Goal: Task Accomplishment & Management: Manage account settings

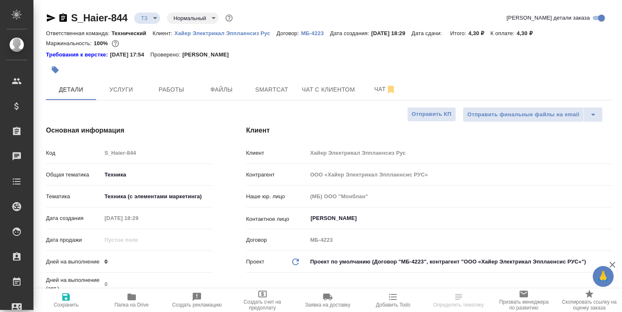
select select "RU"
type textarea "x"
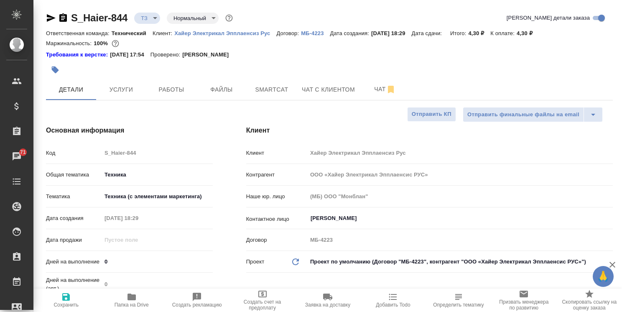
type textarea "x"
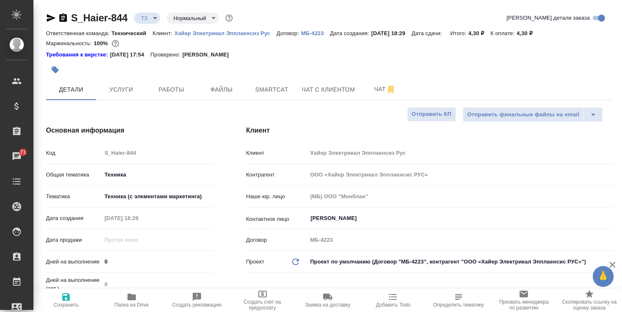
type textarea "x"
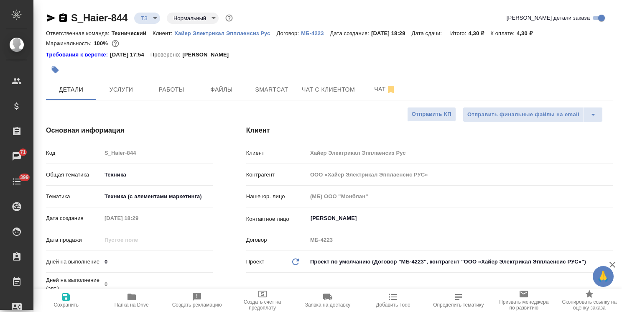
type textarea "x"
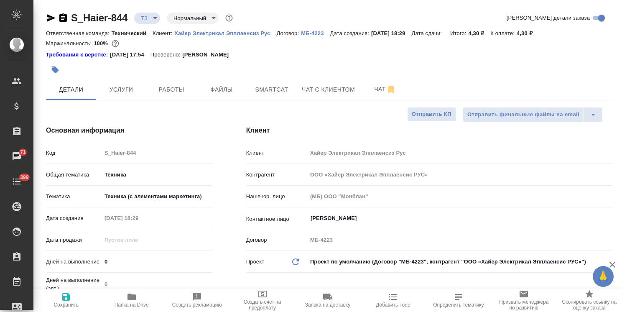
type textarea "x"
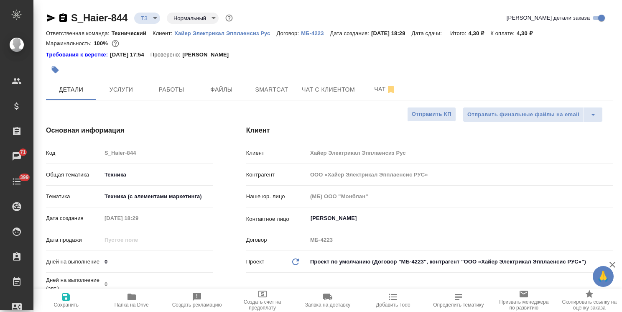
type textarea "x"
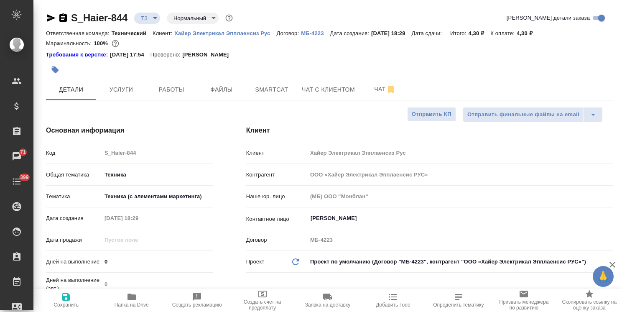
type textarea "x"
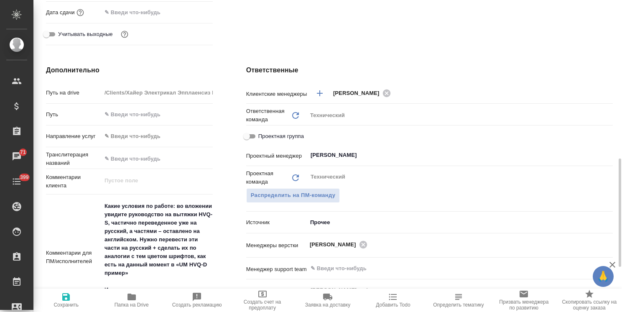
scroll to position [418, 0]
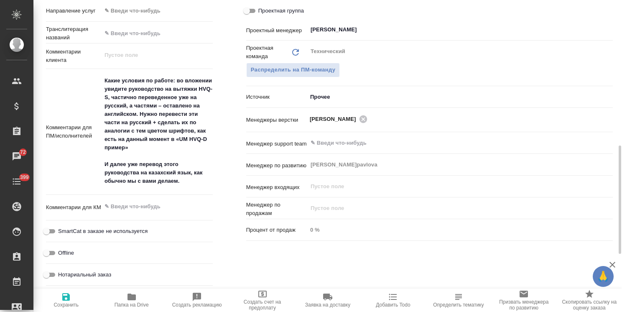
type textarea "x"
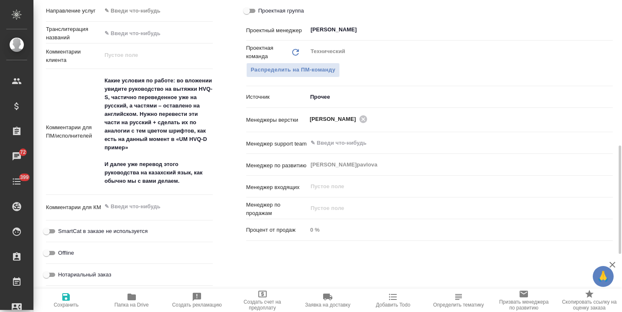
type textarea "x"
click at [615, 264] on icon "button" at bounding box center [612, 264] width 10 height 10
type textarea "x"
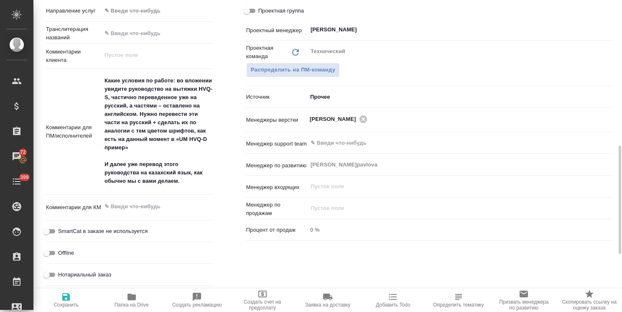
type textarea "x"
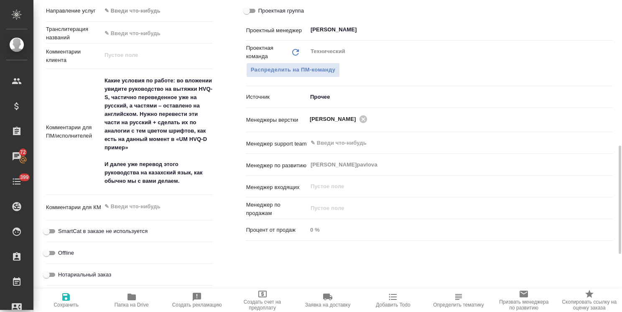
type textarea "x"
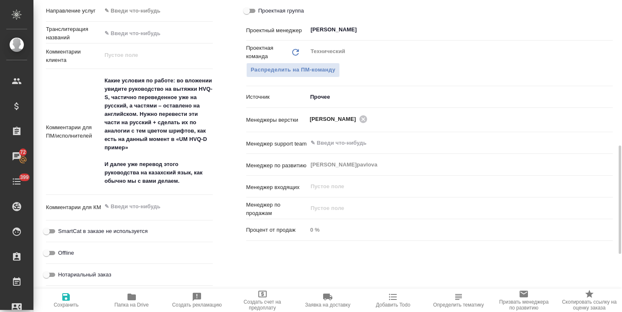
type textarea "x"
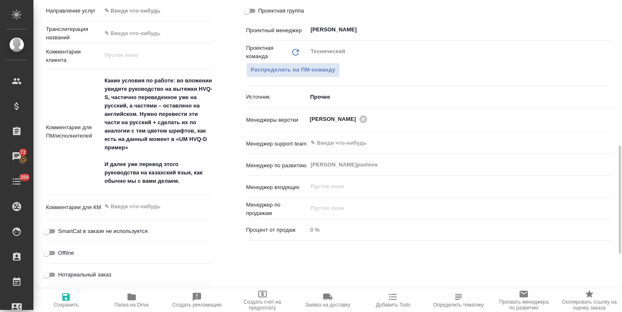
type textarea "x"
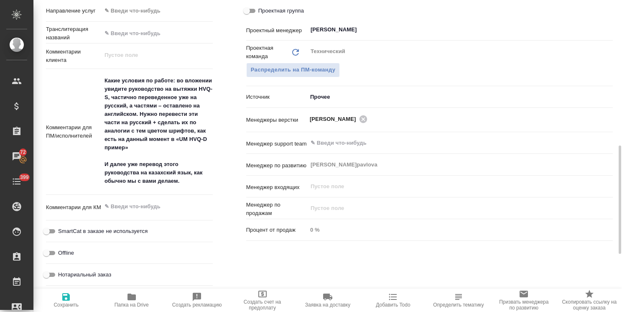
type textarea "x"
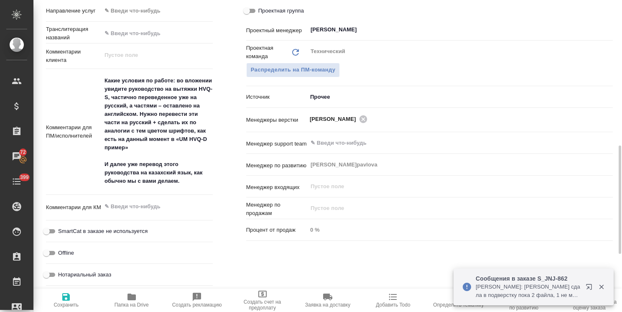
type textarea "x"
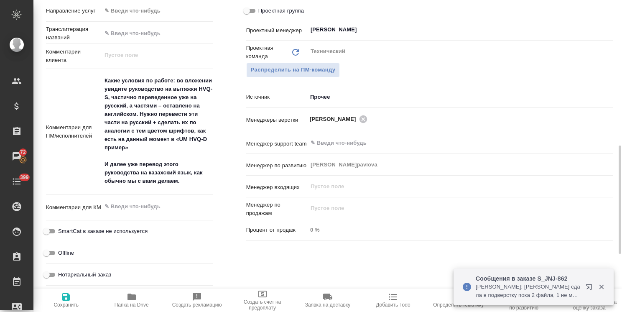
type textarea "x"
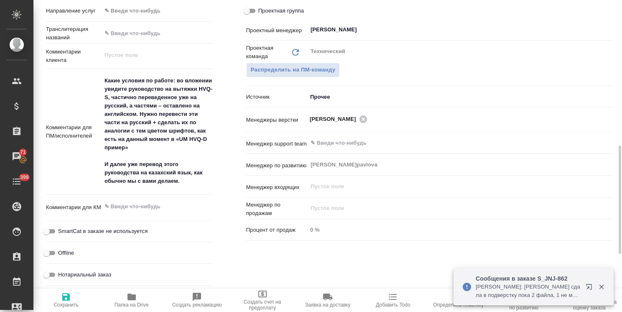
type textarea "x"
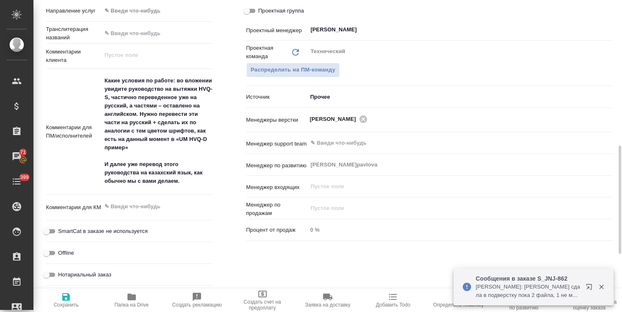
type textarea "x"
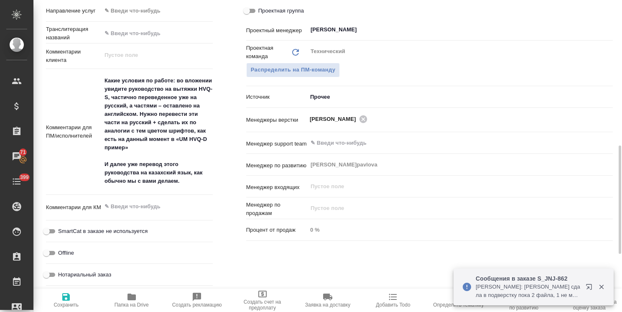
type textarea "x"
click at [135, 299] on icon "button" at bounding box center [131, 296] width 8 height 7
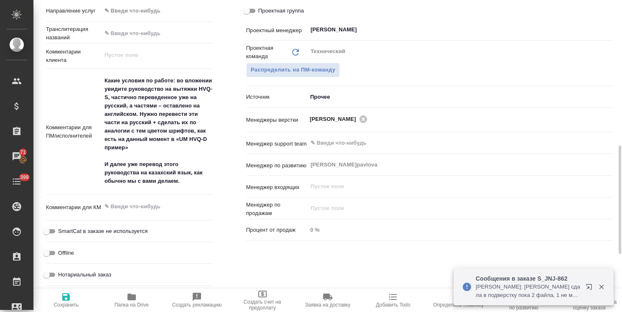
type textarea "x"
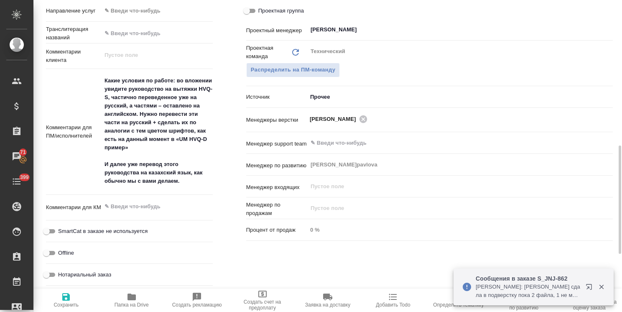
type textarea "x"
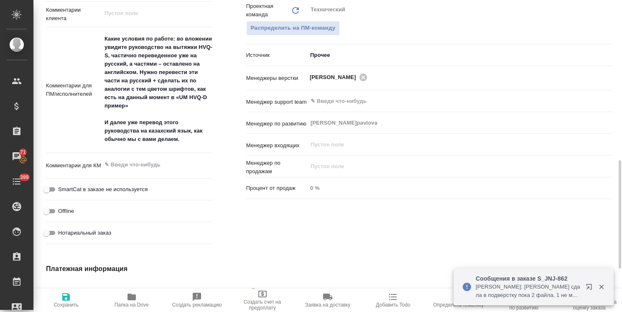
scroll to position [583, 0]
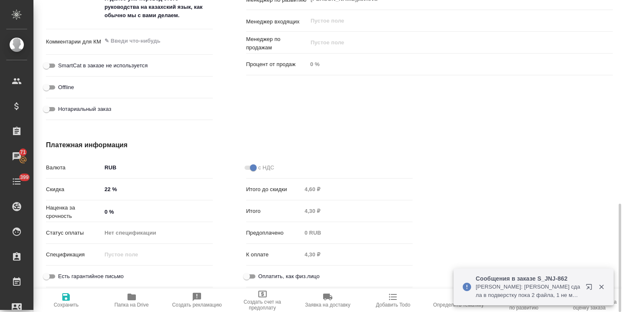
click at [612, 236] on div at bounding box center [529, 215] width 200 height 184
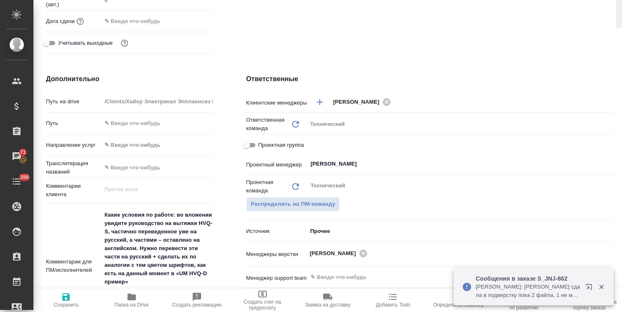
scroll to position [0, 0]
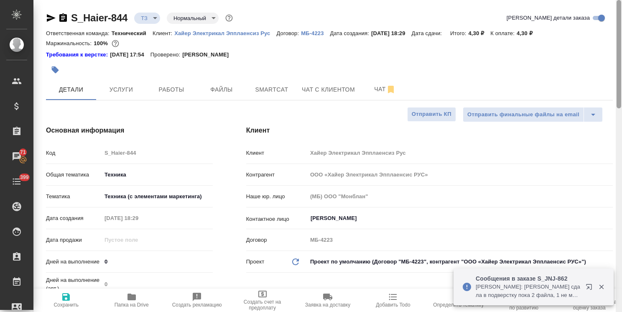
drag, startPoint x: 618, startPoint y: 239, endPoint x: 327, endPoint y: 34, distance: 355.8
click at [621, 1] on html ".cls-1 fill:#fff; AWATERA Usmanova Olga Клиенты Спецификации Заказы 71 Чаты 399…" at bounding box center [311, 156] width 622 height 312
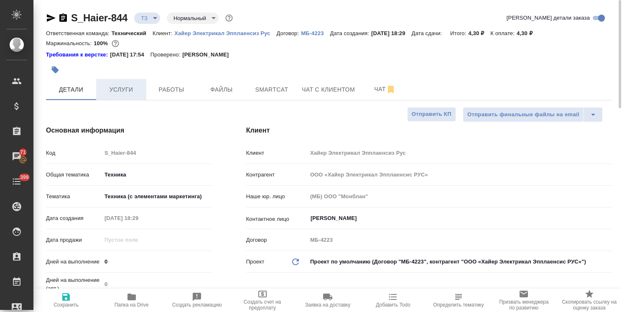
click at [125, 88] on span "Услуги" at bounding box center [121, 89] width 40 height 10
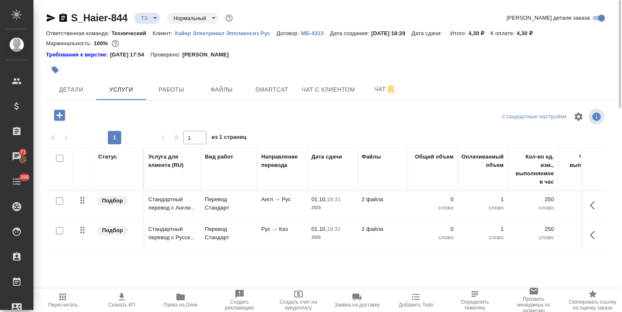
click at [62, 201] on input "checkbox" at bounding box center [59, 200] width 7 height 7
checkbox input "true"
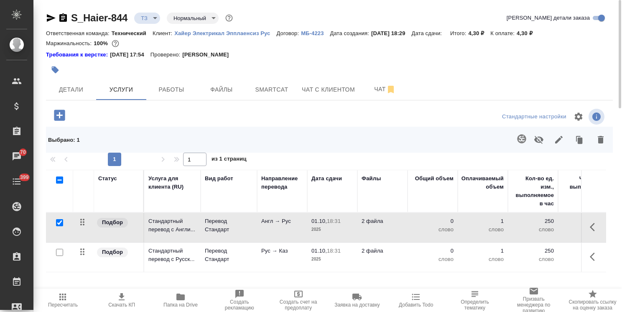
click at [520, 141] on icon "button" at bounding box center [521, 139] width 10 height 10
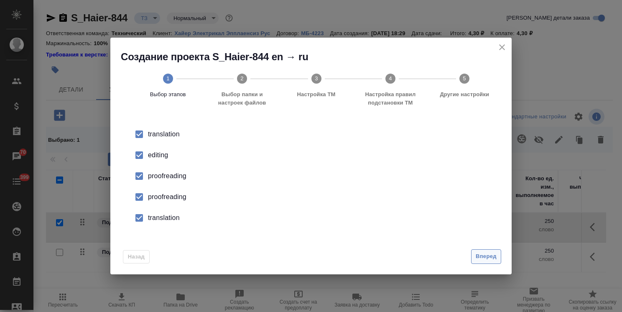
click at [486, 259] on span "Вперед" at bounding box center [485, 256] width 21 height 10
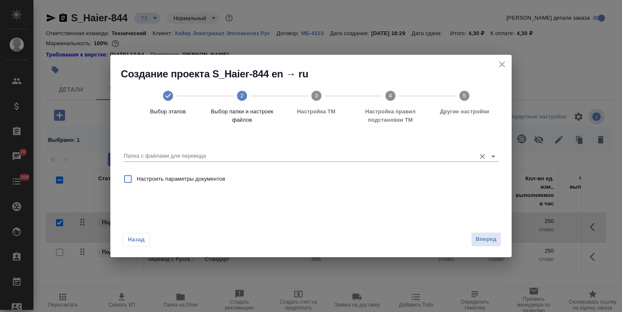
click at [209, 150] on div "Папка с файлами для перевода" at bounding box center [311, 152] width 374 height 17
click at [505, 65] on icon "close" at bounding box center [502, 64] width 10 height 10
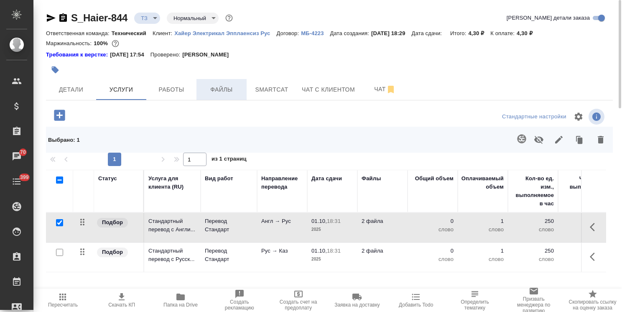
click at [227, 92] on span "Файлы" at bounding box center [221, 89] width 40 height 10
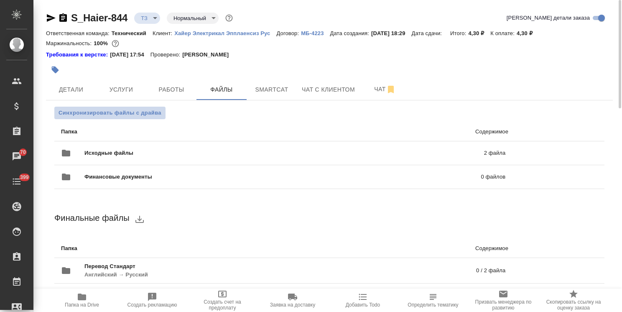
click at [149, 115] on span "Синхронизировать файлы с драйва" at bounding box center [109, 113] width 103 height 8
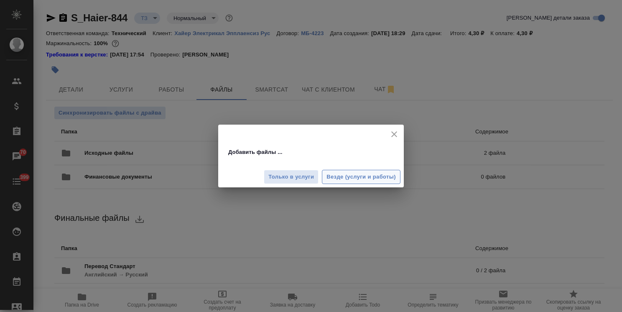
click at [361, 173] on span "Везде (услуги и работы)" at bounding box center [360, 177] width 69 height 10
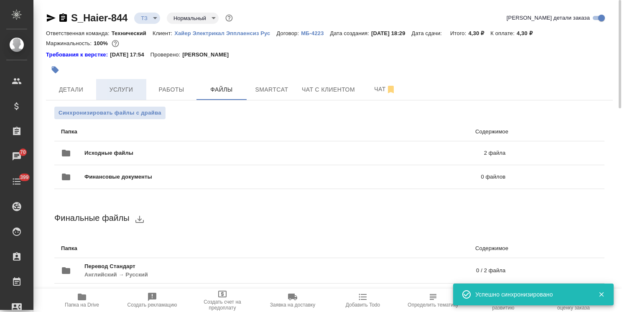
click at [134, 91] on span "Услуги" at bounding box center [121, 89] width 40 height 10
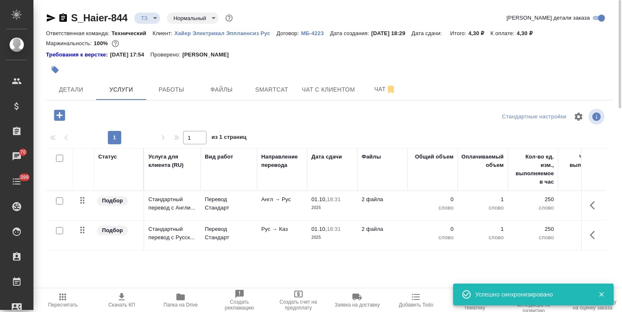
click at [58, 203] on input "checkbox" at bounding box center [59, 200] width 7 height 7
checkbox input "true"
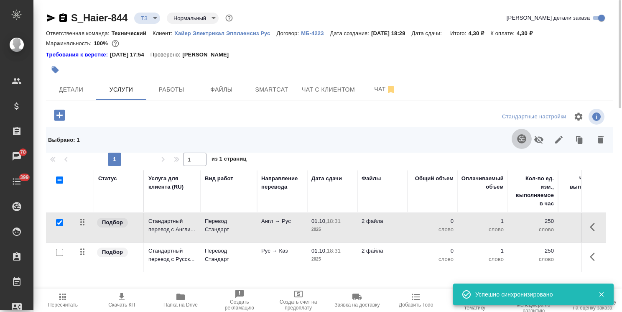
click at [521, 134] on icon "button" at bounding box center [521, 139] width 10 height 10
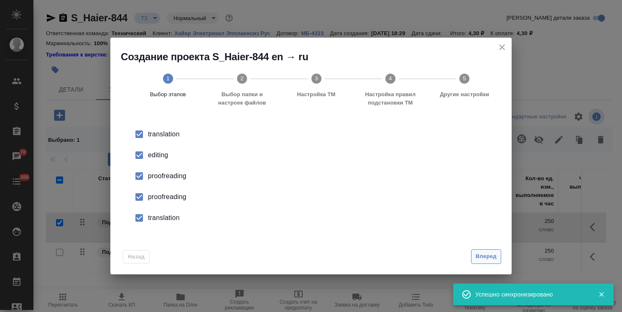
click at [482, 258] on span "Вперед" at bounding box center [485, 256] width 21 height 10
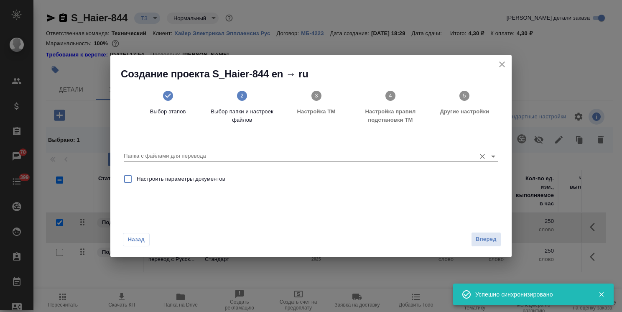
click at [188, 153] on input "Папка с файлами для перевода" at bounding box center [298, 156] width 348 height 10
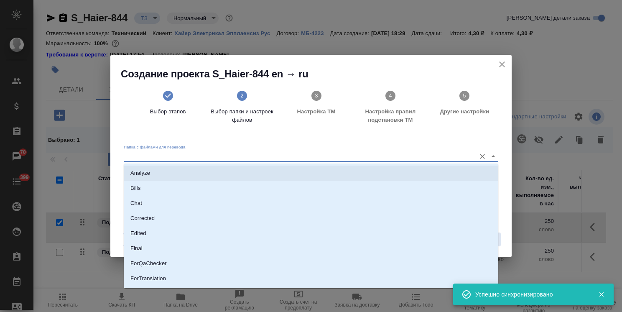
click at [180, 169] on li "Analyze" at bounding box center [311, 172] width 374 height 15
type input "Analyze"
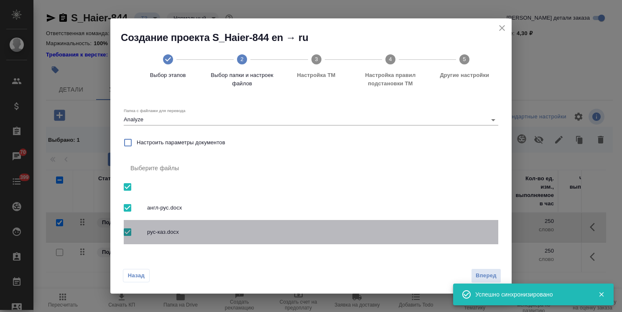
click at [122, 231] on input "checkbox" at bounding box center [128, 232] width 18 height 18
checkbox input "false"
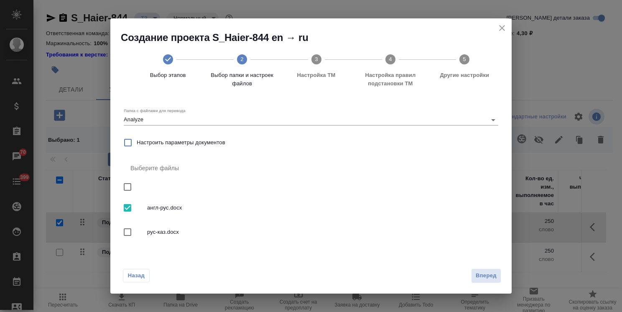
click at [479, 274] on span "Вперед" at bounding box center [485, 276] width 21 height 10
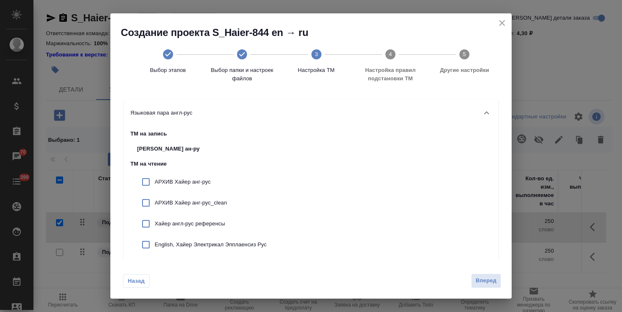
drag, startPoint x: 197, startPoint y: 183, endPoint x: 195, endPoint y: 188, distance: 6.0
click at [197, 183] on p "АРХИВ Хайер анг-рус" at bounding box center [211, 182] width 112 height 8
checkbox input "true"
click at [184, 202] on p "АРХИВ Хайер анг-рус_clean" at bounding box center [211, 202] width 112 height 8
checkbox input "true"
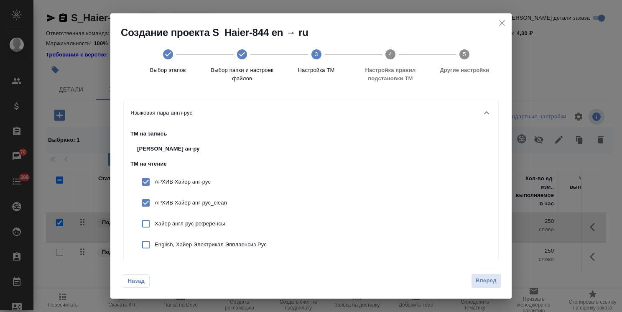
click at [184, 226] on p "Хайер англ-рус референсы" at bounding box center [211, 223] width 112 height 8
checkbox input "true"
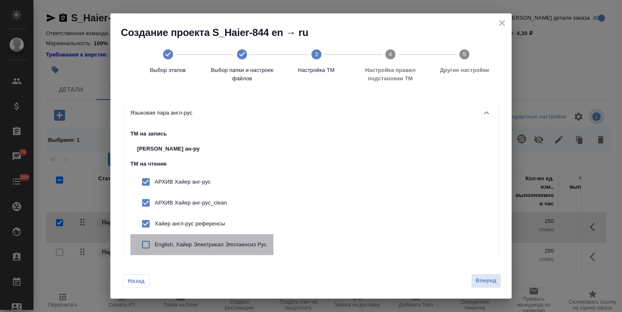
click at [189, 247] on p "English, Хайер Электрикал Эпплаенсиз Рус" at bounding box center [211, 244] width 112 height 8
checkbox input "true"
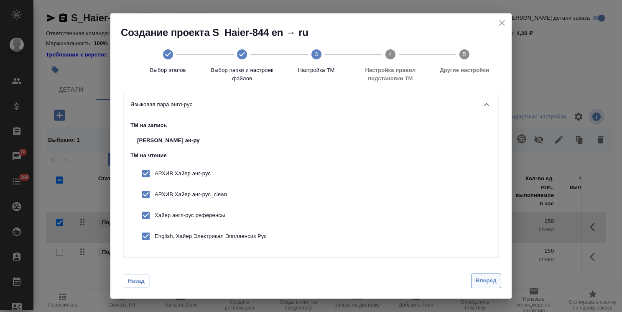
scroll to position [12, 0]
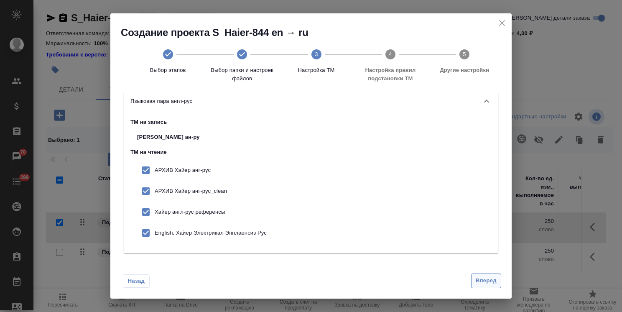
click at [488, 278] on span "Вперед" at bounding box center [485, 281] width 21 height 10
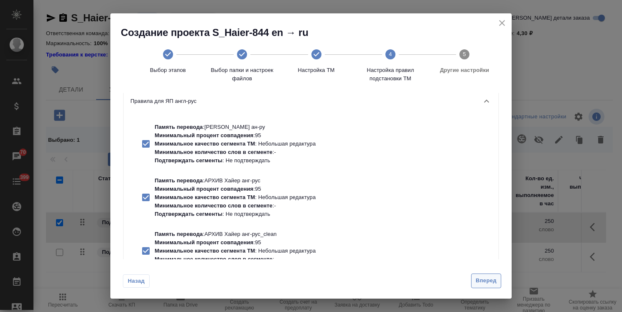
scroll to position [0, 0]
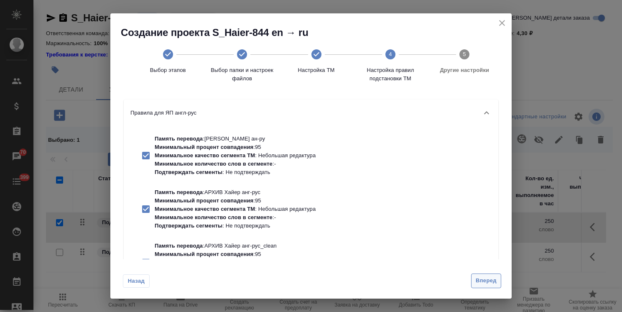
click at [477, 277] on span "Вперед" at bounding box center [485, 281] width 21 height 10
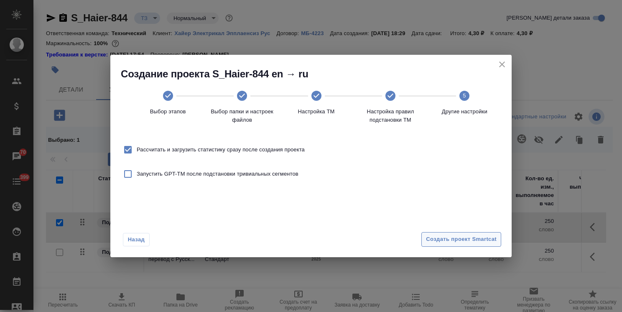
click at [478, 237] on span "Создать проект Smartcat" at bounding box center [461, 239] width 71 height 10
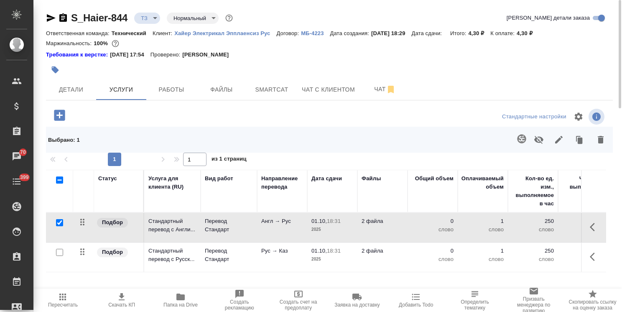
click at [56, 220] on input "checkbox" at bounding box center [59, 222] width 7 height 7
checkbox input "false"
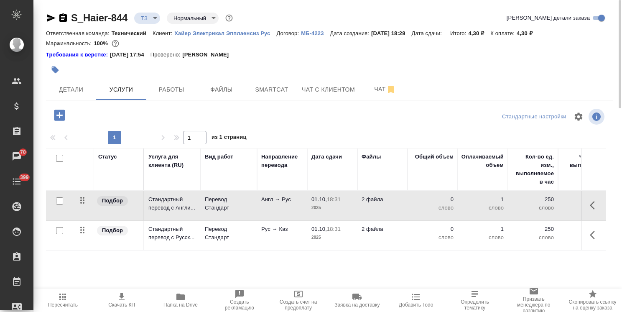
click at [60, 228] on input "checkbox" at bounding box center [59, 230] width 7 height 7
checkbox input "true"
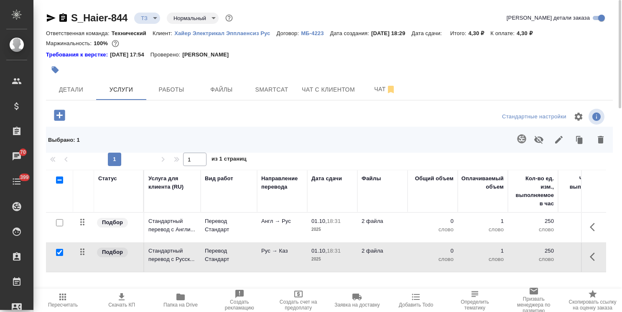
click at [518, 138] on icon "button" at bounding box center [521, 138] width 9 height 9
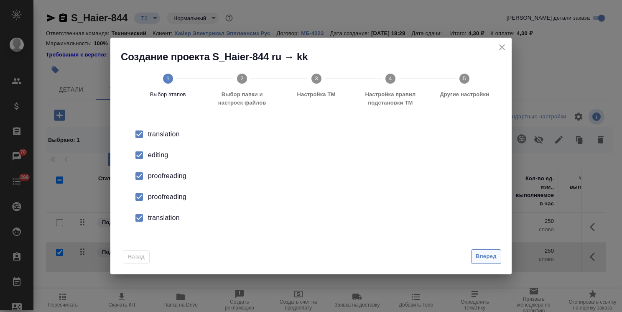
click at [492, 258] on span "Вперед" at bounding box center [485, 256] width 21 height 10
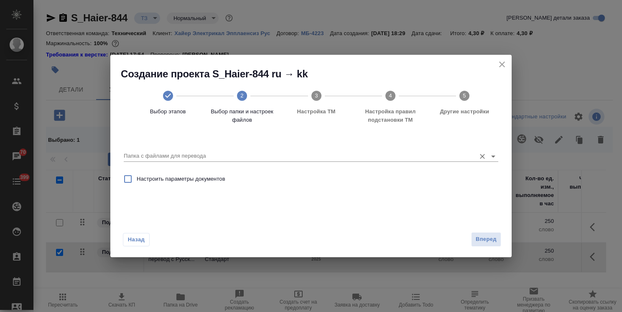
click at [185, 147] on div "Папка с файлами для перевода" at bounding box center [311, 152] width 374 height 17
click at [174, 155] on input "Папка с файлами для перевода" at bounding box center [298, 156] width 348 height 10
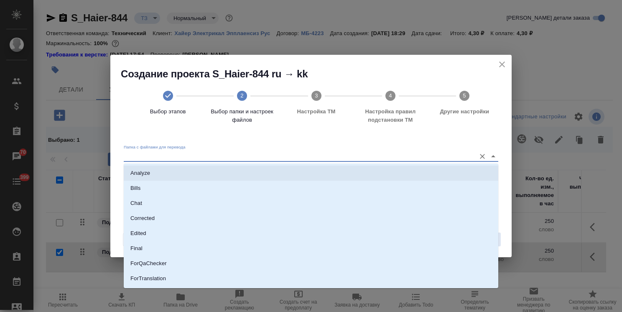
click at [170, 170] on li "Analyze" at bounding box center [311, 172] width 374 height 15
type input "Analyze"
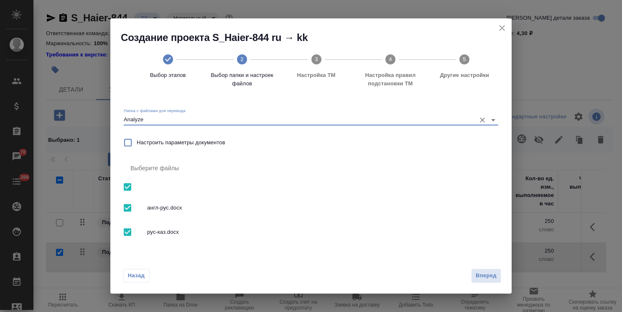
click at [133, 208] on input "checkbox" at bounding box center [128, 208] width 18 height 18
checkbox input "false"
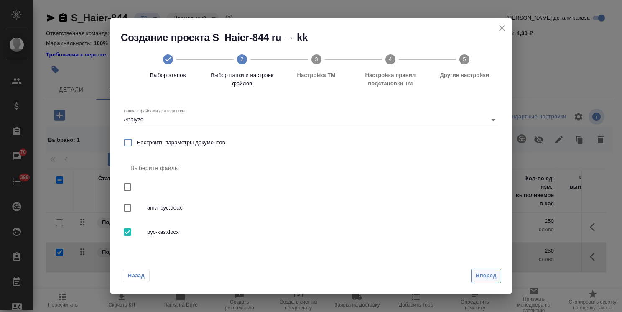
click at [482, 275] on span "Вперед" at bounding box center [485, 276] width 21 height 10
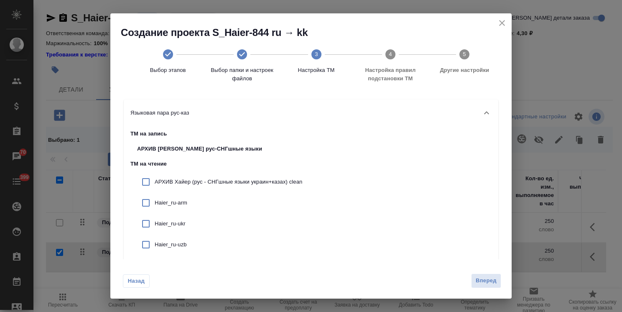
click at [174, 179] on p "АРХИВ Хайер (рус - СНГшные языки украин+казах) clean" at bounding box center [228, 182] width 147 height 8
checkbox input "true"
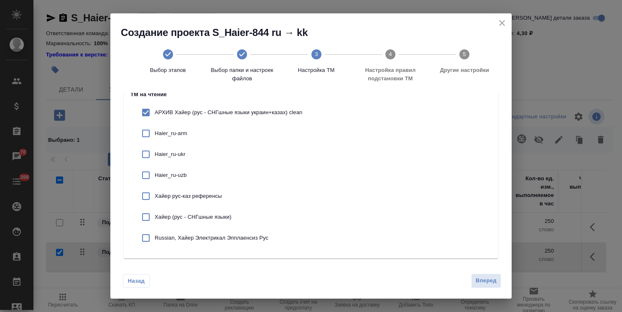
scroll to position [75, 0]
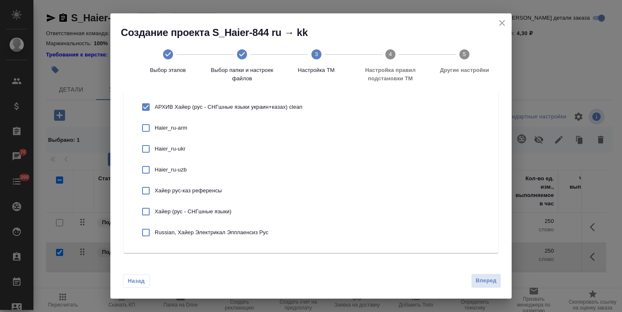
click at [198, 188] on p "Хайер рус-каз референсы" at bounding box center [228, 190] width 147 height 8
checkbox input "true"
click at [194, 213] on p "Хайер (рус - СНГшные языки)" at bounding box center [228, 211] width 147 height 8
checkbox input "true"
click at [201, 232] on p "Russian, Хайер Электрикал Эпплаенсиз Рус" at bounding box center [228, 232] width 147 height 8
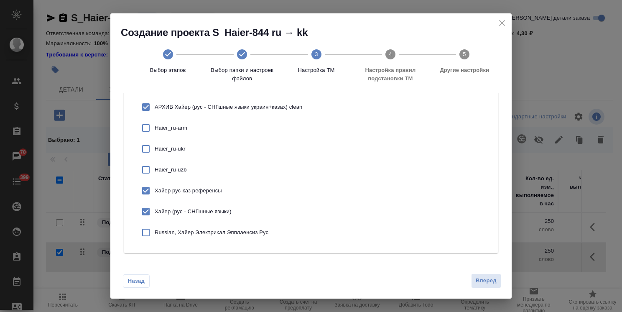
checkbox input "true"
click at [502, 283] on div "Назад Вперед" at bounding box center [310, 278] width 401 height 39
click at [491, 279] on span "Вперед" at bounding box center [485, 281] width 21 height 10
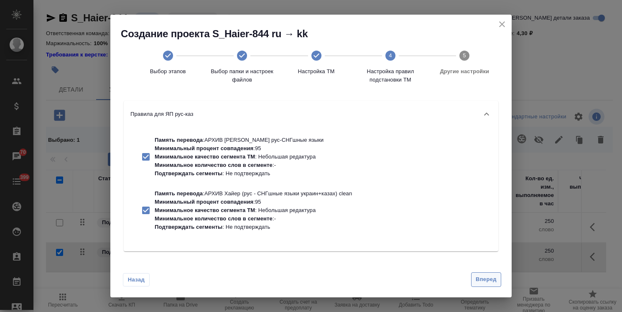
scroll to position [0, 0]
click at [480, 276] on span "Вперед" at bounding box center [485, 279] width 21 height 10
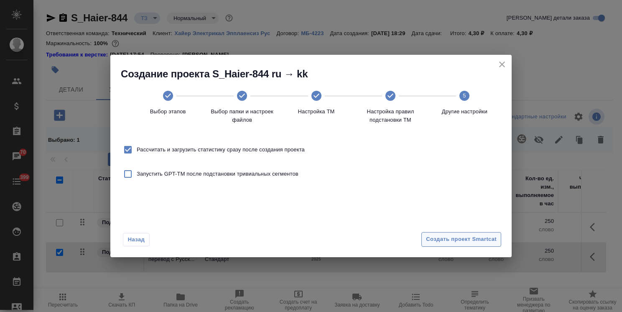
click at [458, 241] on span "Создать проект Smartcat" at bounding box center [461, 239] width 71 height 10
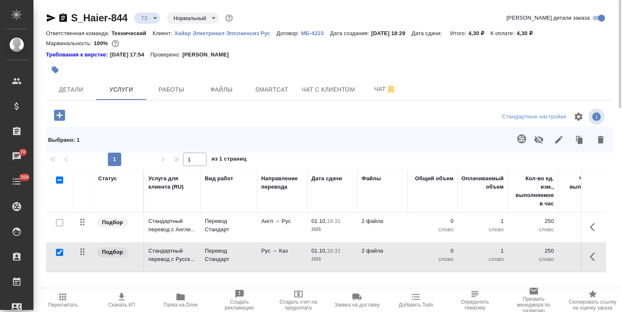
click at [59, 251] on input "checkbox" at bounding box center [59, 252] width 7 height 7
checkbox input "false"
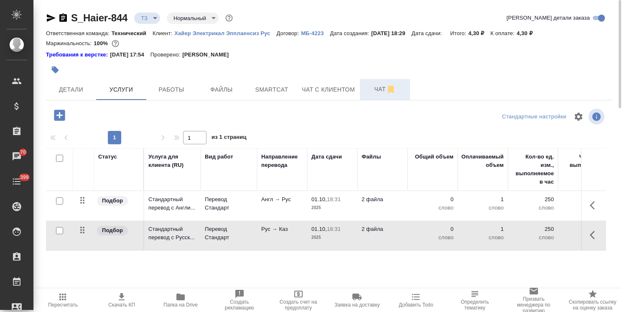
click at [375, 84] on span "Чат" at bounding box center [385, 89] width 40 height 10
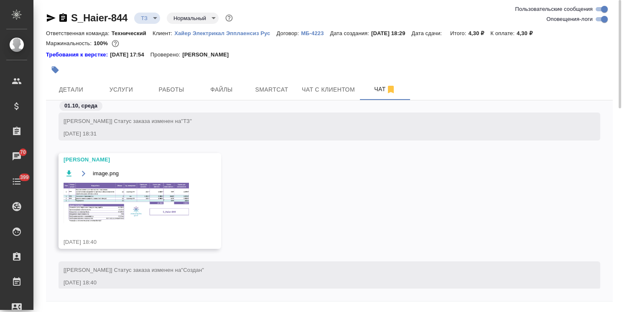
scroll to position [388, 0]
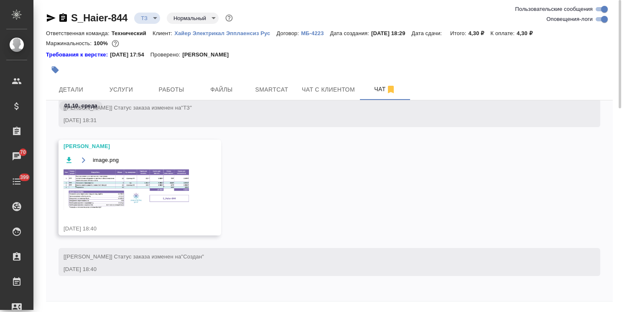
click at [127, 196] on img at bounding box center [125, 189] width 125 height 41
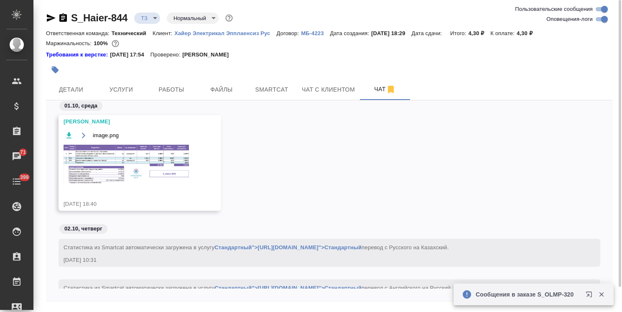
scroll to position [409, 0]
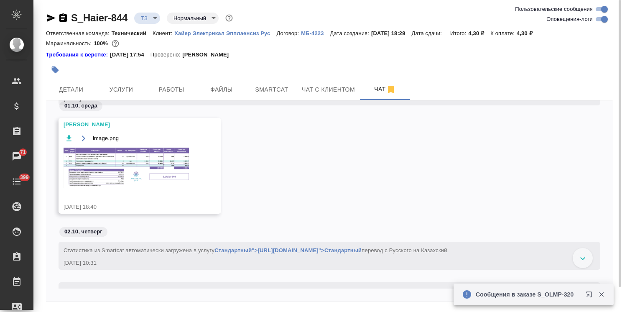
click at [124, 159] on img at bounding box center [125, 167] width 125 height 41
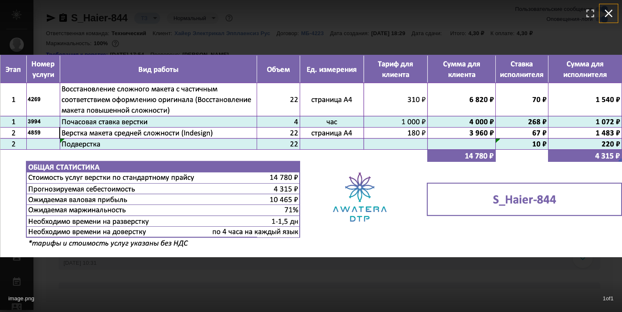
click at [609, 14] on icon "button" at bounding box center [607, 13] width 13 height 13
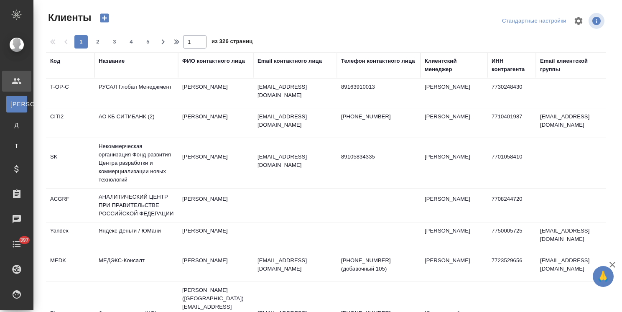
select select "RU"
click at [444, 70] on div "Клиентский менеджер" at bounding box center [453, 65] width 58 height 17
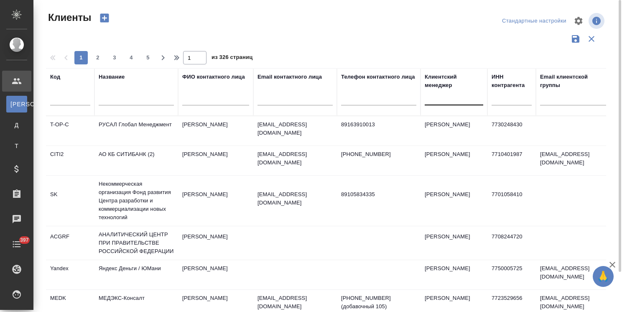
click at [440, 102] on div at bounding box center [453, 97] width 58 height 12
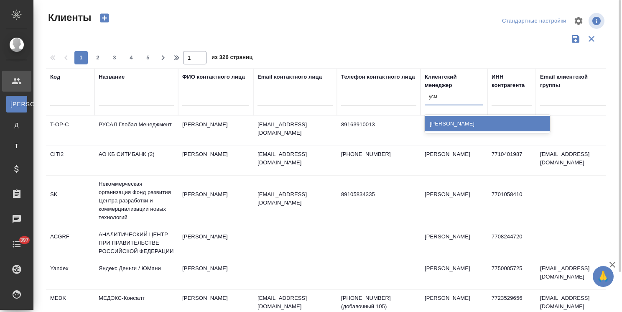
type input "усма"
click at [445, 119] on div "Усманова Ольга" at bounding box center [486, 123] width 125 height 15
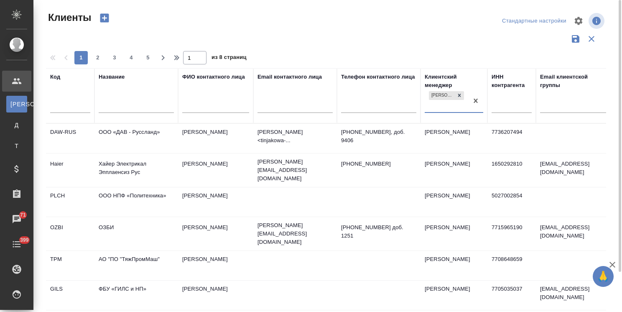
click at [124, 102] on input "text" at bounding box center [136, 107] width 75 height 10
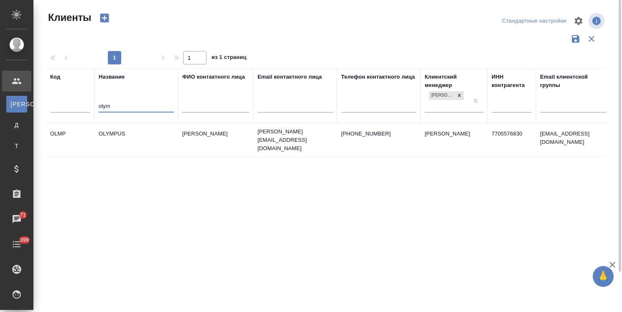
type input "olym"
click at [127, 131] on td "OLYMPUS" at bounding box center [136, 139] width 84 height 29
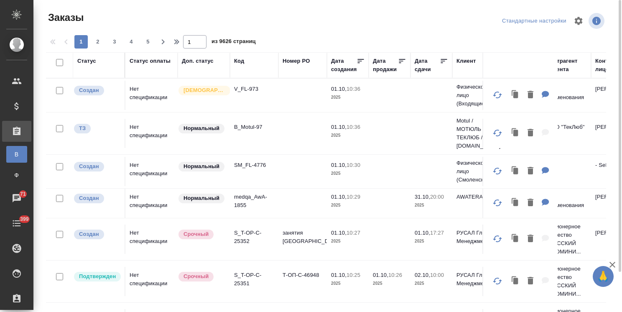
click at [613, 267] on icon "button" at bounding box center [612, 264] width 10 height 10
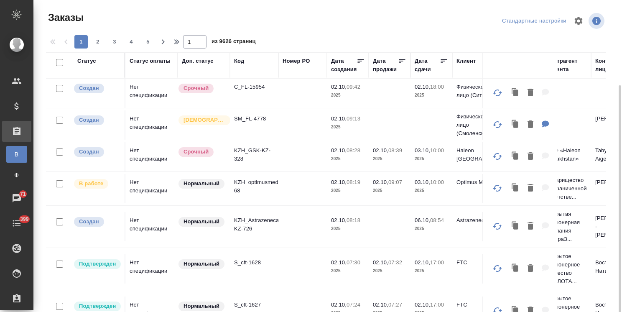
scroll to position [46, 0]
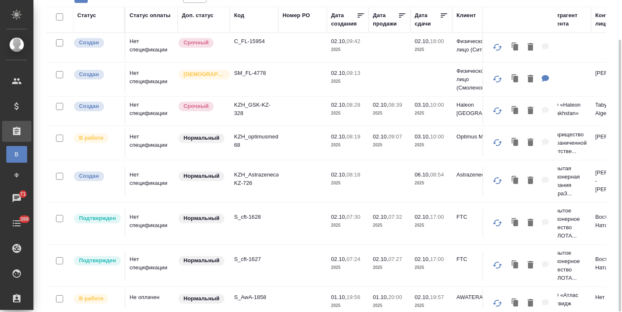
drag, startPoint x: 195, startPoint y: 307, endPoint x: 332, endPoint y: 300, distance: 137.2
click at [332, 300] on div "Заказы Стандартные настройки 1 2 3 4 5 1 из 9626 страниц Статус Статус оплаты Д…" at bounding box center [329, 133] width 576 height 358
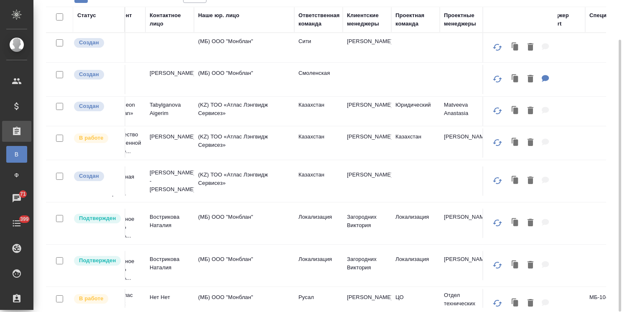
scroll to position [0, 462]
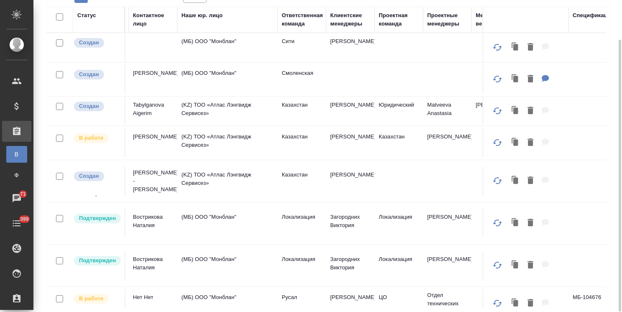
click at [346, 24] on div "Клиентские менеджеры" at bounding box center [350, 19] width 40 height 17
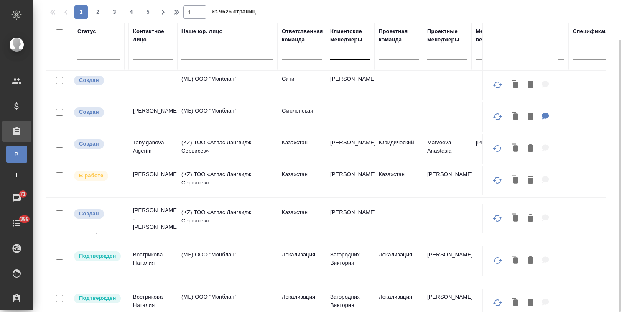
click at [338, 57] on div at bounding box center [350, 51] width 40 height 12
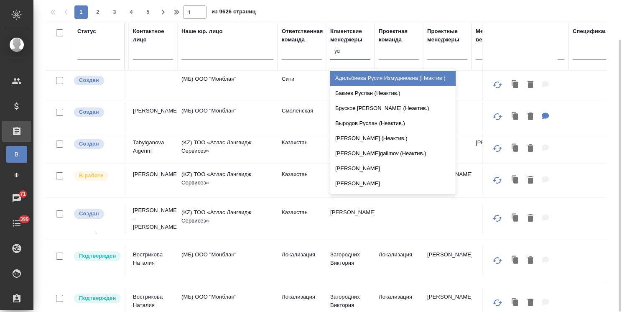
type input "усма"
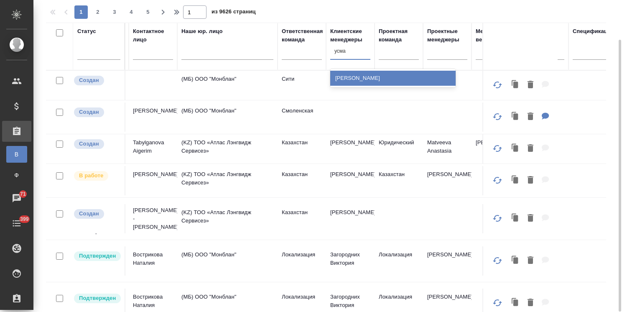
click at [348, 76] on div "[PERSON_NAME]" at bounding box center [392, 78] width 125 height 15
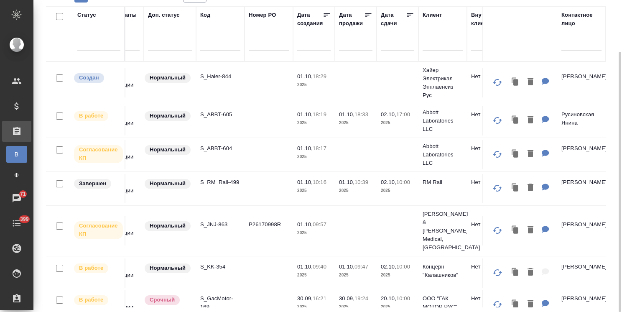
scroll to position [0, 0]
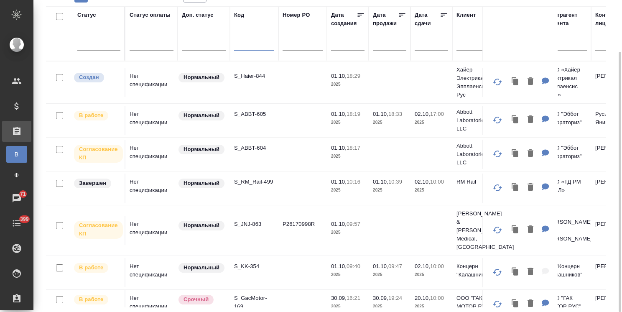
click at [246, 43] on input "text" at bounding box center [254, 45] width 40 height 10
paste input "S_ABBT-604"
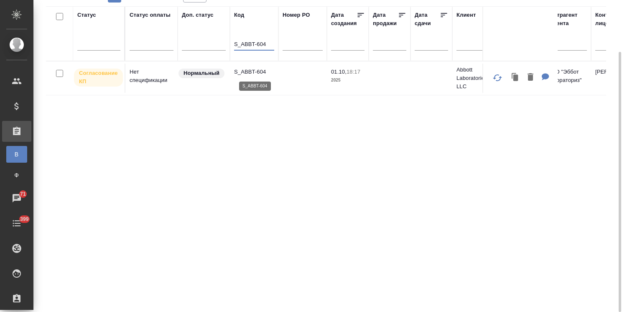
type input "S_ABBT-604"
click at [249, 70] on p "S_ABBT-604" at bounding box center [254, 72] width 40 height 8
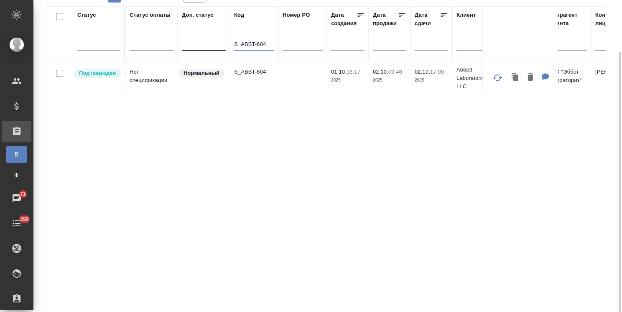
drag, startPoint x: 273, startPoint y: 47, endPoint x: 214, endPoint y: 36, distance: 59.8
click at [436, 44] on input "text" at bounding box center [433, 44] width 28 height 12
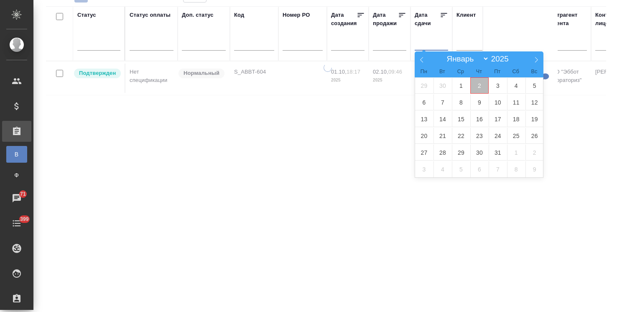
click at [487, 88] on span "2" at bounding box center [479, 85] width 18 height 16
type div "2025-10-01T21:00:00.000Z"
click at [515, 84] on span "4" at bounding box center [516, 85] width 18 height 16
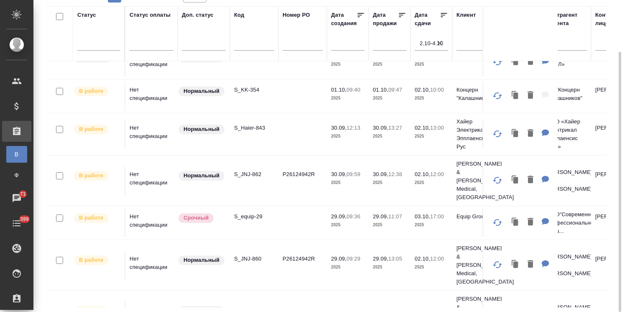
scroll to position [106, 0]
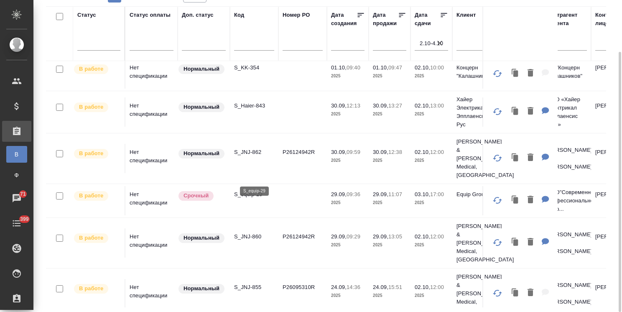
click at [251, 190] on p "S_equip-29" at bounding box center [254, 194] width 40 height 8
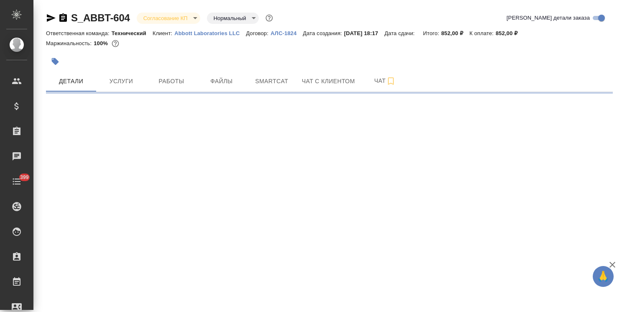
select select "RU"
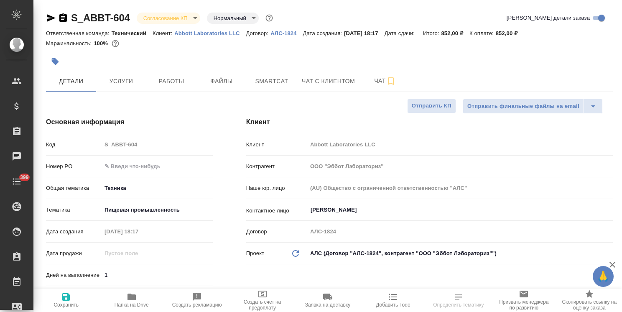
type textarea "x"
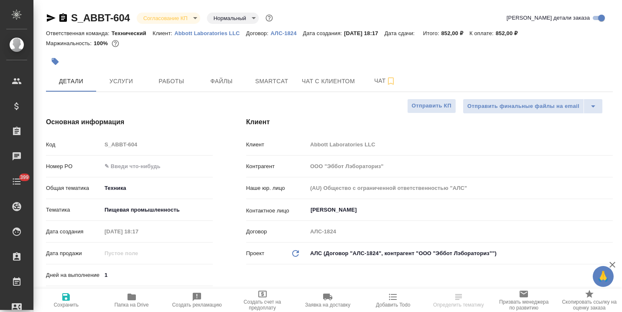
type textarea "x"
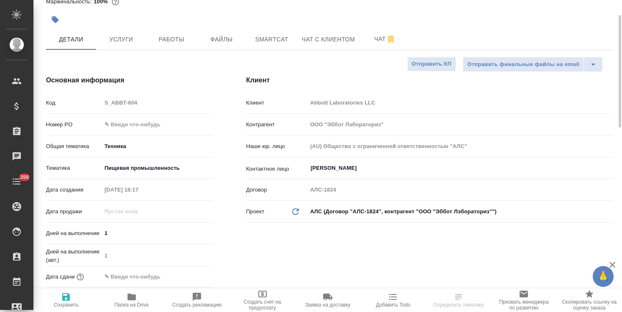
scroll to position [125, 0]
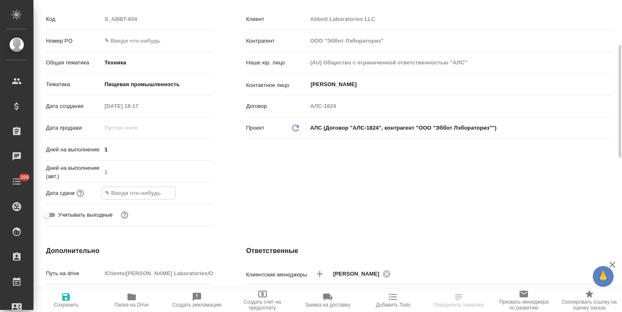
click at [158, 196] on input "text" at bounding box center [138, 193] width 73 height 12
click at [187, 194] on icon "button" at bounding box center [188, 192] width 10 height 10
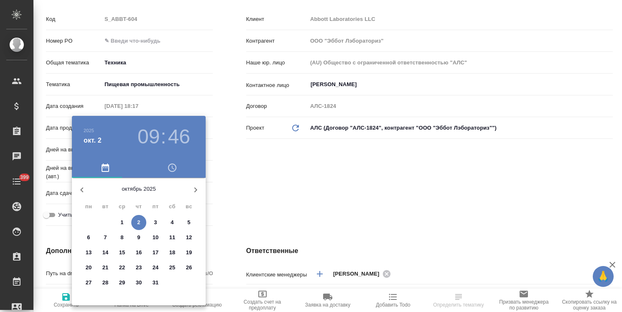
click at [141, 221] on span "2" at bounding box center [138, 222] width 15 height 8
type input "02.10.2025 09:46"
type textarea "x"
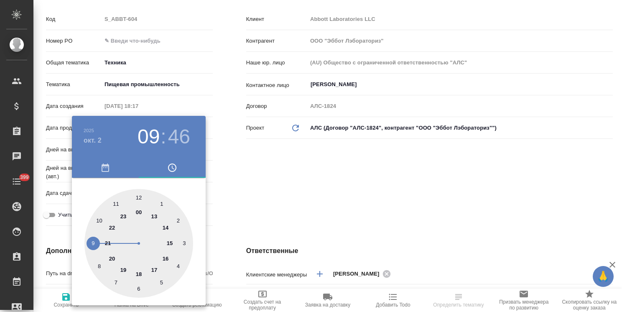
click at [239, 193] on div at bounding box center [311, 156] width 622 height 312
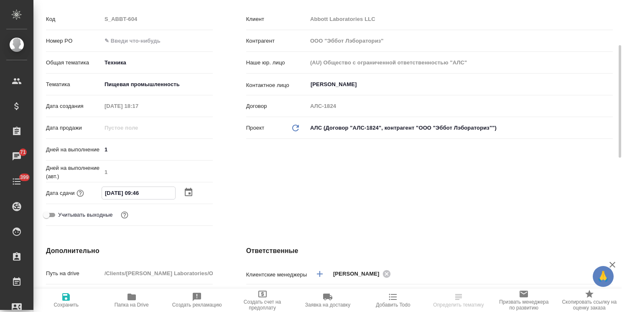
drag, startPoint x: 140, startPoint y: 195, endPoint x: 135, endPoint y: 197, distance: 5.0
click at [135, 197] on input "02.10.2025 09:46" at bounding box center [138, 193] width 73 height 12
type input "02.10.2025 14:6_"
type textarea "x"
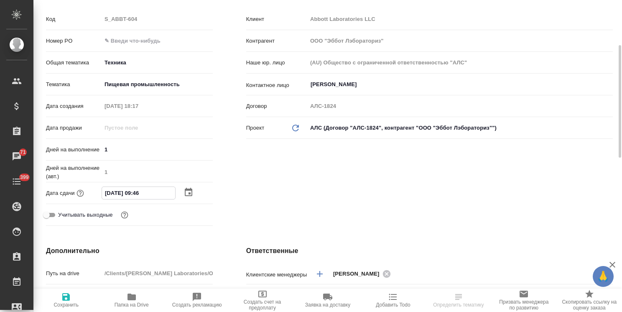
type textarea "x"
type input "02.10.2025 17:46"
type textarea "x"
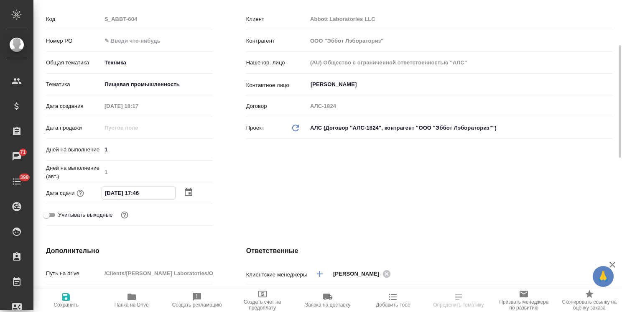
drag, startPoint x: 154, startPoint y: 189, endPoint x: 142, endPoint y: 193, distance: 11.9
click at [142, 193] on input "02.10.2025 17:46" at bounding box center [138, 193] width 73 height 12
type input "02.10.2025 17:0_"
type textarea "x"
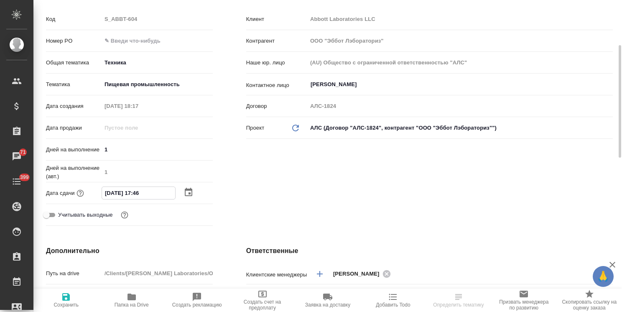
type textarea "x"
type input "02.10.2025 17:00"
type textarea "x"
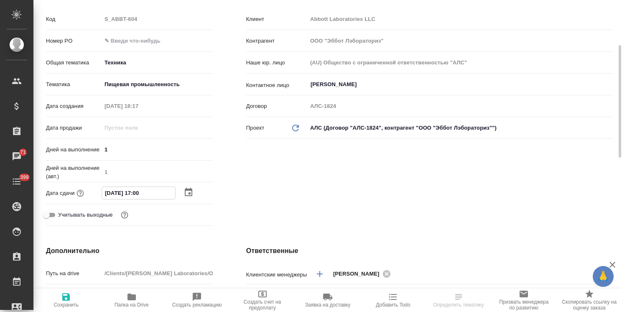
type input "02.10.2025 17:00"
click at [69, 296] on icon "button" at bounding box center [66, 297] width 8 height 8
type textarea "x"
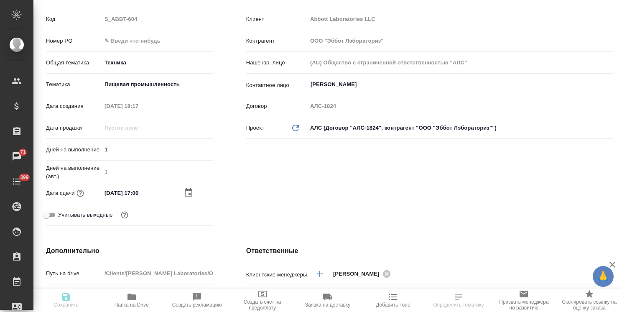
type textarea "x"
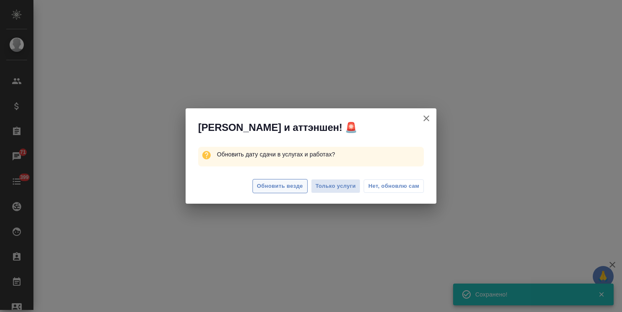
select select "RU"
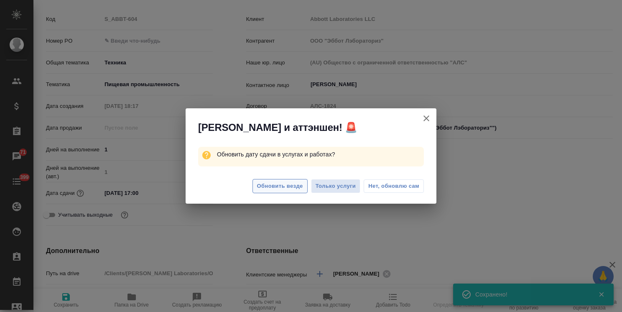
click at [284, 188] on span "Обновить везде" at bounding box center [280, 186] width 46 height 10
type textarea "x"
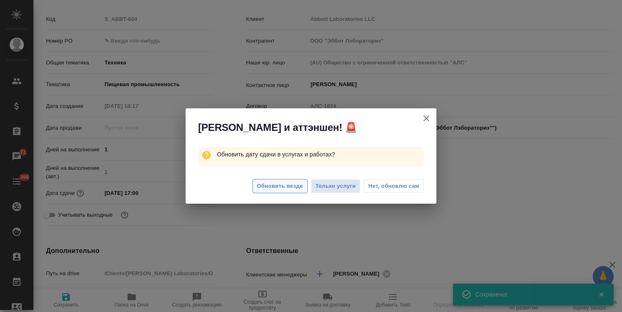
type textarea "x"
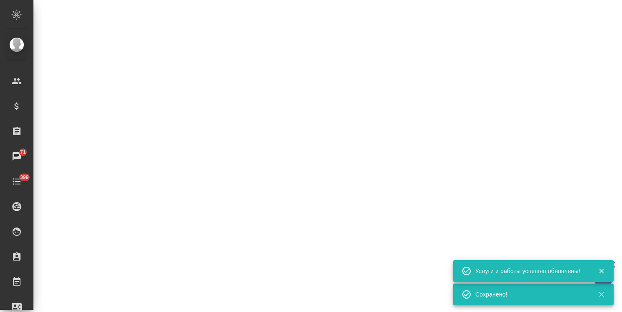
select select "RU"
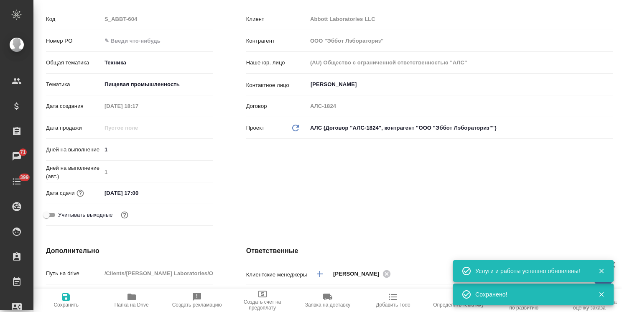
type textarea "x"
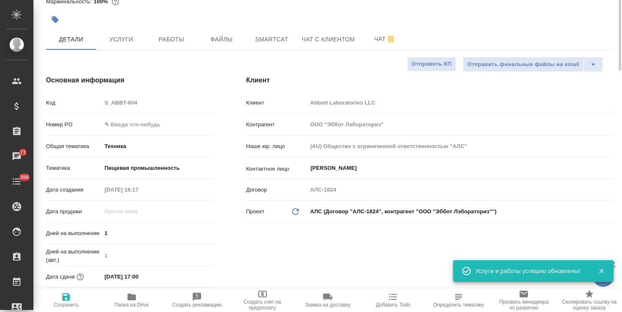
scroll to position [0, 0]
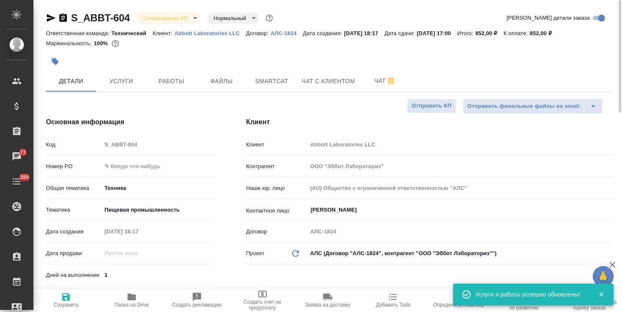
click at [187, 15] on body "🙏 .cls-1 fill:#fff; AWATERA Usmanova Olga Клиенты Спецификации Заказы 71 Чаты 3…" at bounding box center [311, 156] width 622 height 312
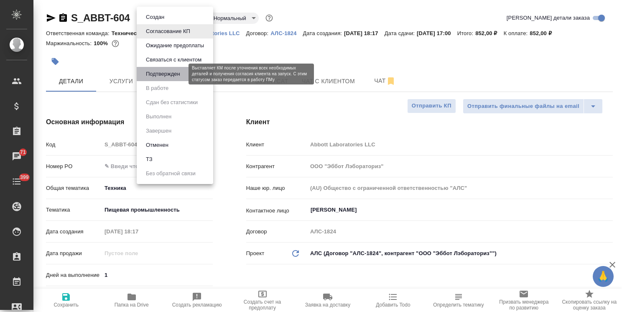
click at [176, 74] on button "Подтвержден" at bounding box center [162, 73] width 39 height 9
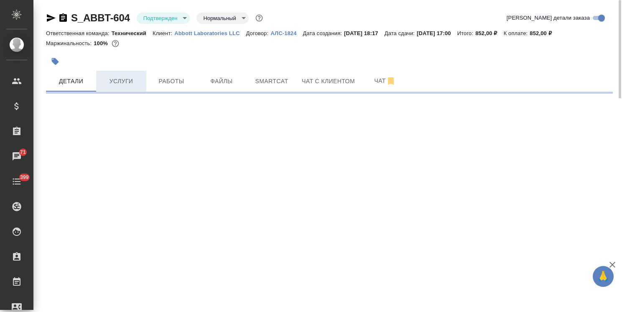
select select "RU"
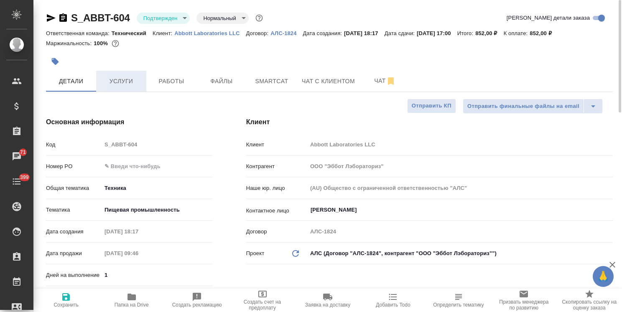
type textarea "x"
click at [119, 83] on span "Услуги" at bounding box center [121, 81] width 40 height 10
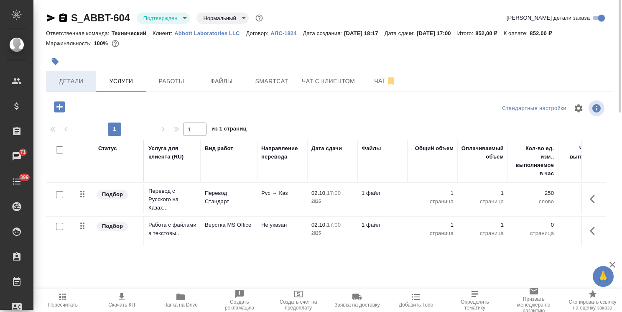
click at [71, 80] on span "Детали" at bounding box center [71, 81] width 40 height 10
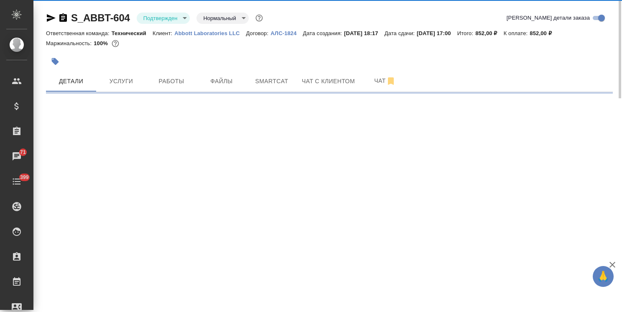
select select "RU"
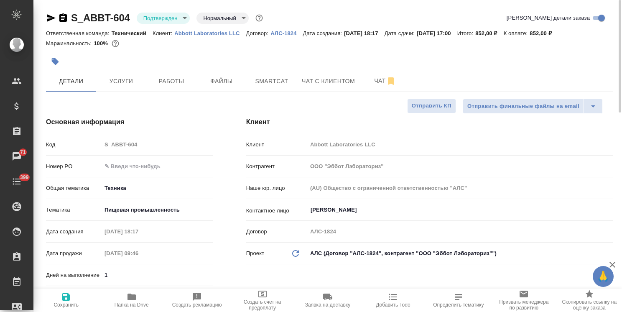
type textarea "x"
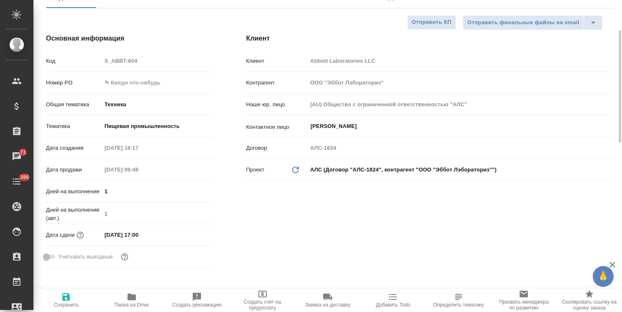
scroll to position [42, 0]
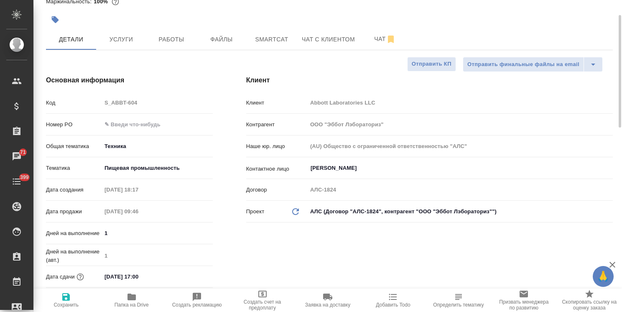
type textarea "x"
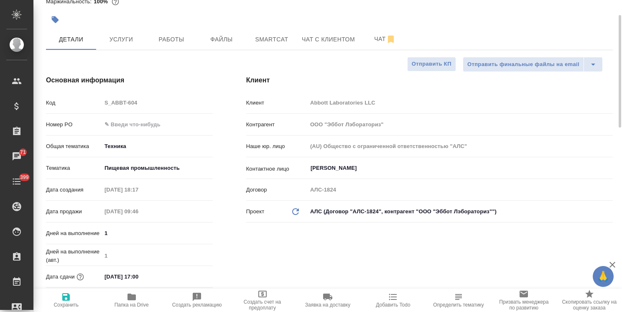
type textarea "x"
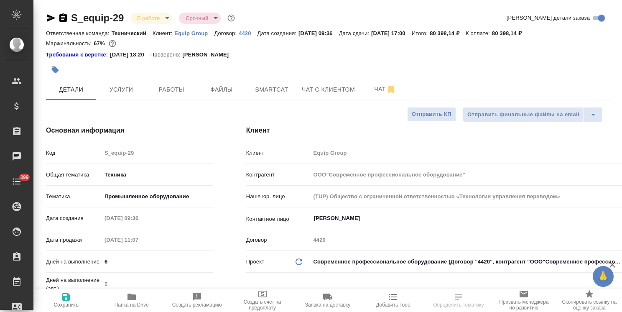
select select "RU"
drag, startPoint x: 111, startPoint y: 8, endPoint x: 46, endPoint y: 8, distance: 65.6
copy link "S_equip-29"
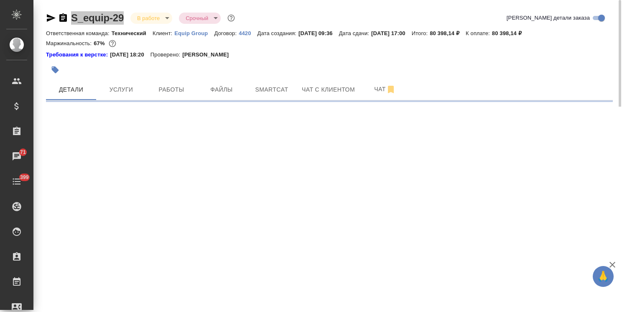
select select "RU"
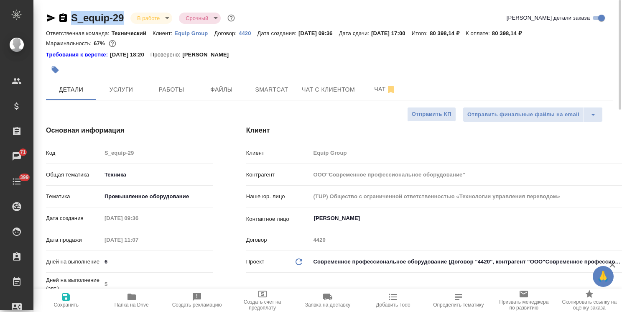
type textarea "x"
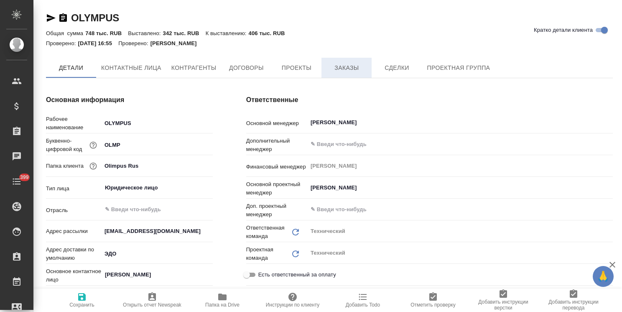
type спецификации\)-0 "PO (заказы, спецификации)"
click at [343, 70] on span "Заказы" at bounding box center [346, 68] width 40 height 10
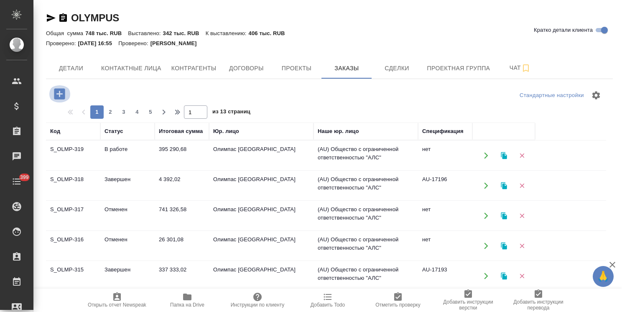
click at [60, 94] on icon "button" at bounding box center [59, 93] width 11 height 11
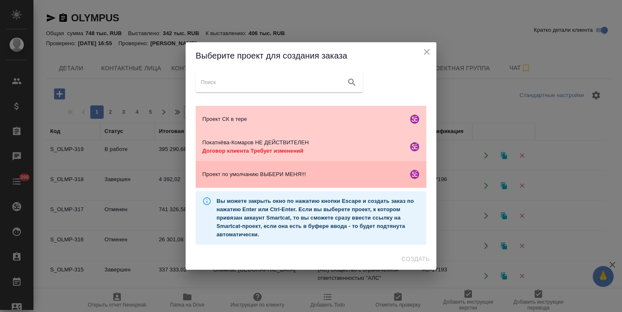
click at [305, 174] on span "Проект по умолчанию ВЫБЕРИ МЕНЯ!!!" at bounding box center [303, 174] width 202 height 8
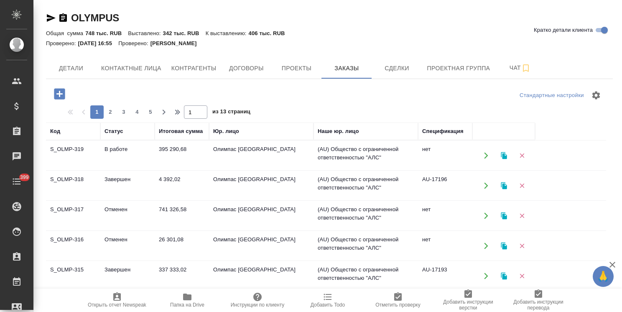
click at [55, 91] on icon "button" at bounding box center [59, 93] width 11 height 11
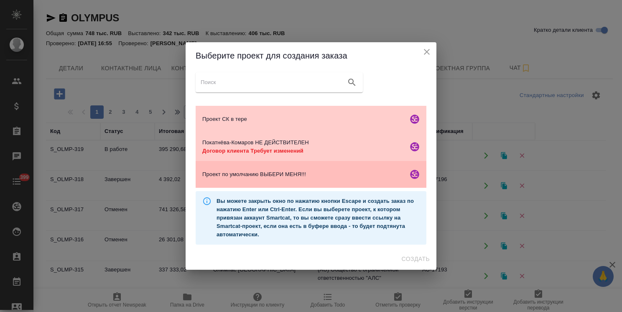
click at [327, 175] on span "Проект по умолчанию ВЫБЕРИ МЕНЯ!!!" at bounding box center [303, 174] width 202 height 8
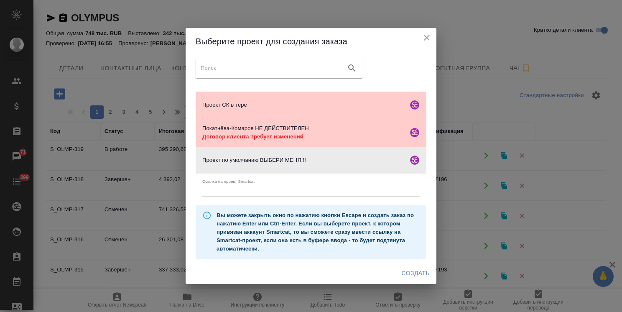
click at [411, 272] on span "Создать" at bounding box center [415, 273] width 28 height 10
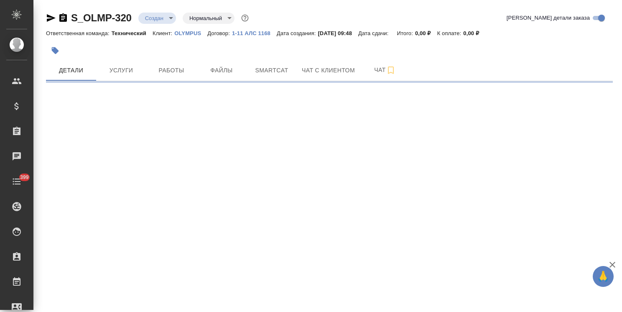
select select "RU"
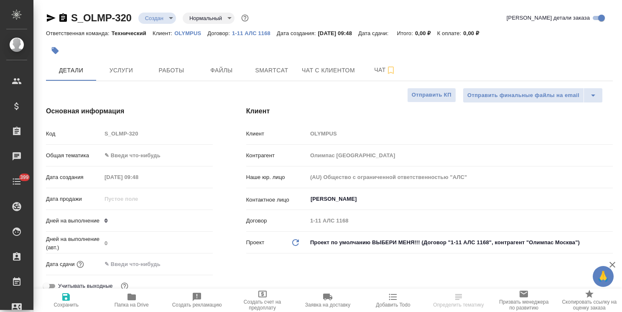
type textarea "x"
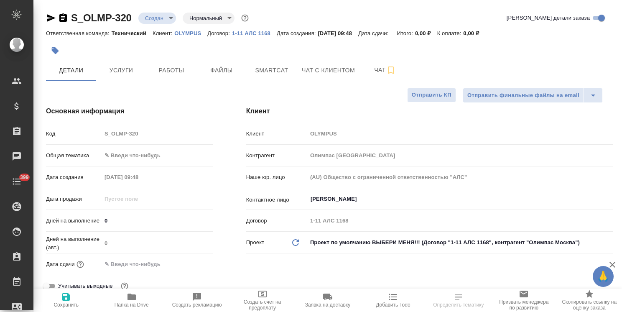
type textarea "x"
click at [338, 197] on input "[PERSON_NAME]" at bounding box center [446, 199] width 272 height 10
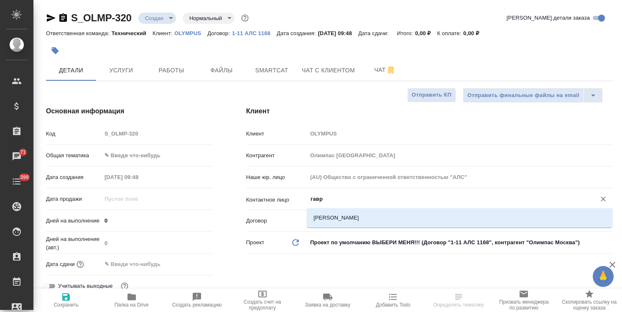
click at [332, 213] on li "[PERSON_NAME]" at bounding box center [459, 217] width 305 height 15
type input "[PERSON_NAME]"
type textarea "x"
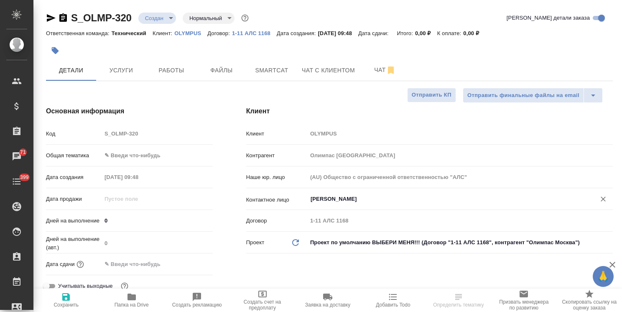
type input "[PERSON_NAME]"
click at [72, 303] on span "Сохранить" at bounding box center [65, 305] width 25 height 6
type textarea "x"
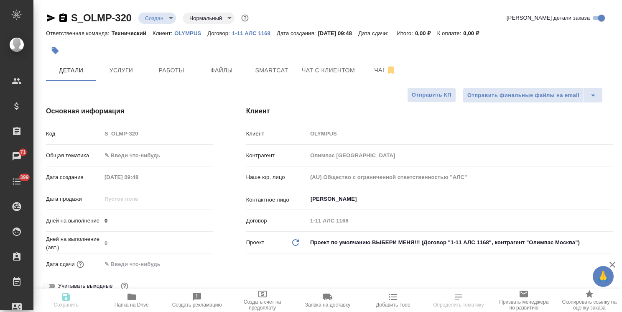
type textarea "x"
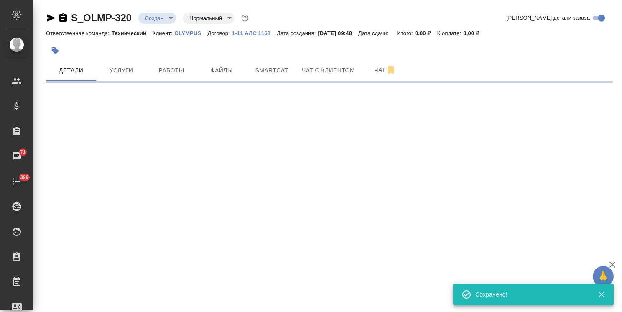
select select "RU"
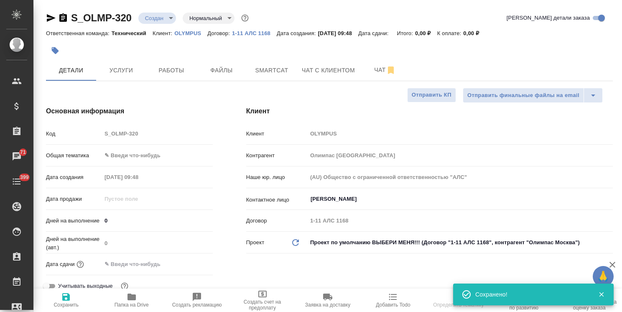
select select "RU"
type textarea "x"
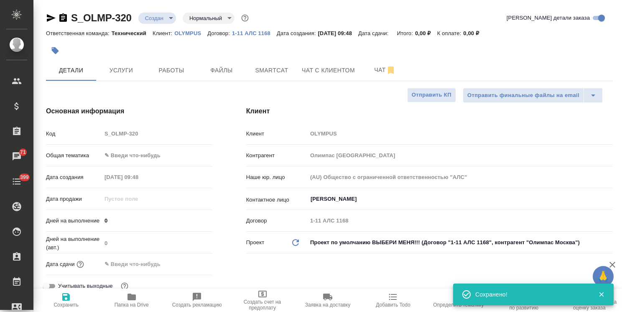
type textarea "x"
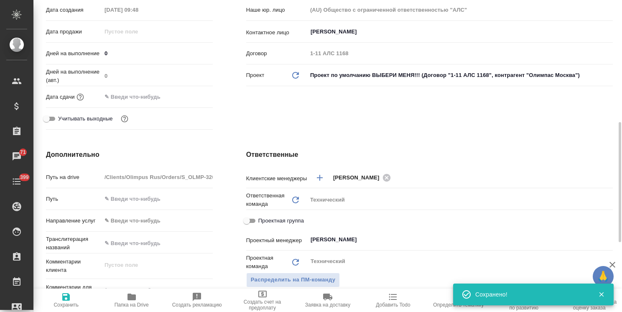
scroll to position [209, 0]
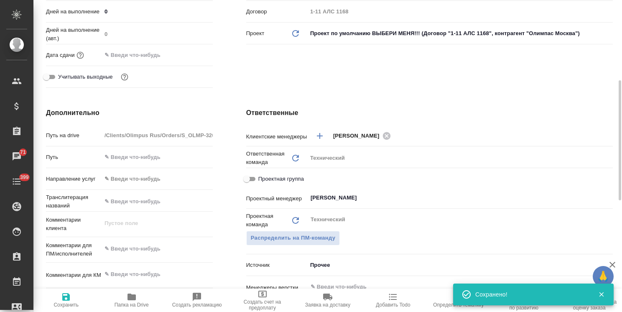
click at [143, 238] on div "Комментарии клиента x" at bounding box center [129, 227] width 167 height 25
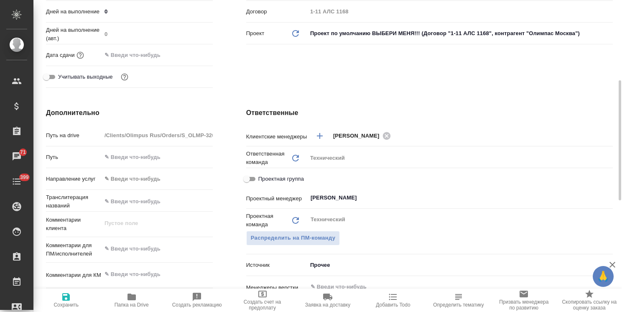
type textarea "x"
click at [147, 246] on textarea at bounding box center [157, 248] width 111 height 14
paste textarea "на русский"
type textarea "на русский"
type textarea "x"
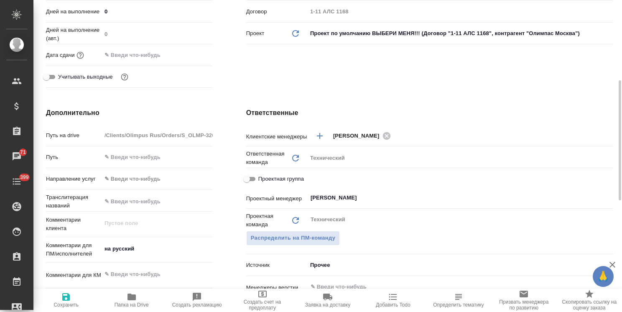
type textarea "x"
type textarea "на русский"
type textarea "x"
click at [67, 301] on icon "button" at bounding box center [66, 297] width 10 height 10
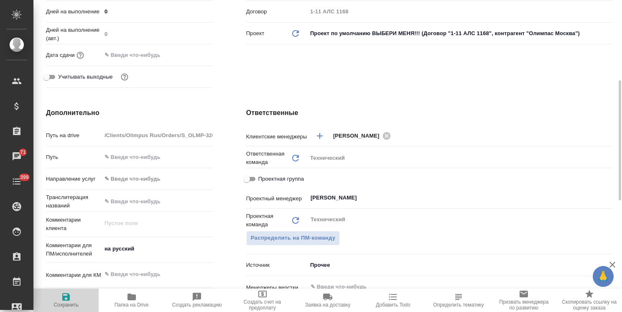
type textarea "x"
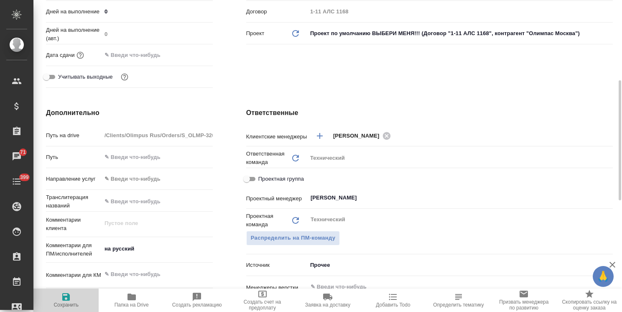
type textarea "x"
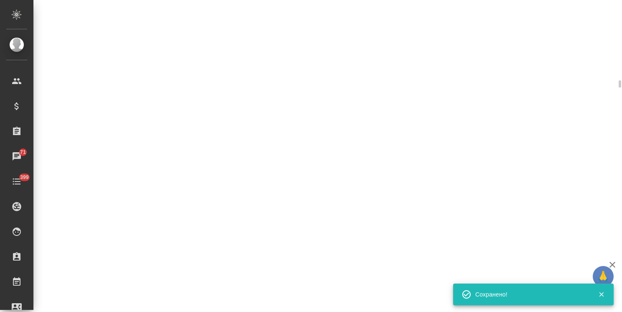
select select "RU"
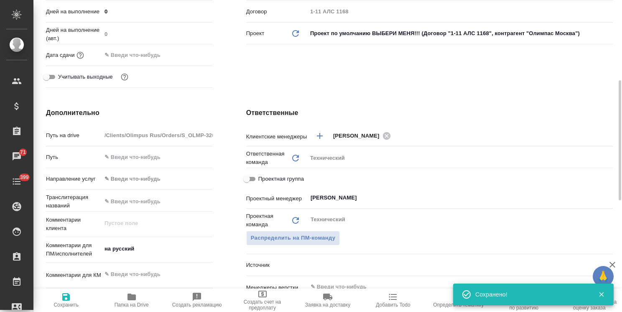
type textarea "x"
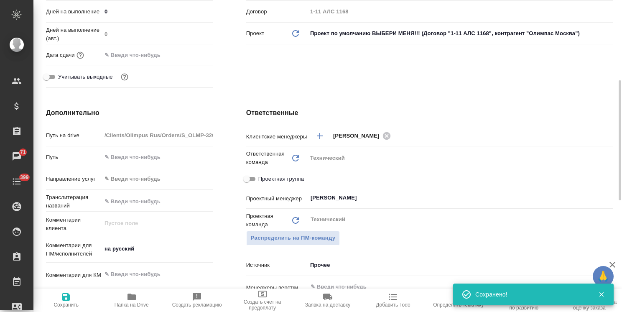
type textarea "x"
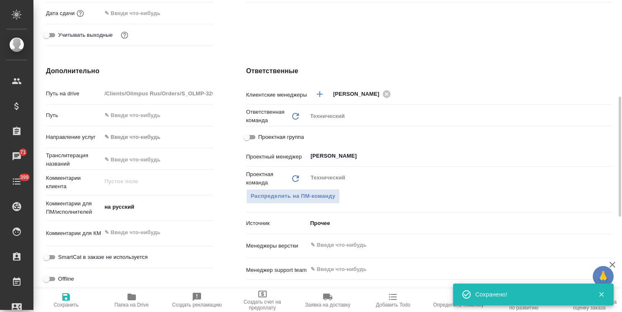
click at [334, 246] on input "text" at bounding box center [446, 245] width 272 height 10
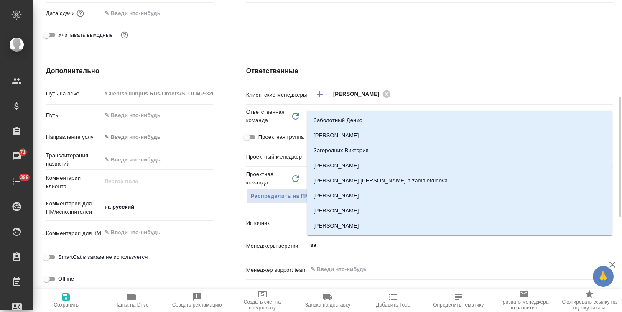
type input "заб"
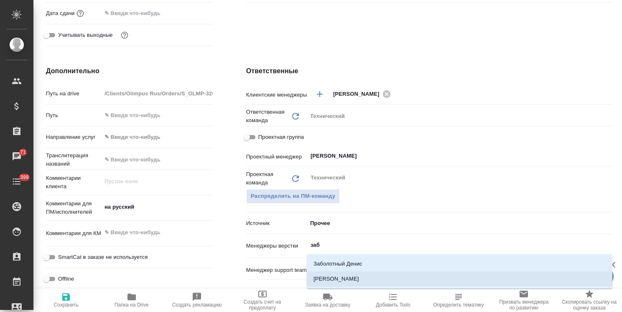
click at [348, 281] on li "[PERSON_NAME]" at bounding box center [459, 278] width 305 height 15
type textarea "x"
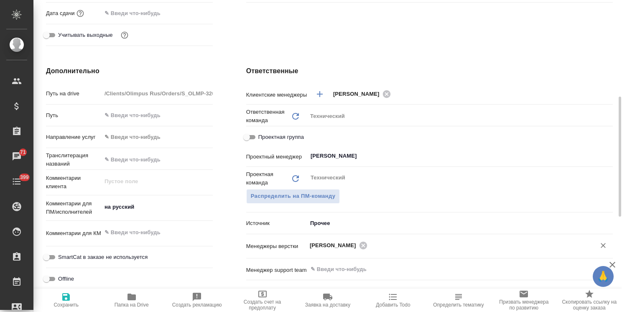
click at [62, 299] on icon "button" at bounding box center [66, 297] width 10 height 10
type textarea "x"
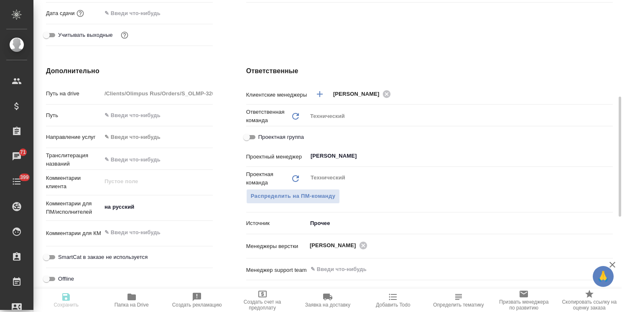
type textarea "x"
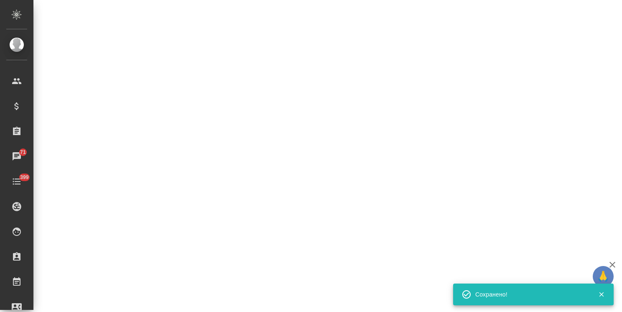
select select "RU"
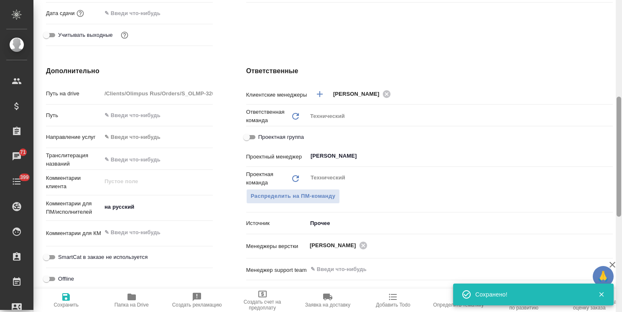
type textarea "x"
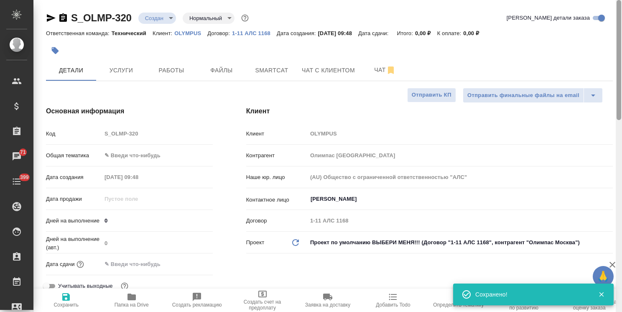
drag, startPoint x: 619, startPoint y: 186, endPoint x: 565, endPoint y: 27, distance: 167.5
click at [593, 29] on div "S_OLMP-320 Создан new Нормальный normal Кратко детали заказа Ответственная кома…" at bounding box center [327, 156] width 588 height 312
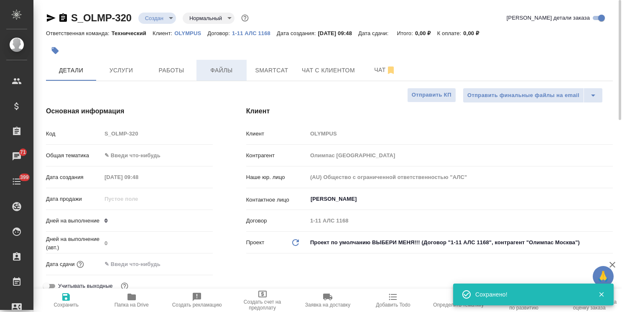
click at [214, 71] on span "Файлы" at bounding box center [221, 70] width 40 height 10
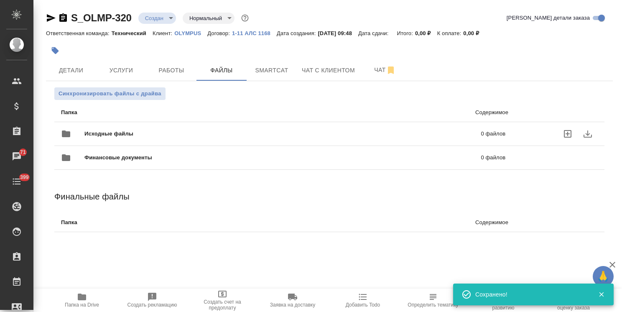
click at [109, 129] on div "Исходные файлы 0 файлов" at bounding box center [283, 134] width 444 height 20
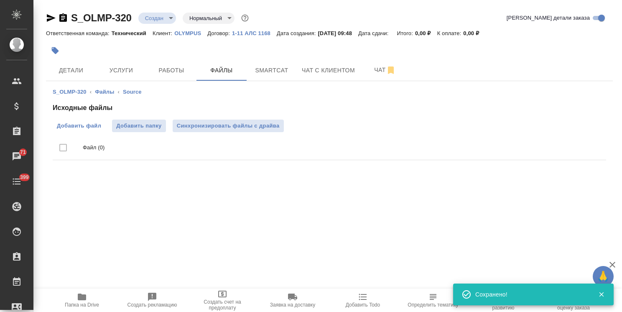
click at [64, 128] on span "Добавить файл" at bounding box center [79, 126] width 44 height 8
click at [0, 0] on input "Добавить файл" at bounding box center [0, 0] width 0 height 0
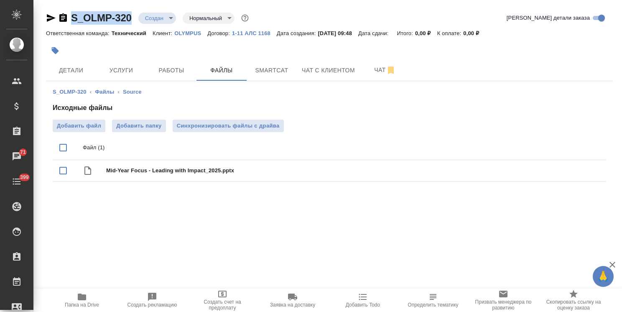
drag, startPoint x: 138, startPoint y: 10, endPoint x: 52, endPoint y: 5, distance: 85.8
click at [52, 5] on div "S_OLMP-320 Создан new Нормальный normal Кратко детали заказа Ответственная кома…" at bounding box center [329, 103] width 576 height 206
click at [154, 18] on body "🙏 .cls-1 fill:#fff; AWATERA Usmanova Olga Клиенты Спецификации Заказы 71 Чаты 3…" at bounding box center [311, 156] width 622 height 312
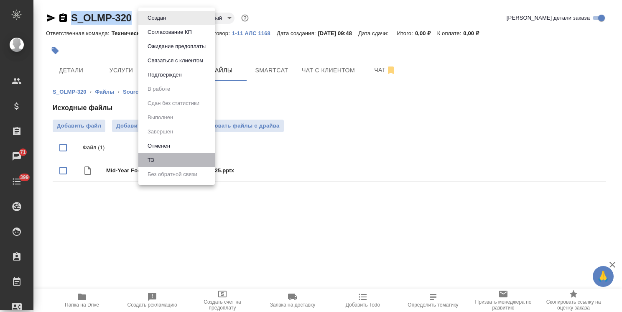
click at [157, 161] on li "ТЗ" at bounding box center [176, 160] width 76 height 14
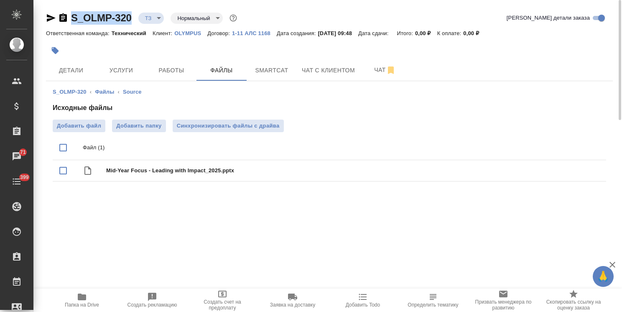
drag, startPoint x: 134, startPoint y: 11, endPoint x: 58, endPoint y: 6, distance: 75.7
click at [58, 6] on div "S_OLMP-320 ТЗ tz Нормальный normal Кратко детали заказа Ответственная команда: …" at bounding box center [329, 103] width 576 height 206
copy link "S_OLMP-320"
click at [121, 74] on span "Услуги" at bounding box center [121, 70] width 40 height 10
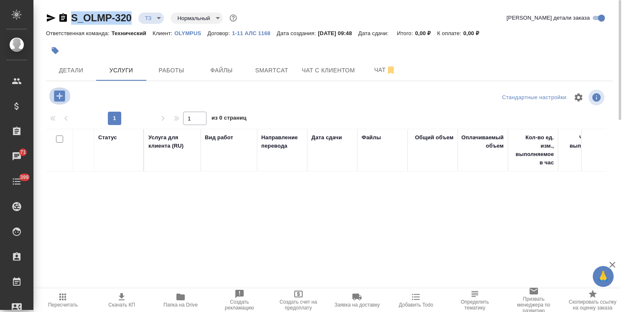
click at [61, 91] on icon "button" at bounding box center [59, 95] width 11 height 11
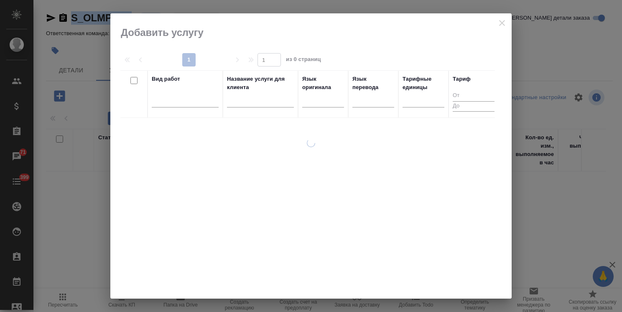
click at [251, 102] on input "text" at bounding box center [260, 102] width 67 height 10
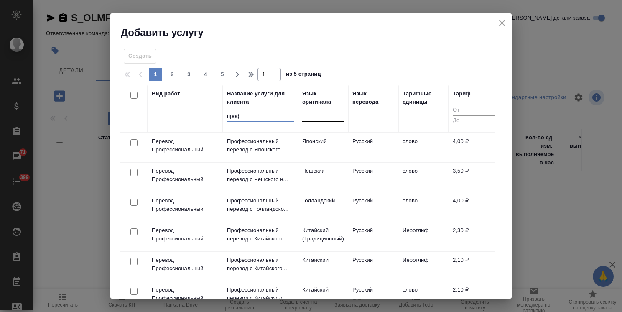
type input "проф"
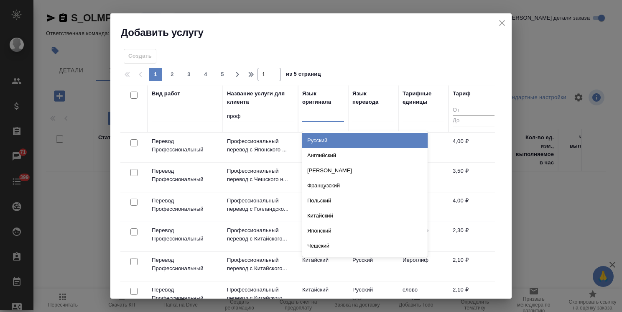
click at [312, 117] on div at bounding box center [323, 113] width 42 height 12
type input "англ"
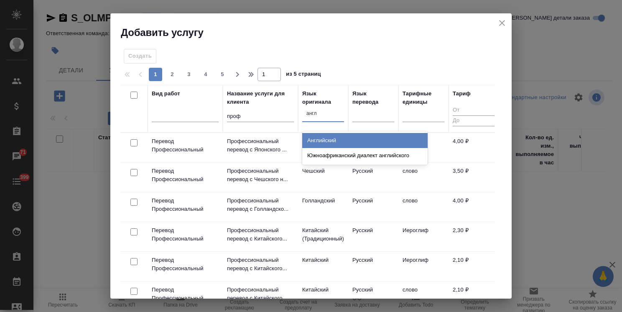
click at [322, 137] on div "Английский" at bounding box center [364, 140] width 125 height 15
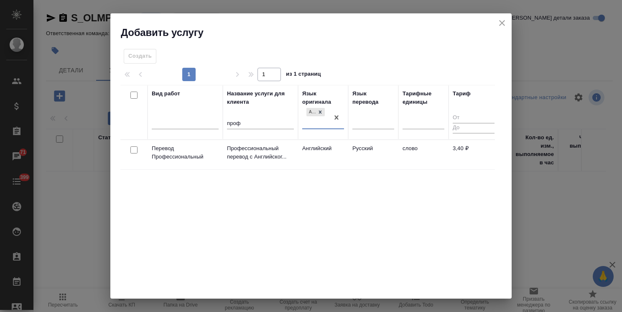
click at [132, 148] on input "checkbox" at bounding box center [133, 149] width 7 height 7
checkbox input "true"
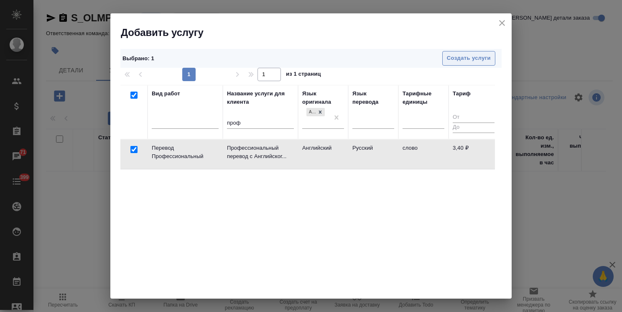
click at [460, 62] on span "Создать услуги" at bounding box center [469, 58] width 44 height 10
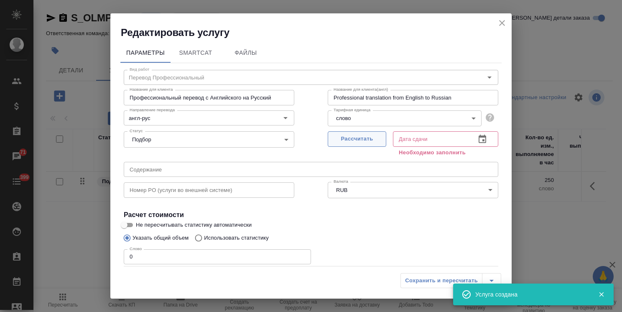
click at [346, 142] on span "Рассчитать" at bounding box center [356, 139] width 49 height 10
type input "02.10.2025 09:51"
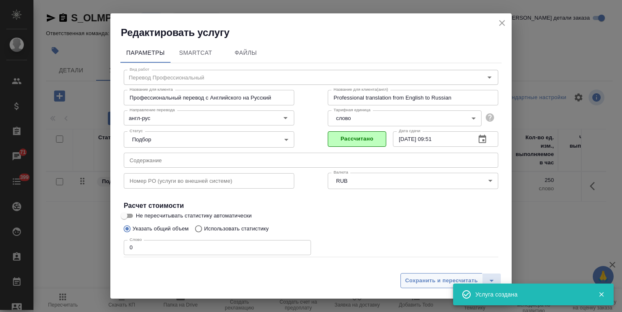
click at [421, 280] on span "Сохранить и пересчитать" at bounding box center [441, 281] width 73 height 10
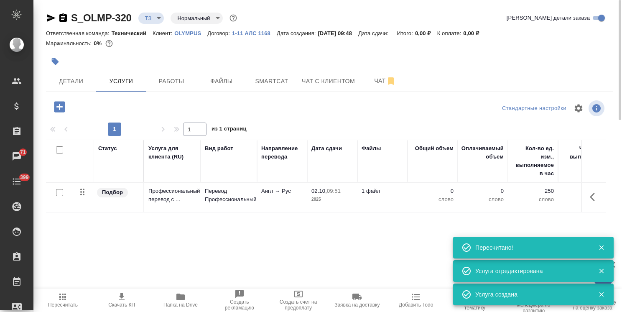
click at [62, 194] on input "checkbox" at bounding box center [59, 192] width 7 height 7
checkbox input "true"
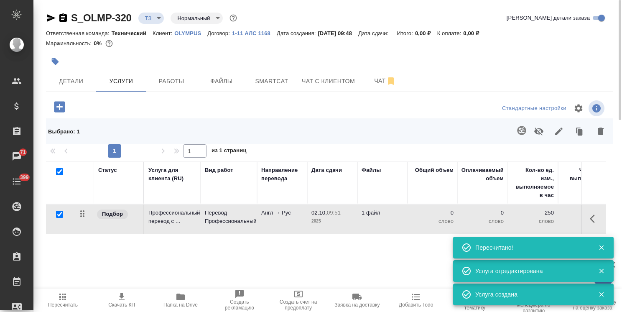
click at [525, 132] on icon "button" at bounding box center [521, 130] width 9 height 9
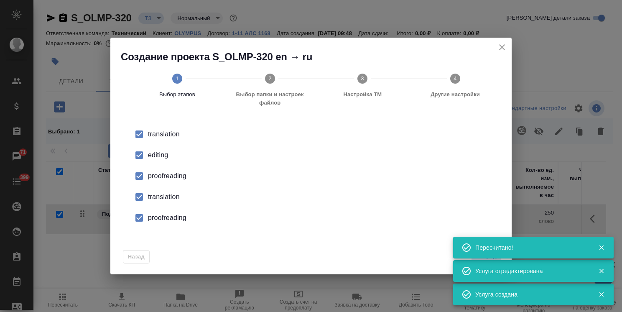
click at [604, 248] on icon "button" at bounding box center [601, 248] width 8 height 8
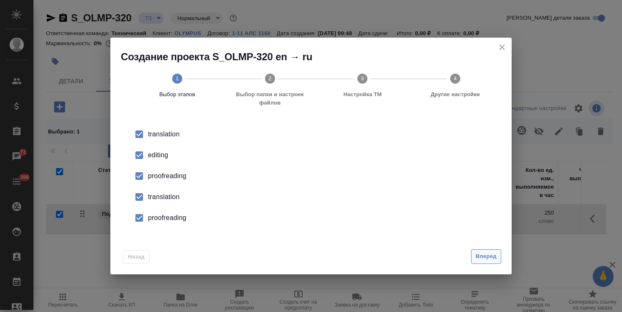
click at [490, 254] on span "Вперед" at bounding box center [485, 256] width 21 height 10
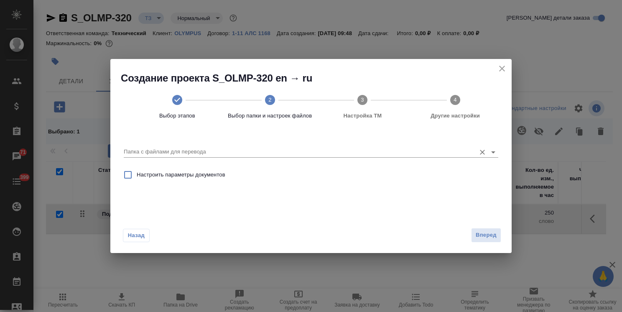
click at [213, 148] on input "Папка с файлами для перевода" at bounding box center [298, 152] width 348 height 10
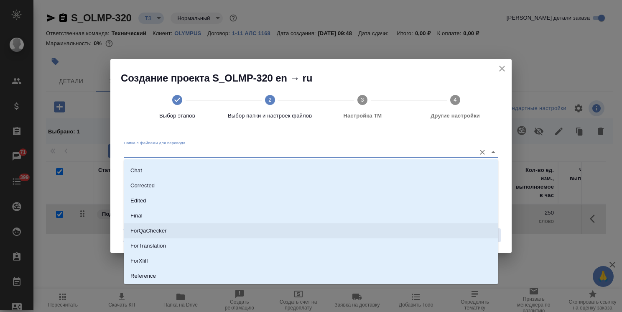
scroll to position [42, 0]
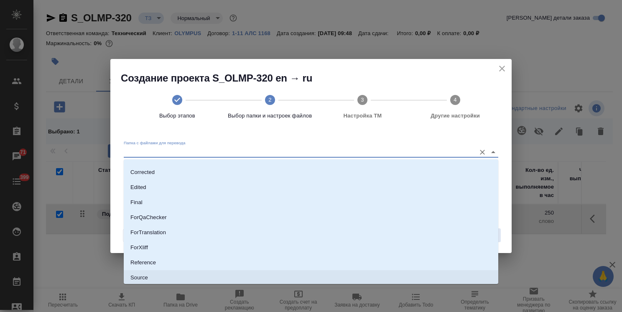
click at [144, 275] on p "Source" at bounding box center [139, 277] width 18 height 8
type input "Source"
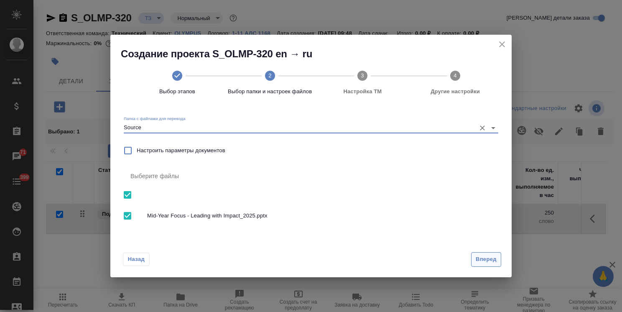
click at [479, 260] on span "Вперед" at bounding box center [485, 259] width 21 height 10
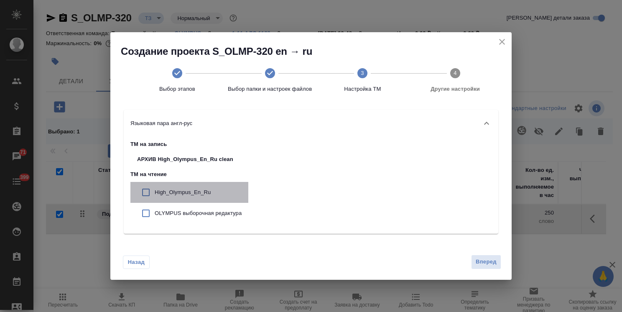
click at [198, 185] on div "High_Olympus_En_Ru" at bounding box center [189, 192] width 118 height 21
checkbox input "true"
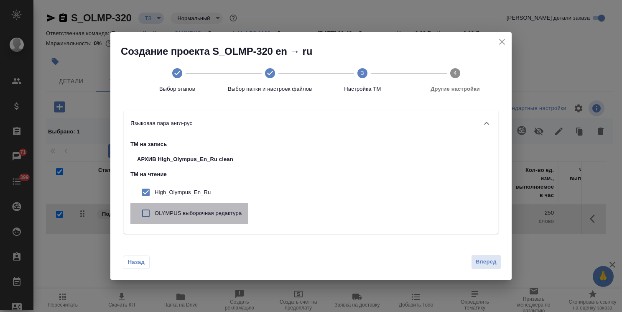
click at [199, 214] on p "OLYMPUS выборочная редактура" at bounding box center [198, 213] width 87 height 8
checkbox input "true"
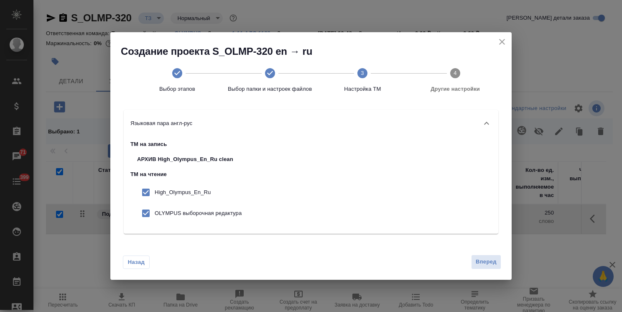
click at [497, 265] on button "Вперед" at bounding box center [486, 261] width 30 height 15
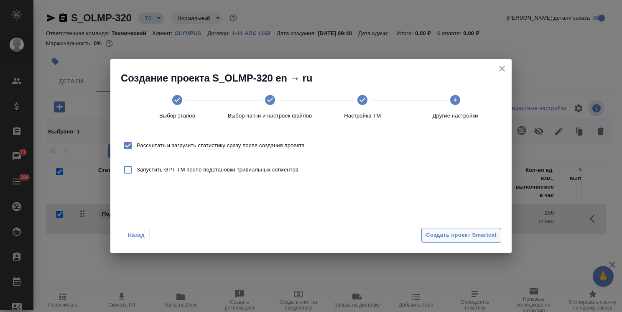
click at [484, 234] on span "Создать проект Smartcat" at bounding box center [461, 235] width 71 height 10
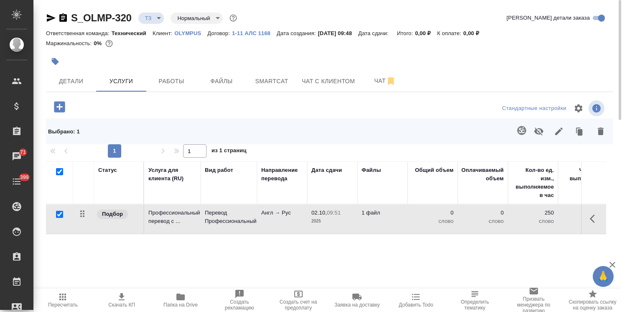
click at [62, 170] on input "checkbox" at bounding box center [59, 171] width 7 height 7
checkbox input "false"
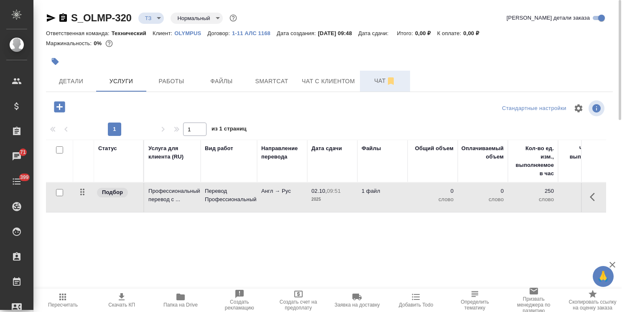
click at [375, 81] on span "Чат" at bounding box center [385, 81] width 40 height 10
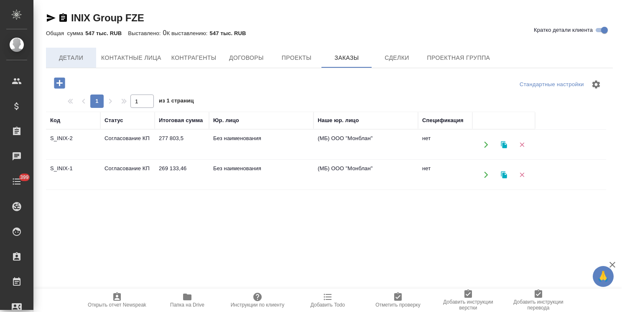
click at [71, 54] on span "Детали" at bounding box center [71, 58] width 40 height 10
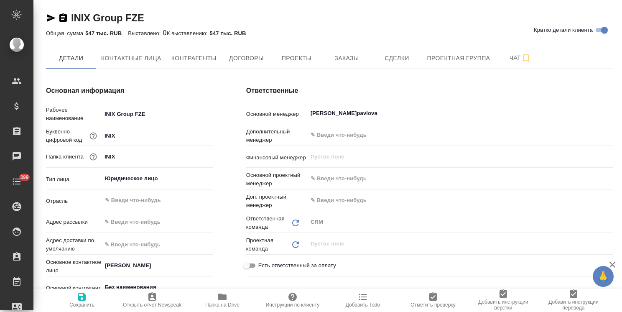
type textarea "x"
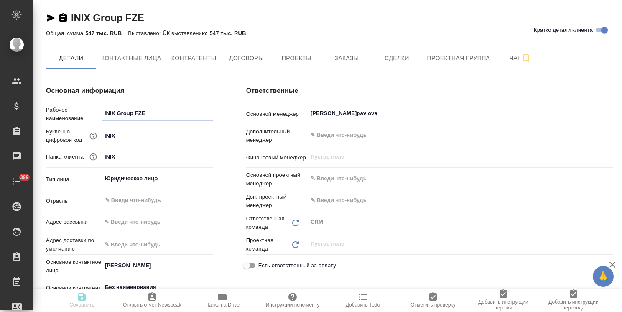
type textarea "x"
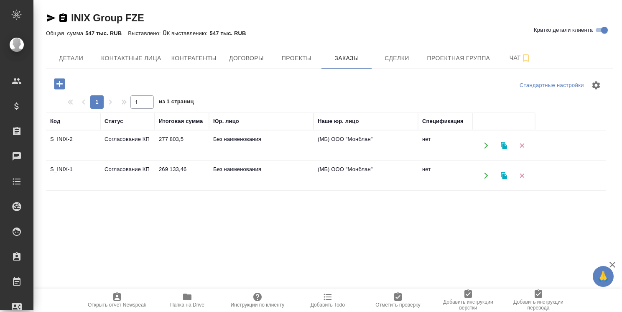
click at [63, 170] on td "S_INIX-1" at bounding box center [73, 175] width 54 height 29
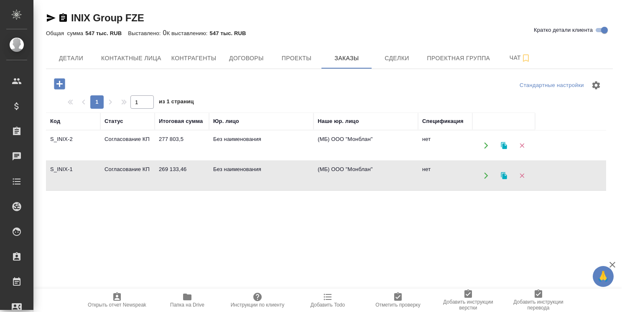
click at [63, 170] on td "S_INIX-1" at bounding box center [73, 175] width 54 height 29
click at [130, 137] on td "Согласование КП" at bounding box center [127, 145] width 54 height 29
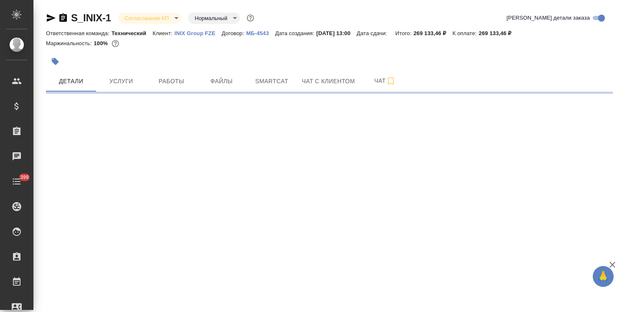
select select "RU"
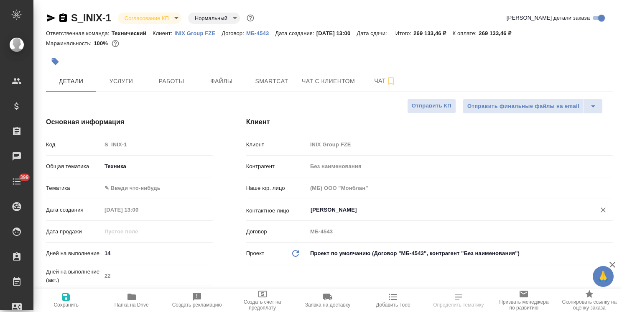
type textarea "x"
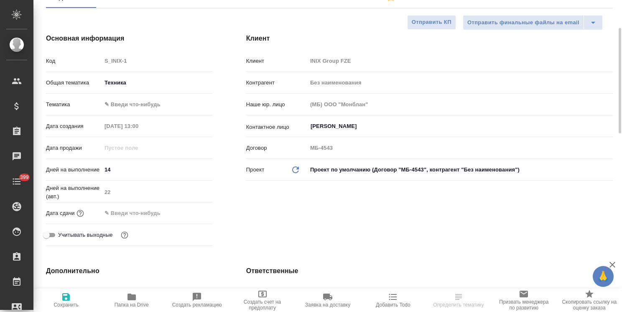
type textarea "x"
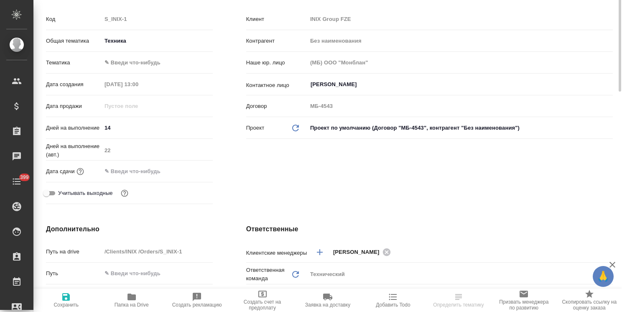
type textarea "x"
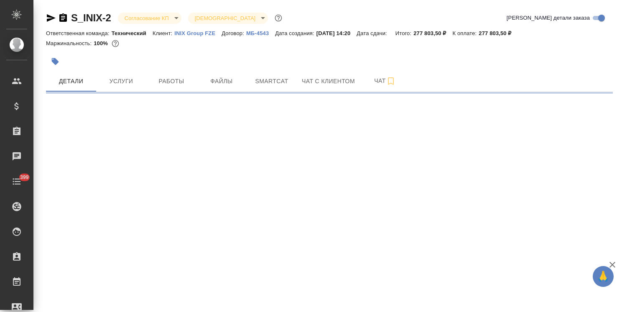
select select "RU"
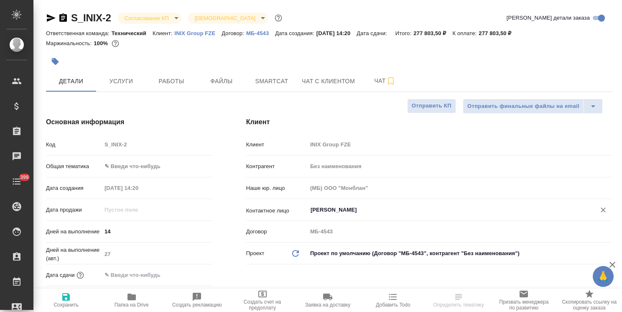
type textarea "x"
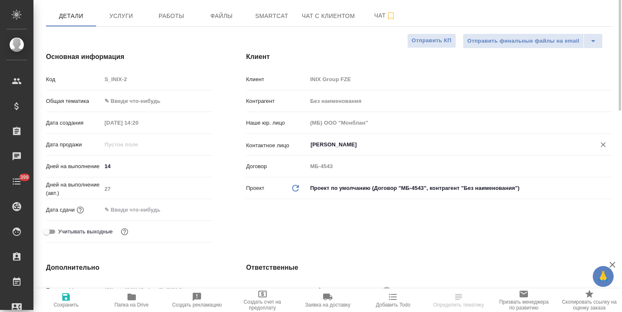
type textarea "x"
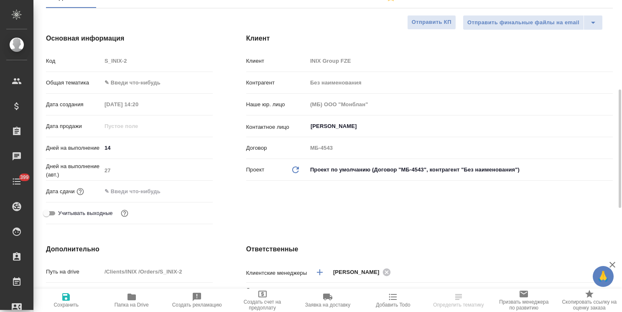
scroll to position [125, 0]
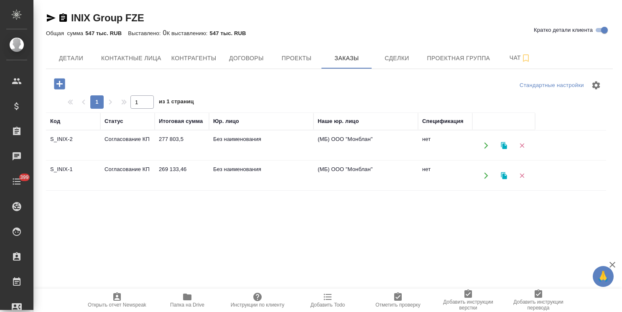
click at [177, 175] on td "269 133,46" at bounding box center [182, 175] width 54 height 29
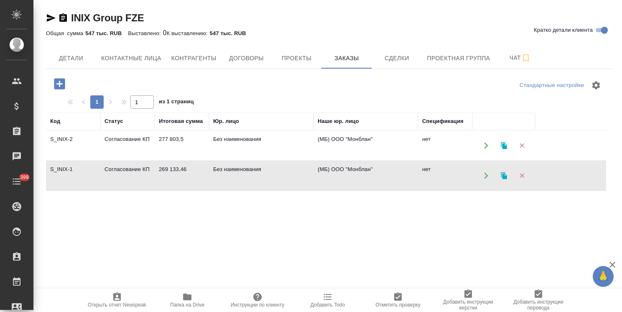
click at [177, 175] on td "269 133,46" at bounding box center [182, 175] width 54 height 29
click at [164, 144] on td "277 803,5" at bounding box center [182, 145] width 54 height 29
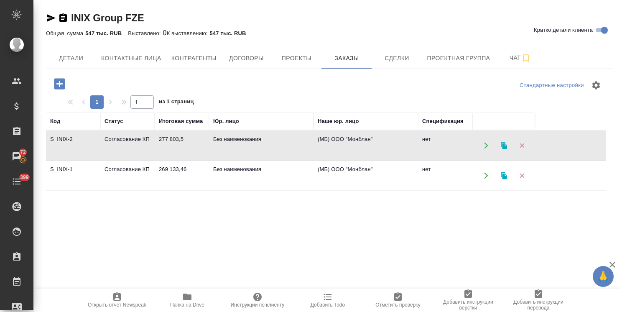
click at [164, 144] on td "277 803,5" at bounding box center [182, 145] width 54 height 29
click at [142, 166] on td "Согласование КП" at bounding box center [127, 175] width 54 height 29
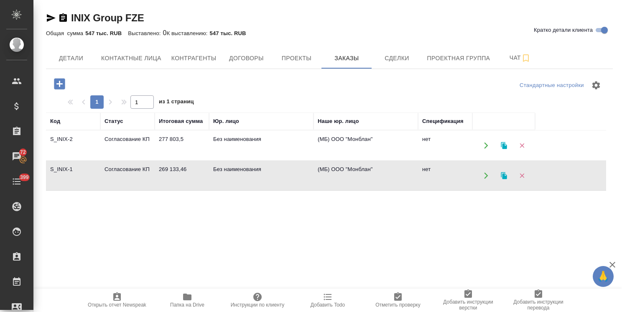
click at [142, 166] on td "Согласование КП" at bounding box center [127, 175] width 54 height 29
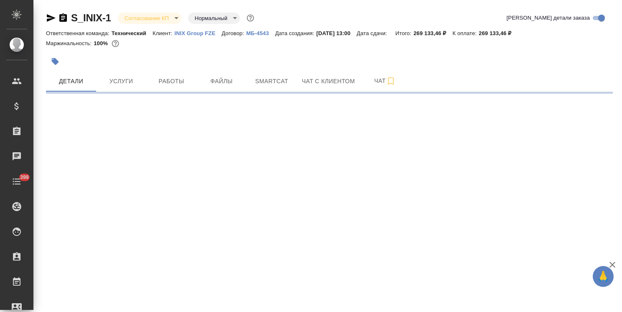
select select "RU"
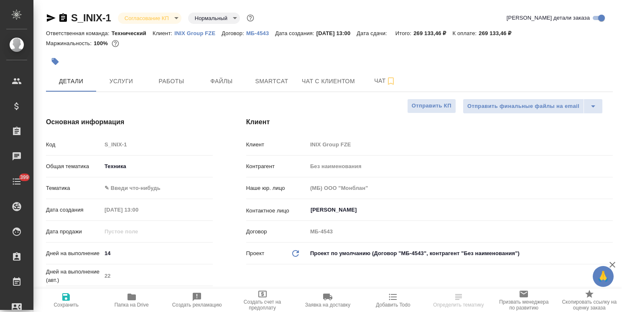
type textarea "x"
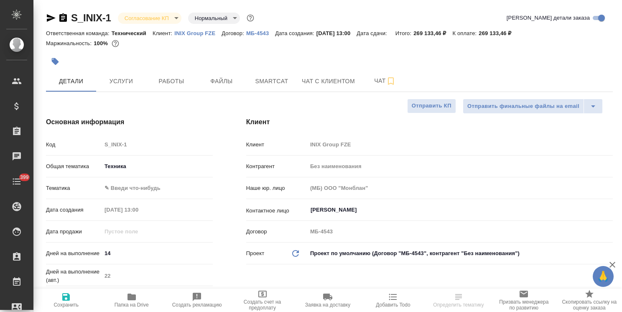
type textarea "x"
click at [129, 81] on span "Услуги" at bounding box center [121, 81] width 40 height 10
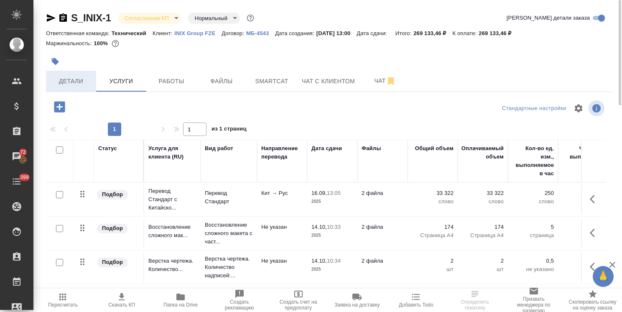
click at [75, 81] on span "Детали" at bounding box center [71, 81] width 40 height 10
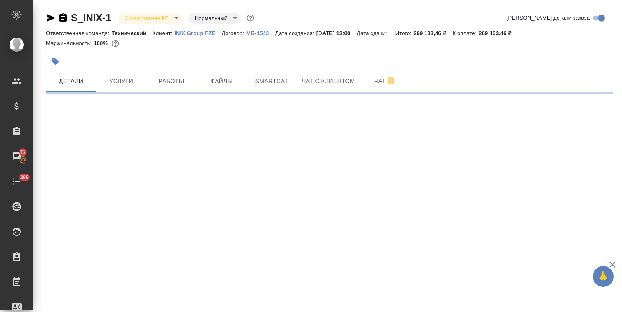
select select "RU"
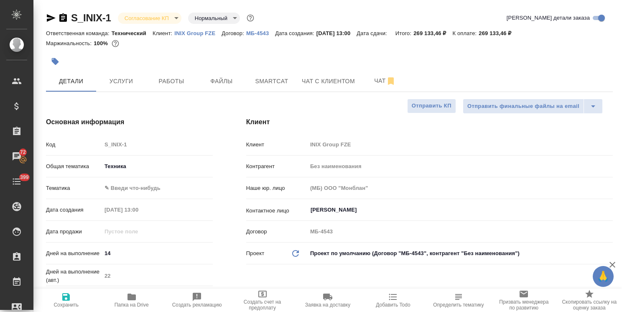
type textarea "x"
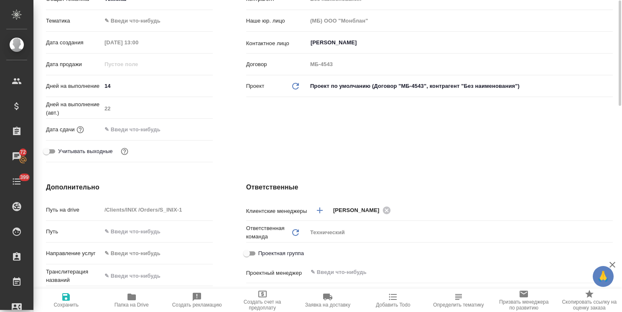
scroll to position [125, 0]
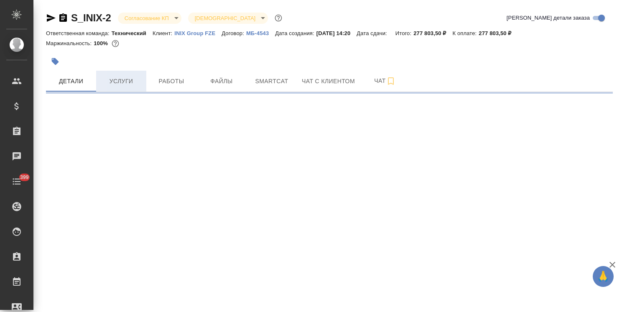
select select "RU"
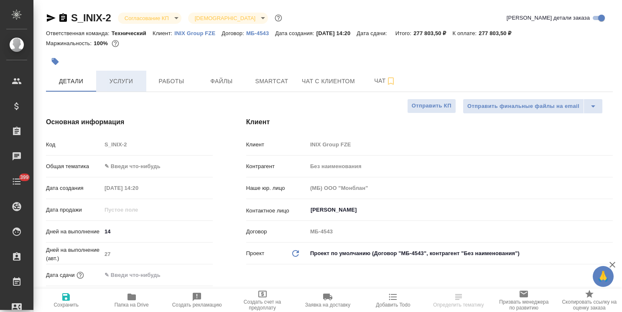
type textarea "x"
click at [123, 84] on span "Услуги" at bounding box center [121, 81] width 40 height 10
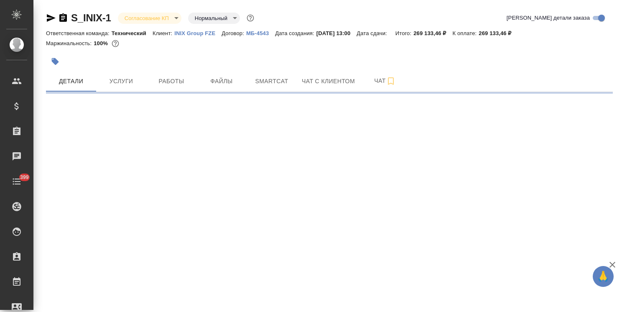
select select "RU"
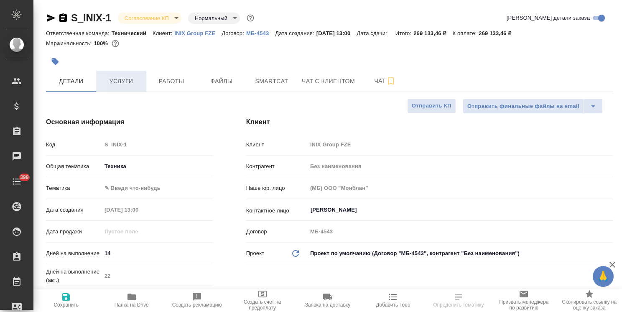
type textarea "x"
click at [125, 86] on button "Услуги" at bounding box center [121, 81] width 50 height 21
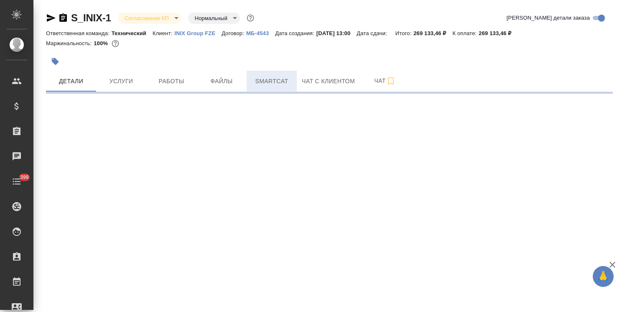
select select "RU"
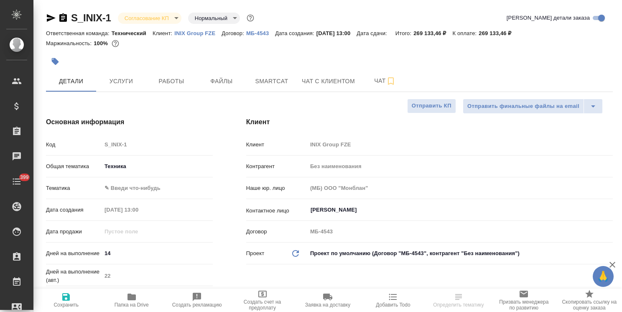
type textarea "x"
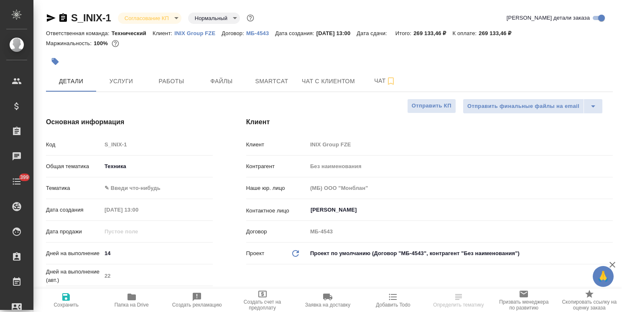
type textarea "x"
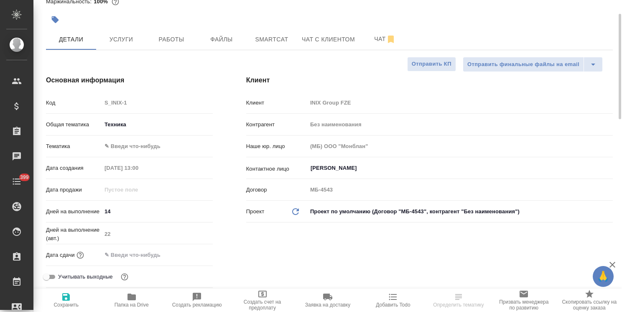
type textarea "x"
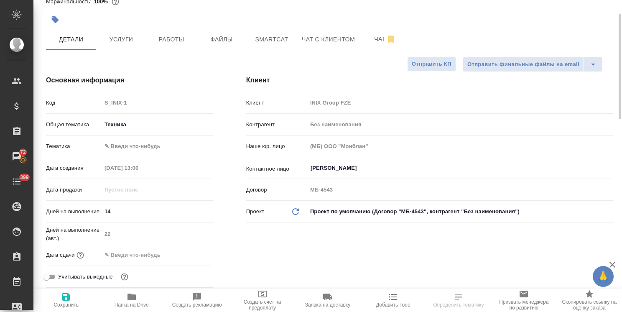
type textarea "x"
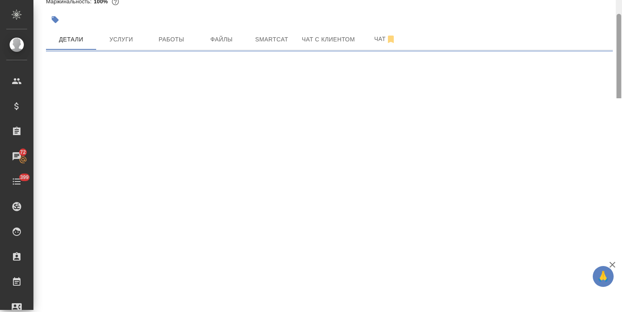
select select "RU"
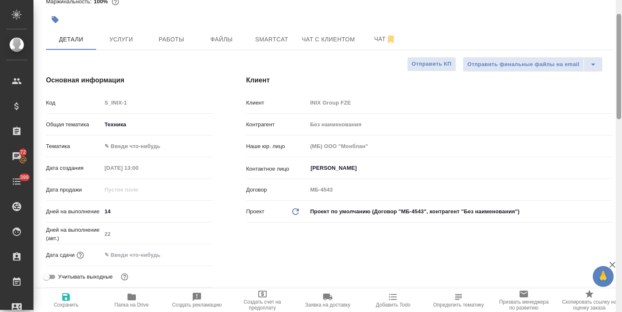
type textarea "x"
click at [190, 160] on div "Тематика ✎ Введи что-нибудь" at bounding box center [129, 150] width 167 height 22
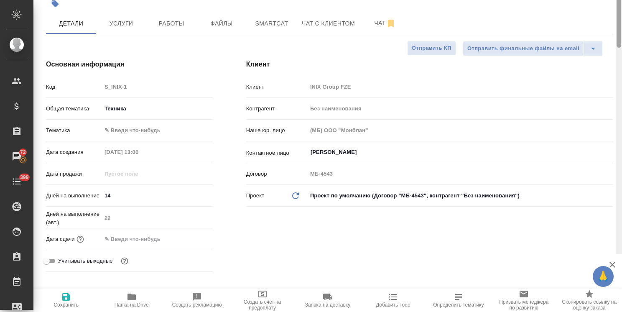
scroll to position [0, 0]
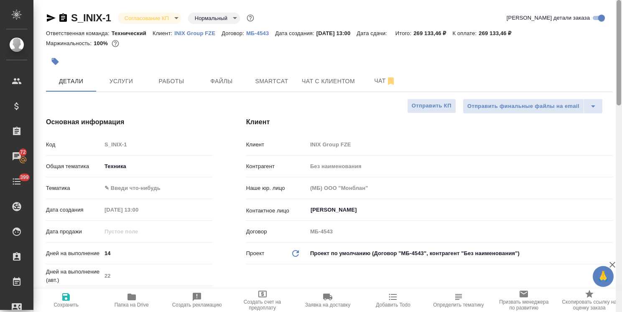
drag, startPoint x: 619, startPoint y: 81, endPoint x: 432, endPoint y: 3, distance: 202.2
click at [602, 58] on div "S_INIX-1 Согласование КП kpNegotiation Нормальный normal Кратко детали заказа О…" at bounding box center [327, 156] width 588 height 312
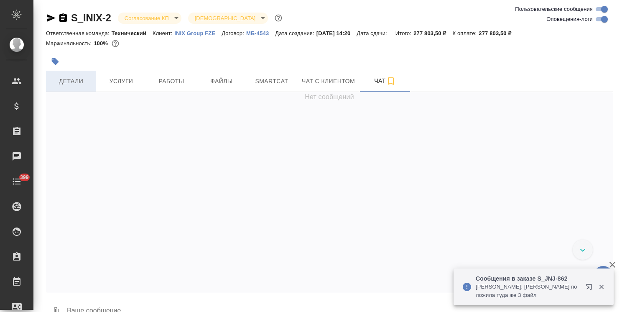
click at [76, 81] on span "Детали" at bounding box center [71, 81] width 40 height 10
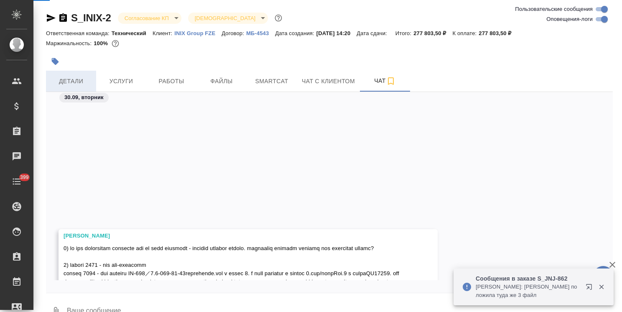
scroll to position [271, 0]
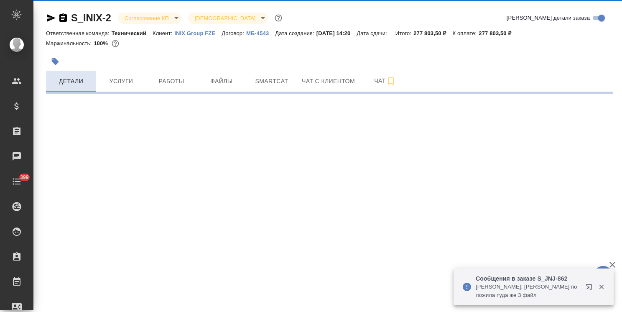
select select "RU"
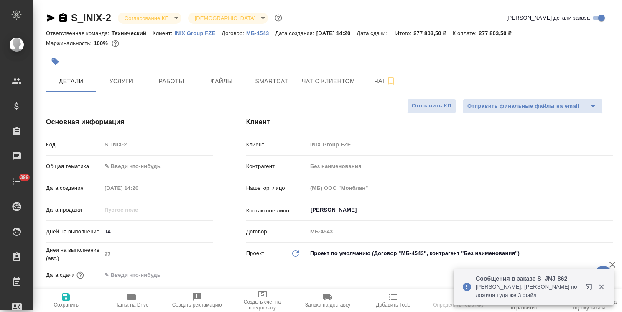
type textarea "x"
drag, startPoint x: 619, startPoint y: 195, endPoint x: 605, endPoint y: 58, distance: 136.9
click at [605, 58] on div "S_INIX-2 Согласование КП kpNegotiation Святая троица holyTrinity Кратко детали …" at bounding box center [327, 156] width 588 height 312
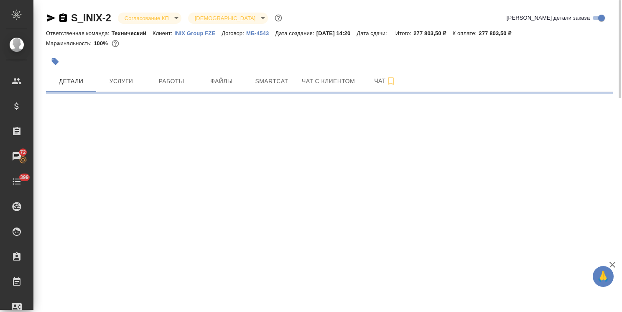
select select "RU"
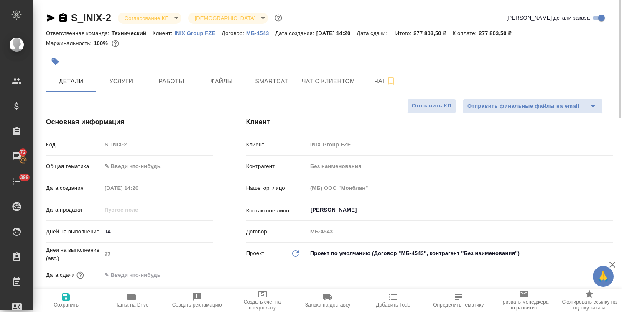
type textarea "x"
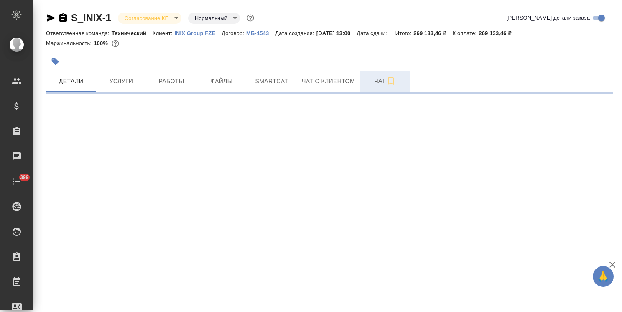
select select "RU"
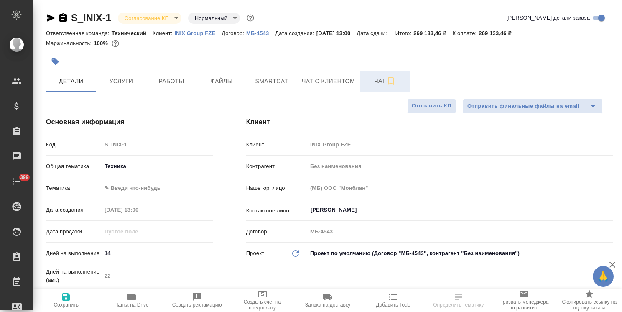
type textarea "x"
click at [378, 83] on span "Чат" at bounding box center [385, 81] width 40 height 10
type textarea "x"
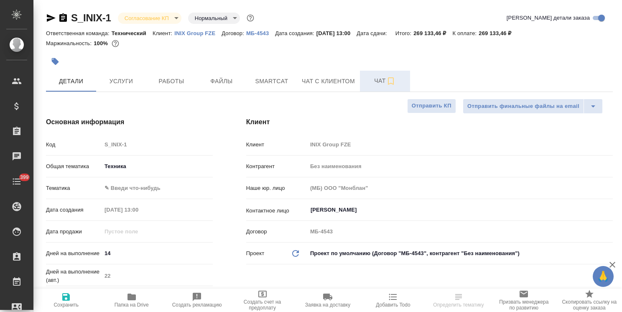
type textarea "x"
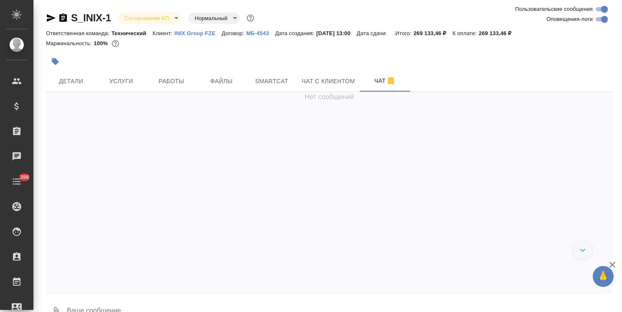
scroll to position [2289, 0]
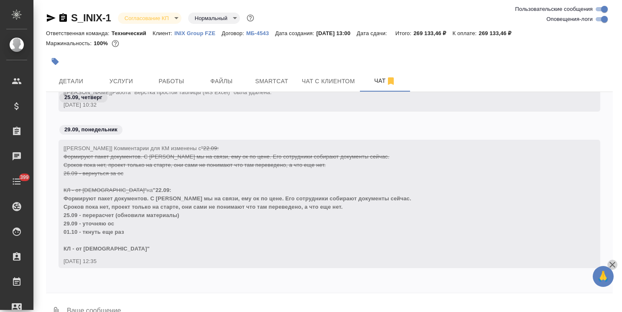
click at [612, 264] on icon "button" at bounding box center [612, 264] width 10 height 10
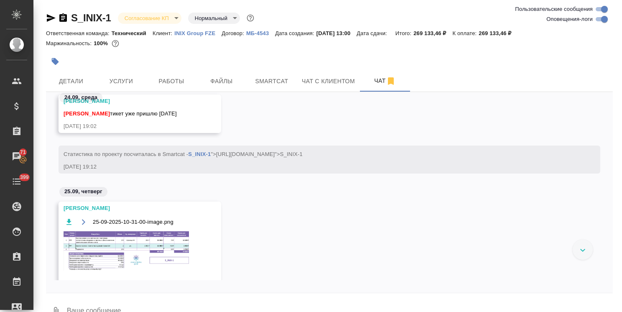
scroll to position [1513, 0]
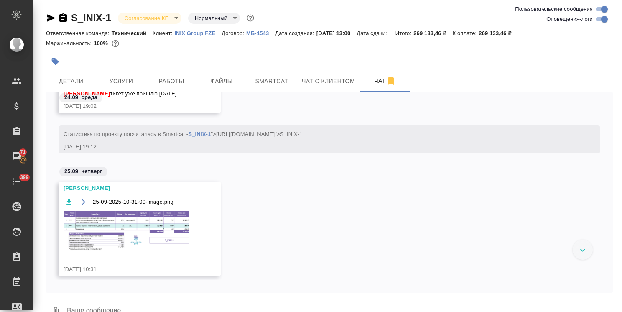
click at [162, 227] on img at bounding box center [125, 230] width 125 height 39
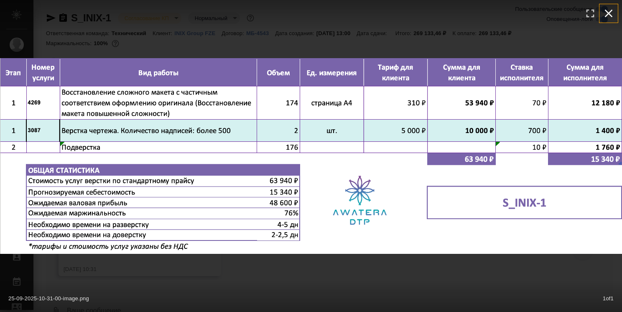
click at [609, 13] on icon "button" at bounding box center [608, 14] width 8 height 8
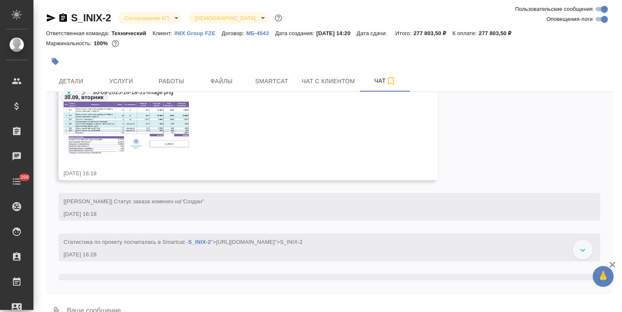
scroll to position [223, 0]
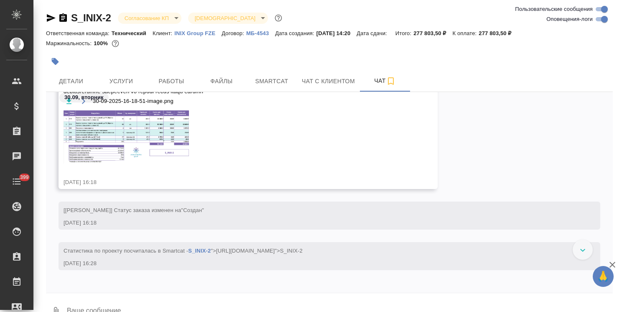
click at [114, 143] on img at bounding box center [125, 136] width 125 height 53
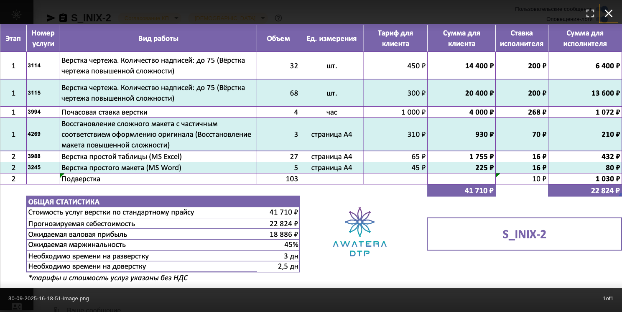
click at [608, 11] on icon "button" at bounding box center [607, 13] width 13 height 13
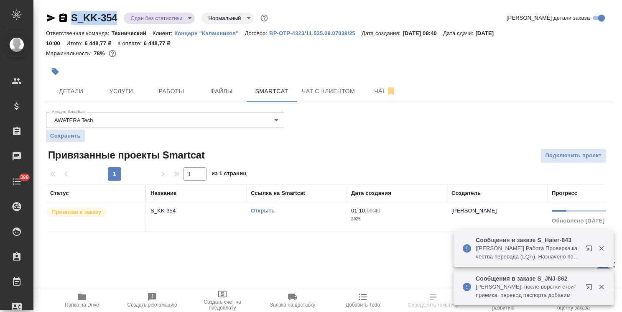
drag, startPoint x: 115, startPoint y: 10, endPoint x: 53, endPoint y: 8, distance: 61.4
click at [54, 9] on div "S_KK-354 Сдан без статистики distributed Нормальный normal Кратко детали заказа…" at bounding box center [329, 126] width 576 height 253
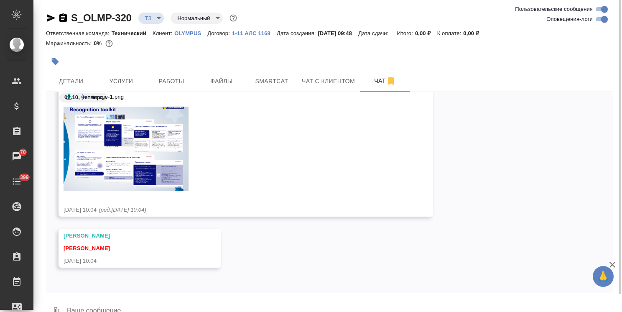
scroll to position [18, 0]
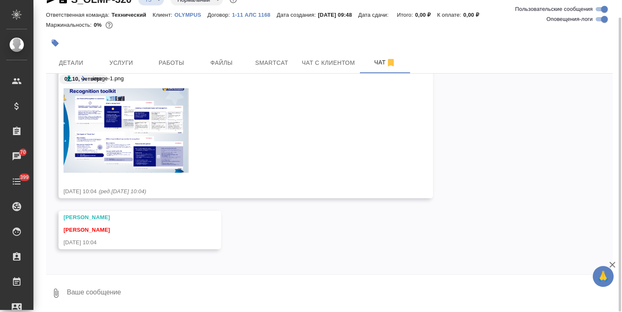
click at [130, 292] on textarea at bounding box center [339, 293] width 546 height 28
type textarea "привет. лого не нужно, скрины так и оставляем"
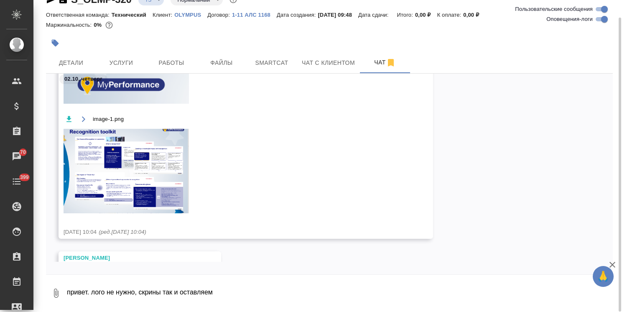
scroll to position [389, 0]
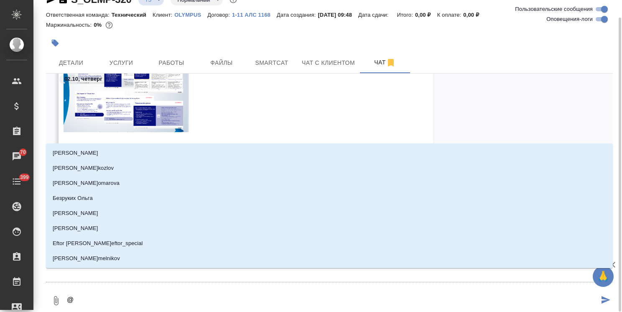
type textarea "@з"
type input "з"
type textarea "@за"
type input "за"
type textarea "@заб"
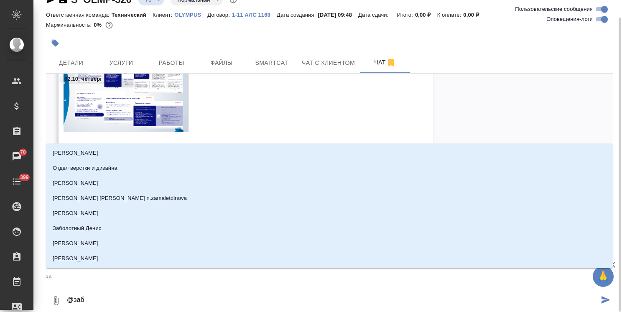
type input "заб"
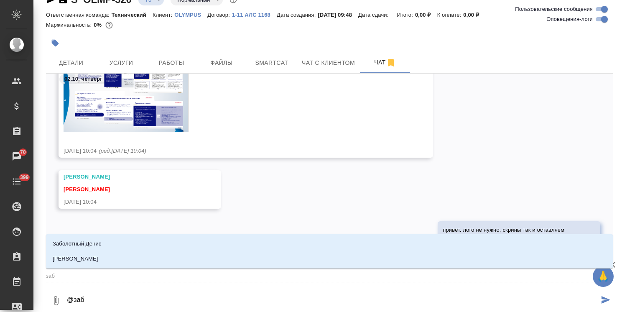
click at [150, 262] on li "[PERSON_NAME]" at bounding box center [329, 258] width 566 height 15
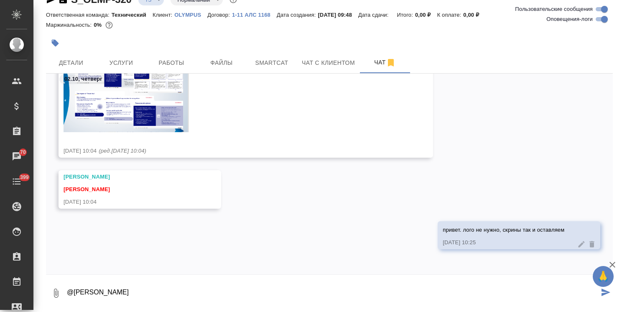
type textarea "@[PERSON_NAME]"
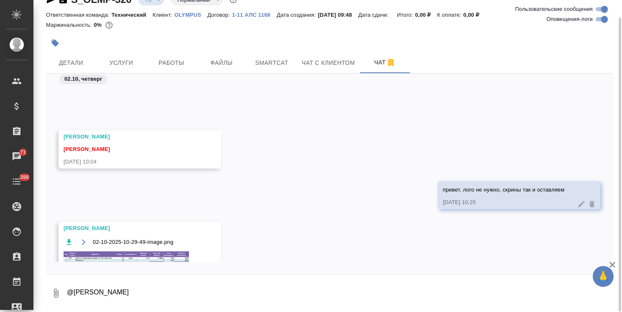
scroll to position [497, 0]
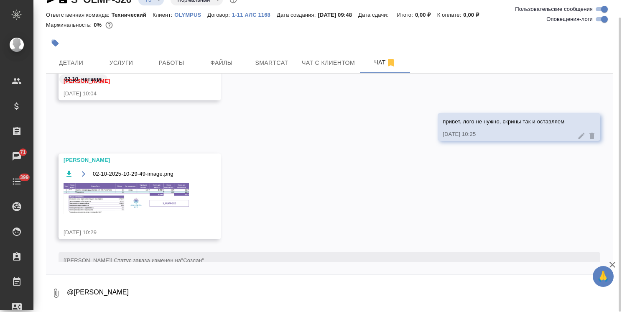
click at [131, 198] on img at bounding box center [125, 198] width 125 height 30
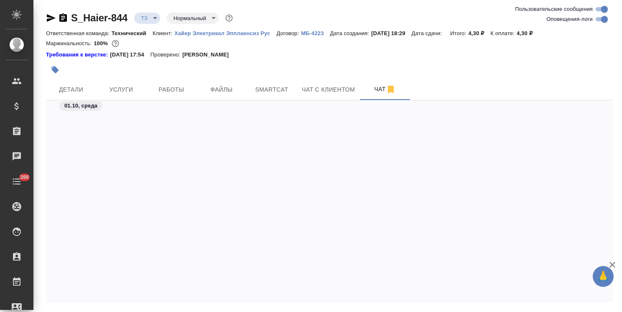
scroll to position [413, 0]
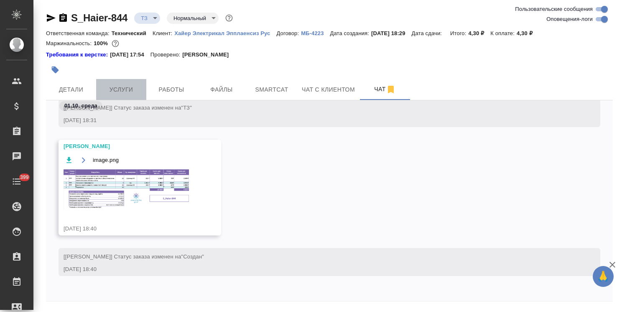
click at [114, 93] on span "Услуги" at bounding box center [121, 89] width 40 height 10
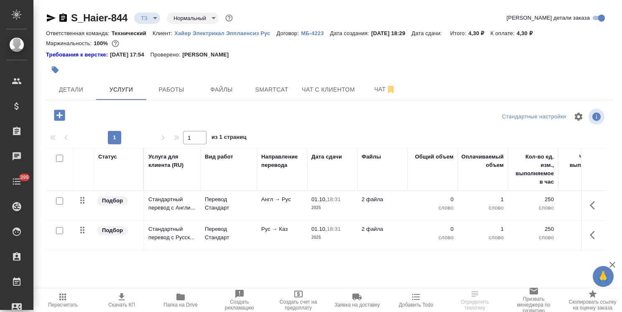
click at [58, 116] on icon "button" at bounding box center [59, 114] width 11 height 11
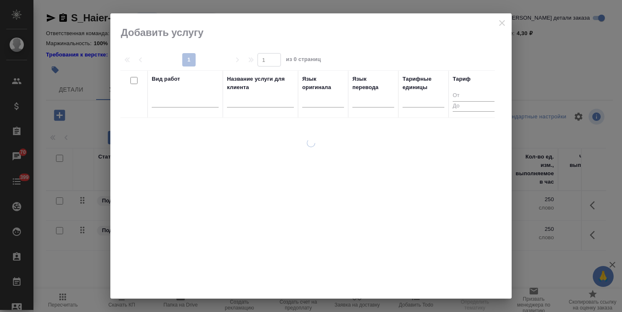
click at [255, 102] on input "text" at bounding box center [260, 102] width 67 height 10
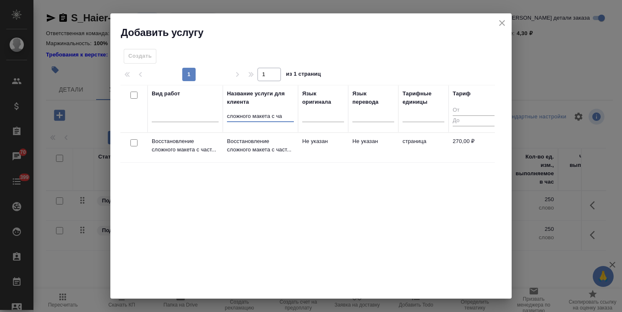
type input "сложного макета с ча"
click at [139, 140] on div at bounding box center [133, 143] width 19 height 12
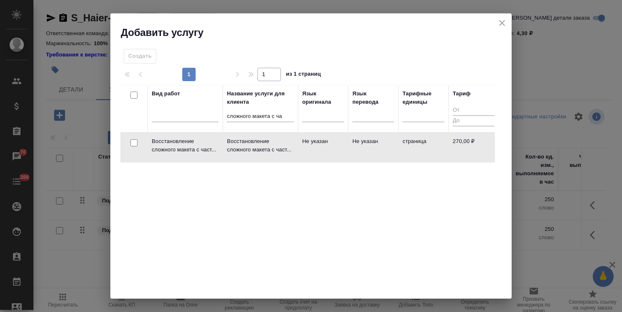
click at [134, 143] on input "checkbox" at bounding box center [133, 142] width 7 height 7
checkbox input "true"
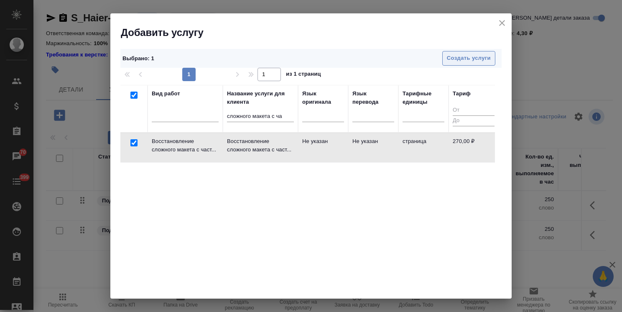
click at [456, 56] on span "Создать услуги" at bounding box center [469, 58] width 44 height 10
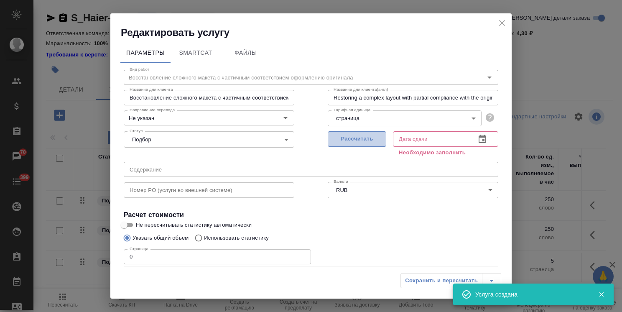
click at [361, 142] on span "Рассчитать" at bounding box center [356, 139] width 49 height 10
type input "02.10.2025 10:28"
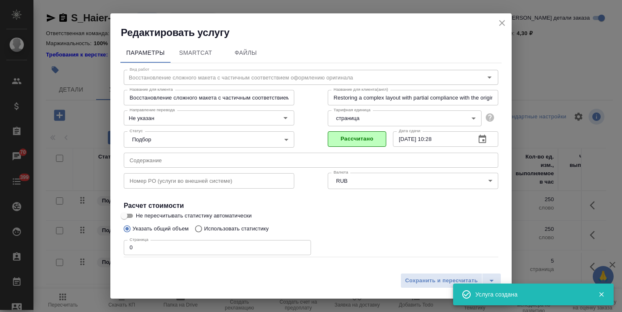
drag, startPoint x: 130, startPoint y: 241, endPoint x: 101, endPoint y: 241, distance: 29.7
click at [103, 241] on div "Редактировать услугу Параметры SmartCat Файлы Вид работ Восстановление сложного…" at bounding box center [311, 156] width 622 height 312
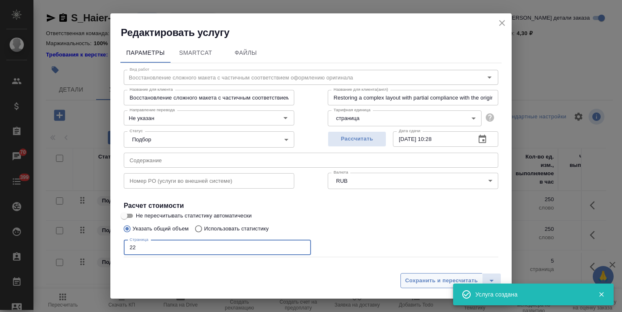
type input "22"
click at [440, 285] on button "Сохранить и пересчитать" at bounding box center [441, 280] width 82 height 15
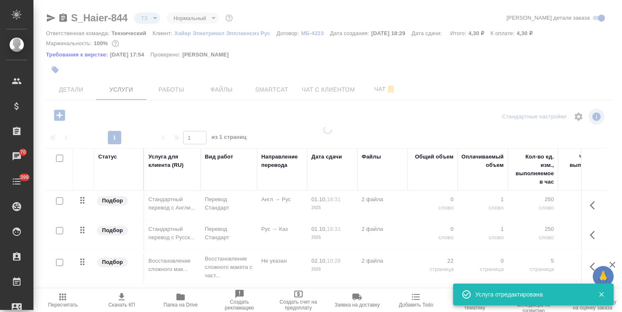
type input "new"
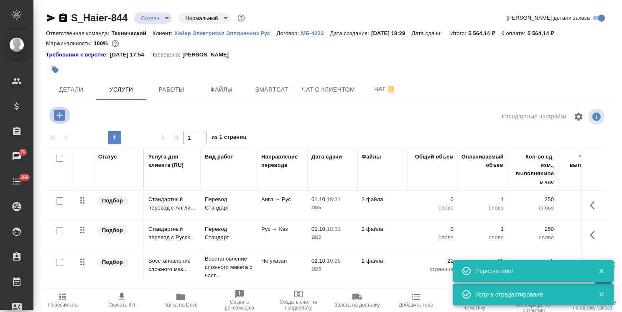
click at [63, 109] on icon "button" at bounding box center [59, 115] width 15 height 15
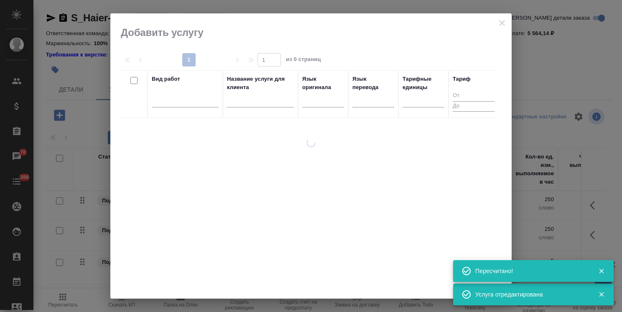
click at [256, 90] on div "Название услуги для клиента" at bounding box center [260, 83] width 67 height 17
click at [249, 98] on input "text" at bounding box center [260, 102] width 67 height 10
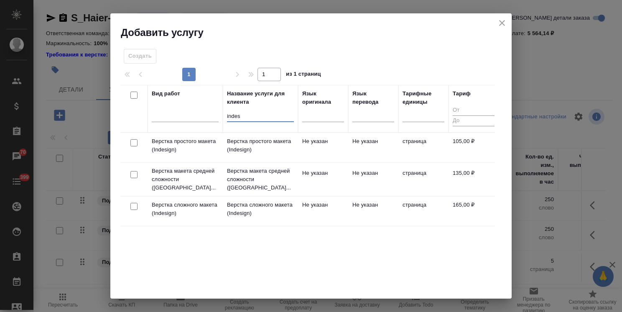
type input "indes"
click at [135, 173] on input "checkbox" at bounding box center [133, 174] width 7 height 7
checkbox input "true"
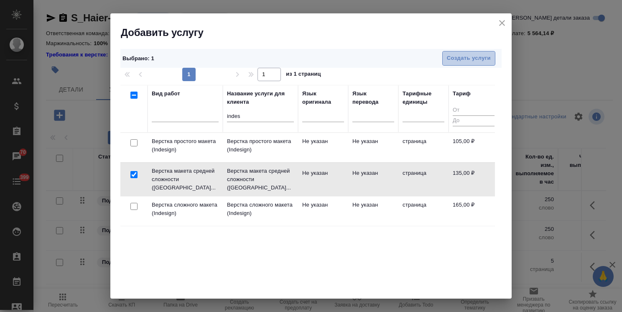
click at [473, 59] on span "Создать услуги" at bounding box center [469, 58] width 44 height 10
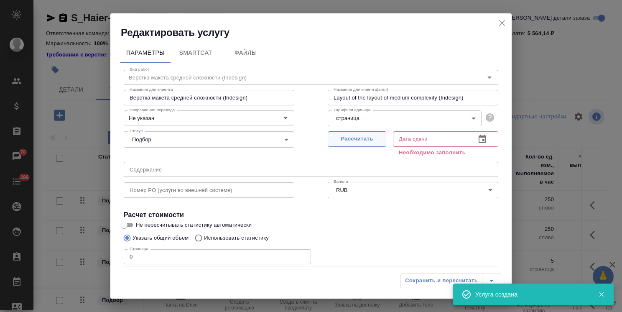
click at [349, 142] on span "Рассчитать" at bounding box center [356, 139] width 49 height 10
type input "02.10.2025 10:29"
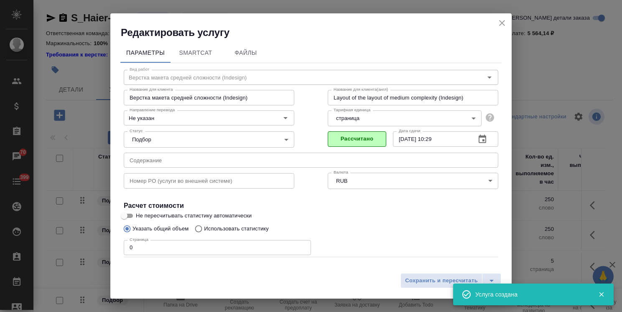
drag, startPoint x: 79, startPoint y: 249, endPoint x: 97, endPoint y: 256, distance: 20.2
click at [51, 250] on div "Редактировать услугу Параметры SmartCat Файлы Вид работ Верстка макета средней …" at bounding box center [311, 156] width 622 height 312
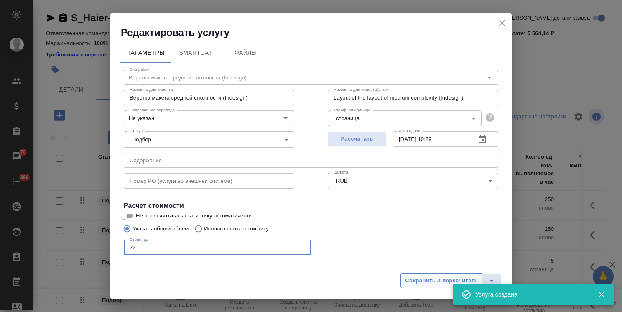
type input "22"
click at [425, 280] on span "Сохранить и пересчитать" at bounding box center [441, 281] width 73 height 10
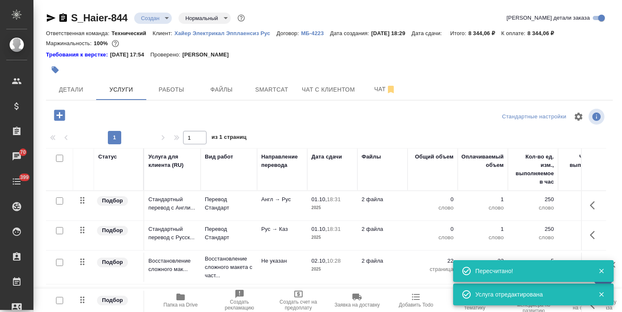
click at [50, 114] on button "button" at bounding box center [59, 115] width 23 height 17
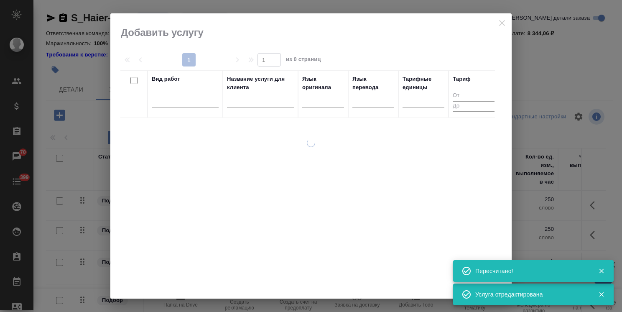
click at [251, 99] on input "text" at bounding box center [260, 102] width 67 height 10
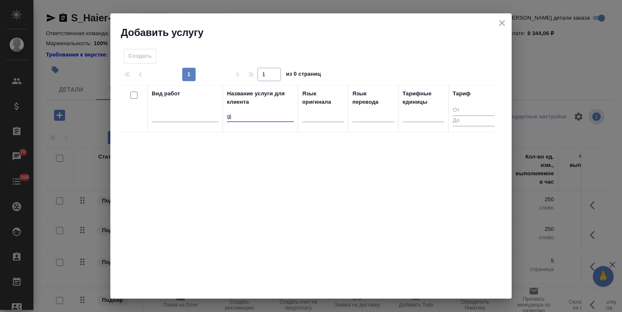
type input "g"
type input "почасо"
click at [134, 142] on input "checkbox" at bounding box center [133, 142] width 7 height 7
checkbox input "true"
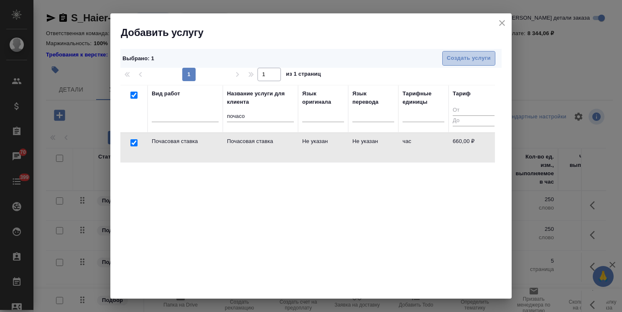
click at [468, 53] on span "Создать услуги" at bounding box center [469, 58] width 44 height 10
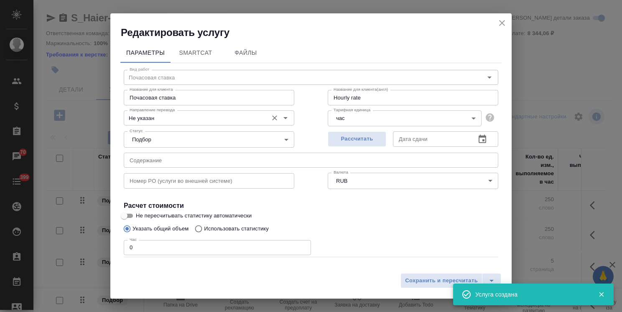
type input "Hourly rate"
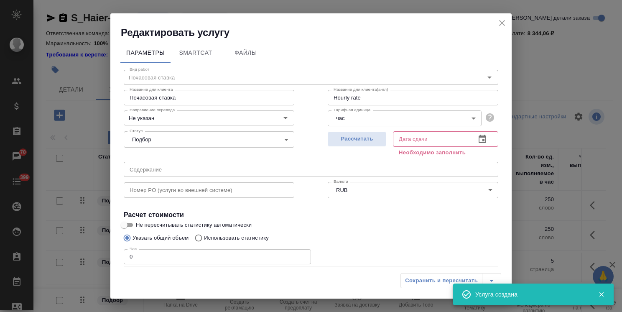
click at [192, 94] on input "Почасовая ставка" at bounding box center [209, 97] width 170 height 15
type input "Почасовая ставка верстки"
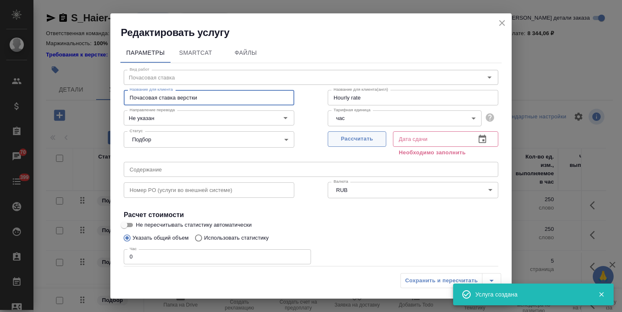
click at [348, 140] on span "Рассчитать" at bounding box center [356, 139] width 49 height 10
type input "Hourly rate"
type input "02.10.2025 10:29"
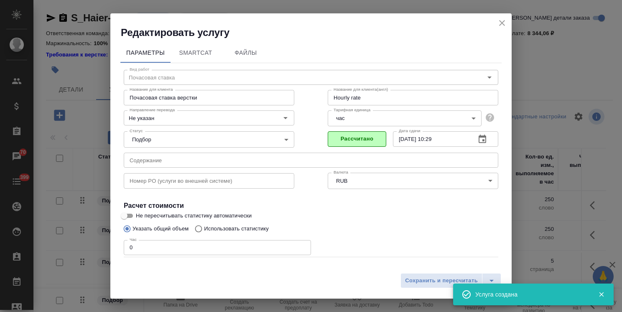
click at [101, 243] on div "Редактировать услугу Параметры SmartCat Файлы Вид работ Почасовая ставка Вид ра…" at bounding box center [311, 156] width 622 height 312
type input "Hourly rate"
type input "4"
type input "Hourly rate"
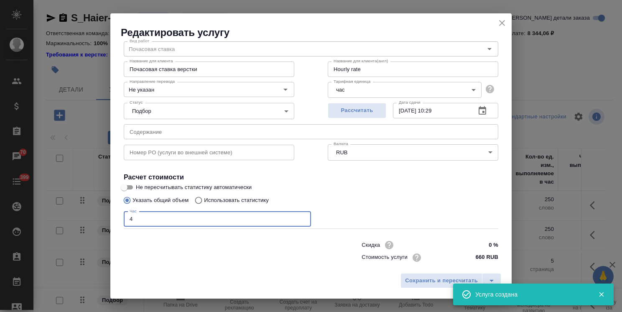
scroll to position [41, 0]
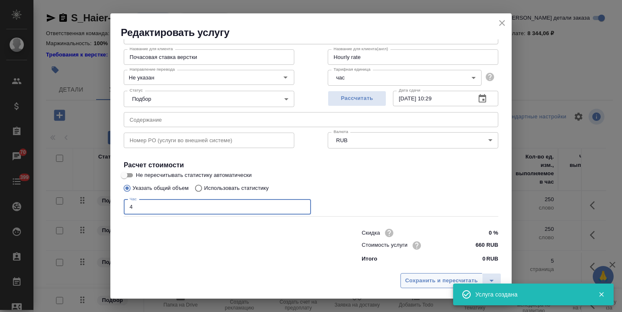
type input "4"
click at [444, 282] on span "Сохранить и пересчитать" at bounding box center [441, 281] width 73 height 10
type input "Hourly rate"
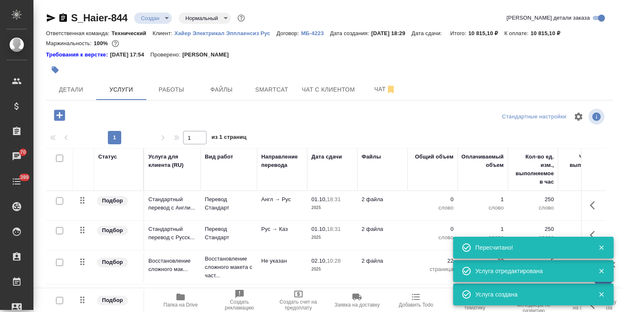
scroll to position [37, 0]
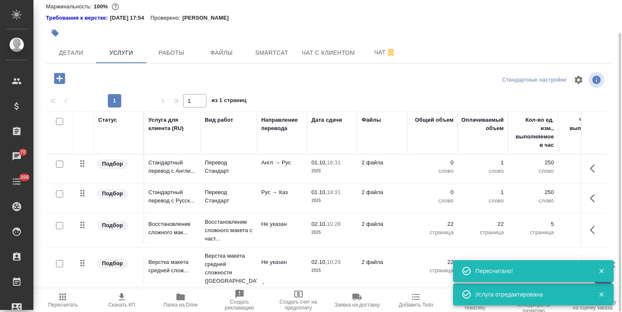
click at [600, 271] on icon "button" at bounding box center [601, 271] width 8 height 8
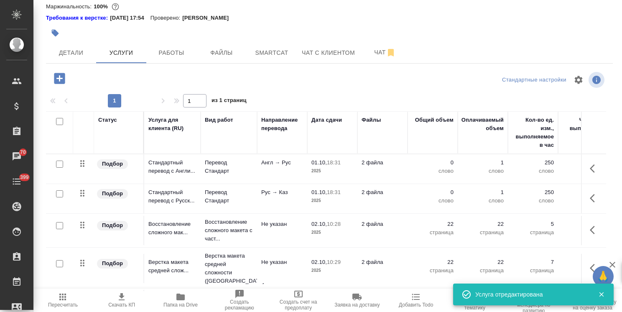
click at [603, 293] on icon "button" at bounding box center [601, 294] width 8 height 8
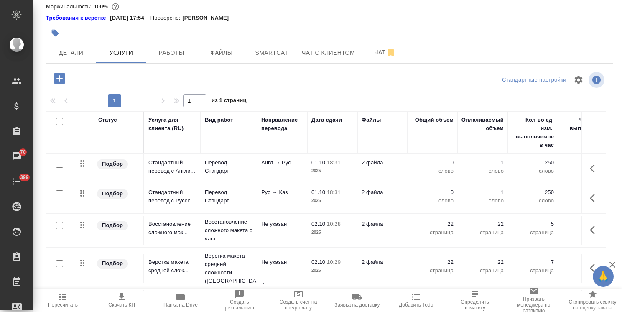
scroll to position [25, 0]
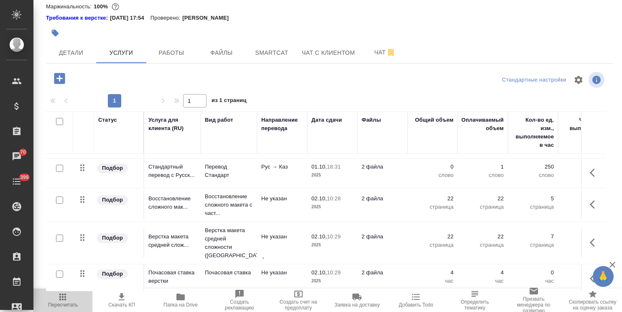
click at [60, 297] on icon "button" at bounding box center [62, 296] width 7 height 7
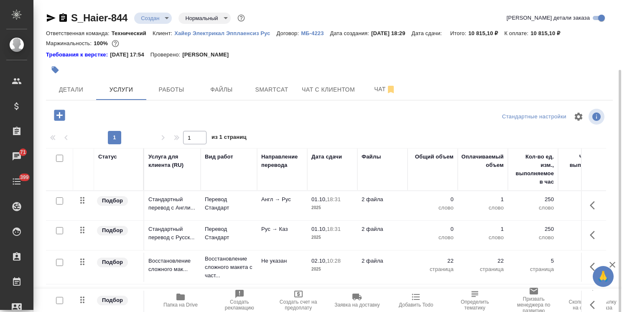
scroll to position [37, 0]
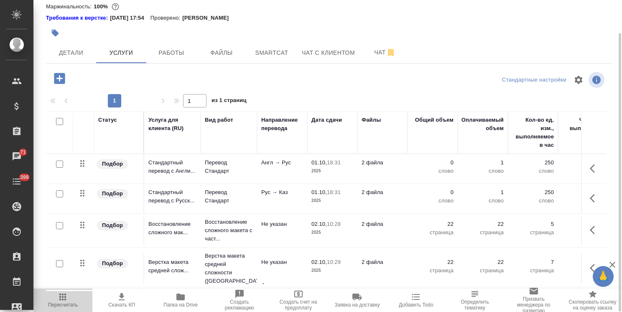
click at [58, 305] on span "Пересчитать" at bounding box center [63, 305] width 30 height 6
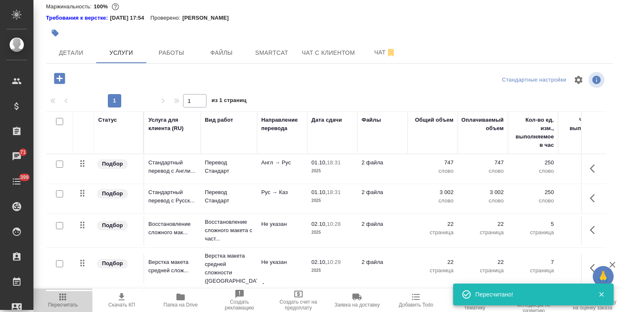
click at [57, 301] on span "Пересчитать" at bounding box center [62, 300] width 49 height 16
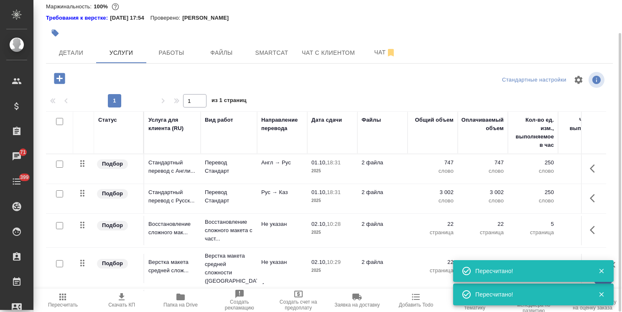
click at [69, 298] on span "Пересчитать" at bounding box center [62, 300] width 49 height 16
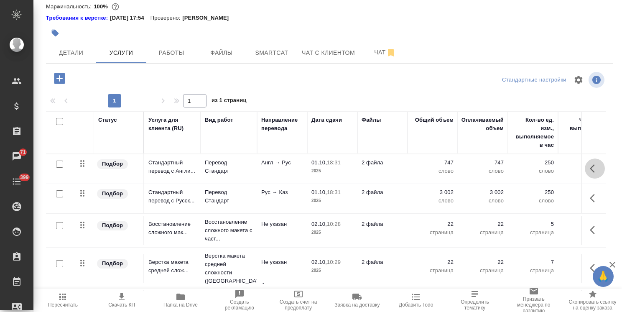
click at [589, 173] on icon "button" at bounding box center [594, 168] width 10 height 10
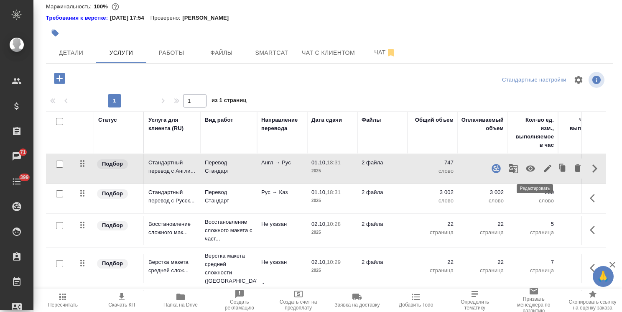
click at [542, 167] on icon "button" at bounding box center [547, 168] width 10 height 10
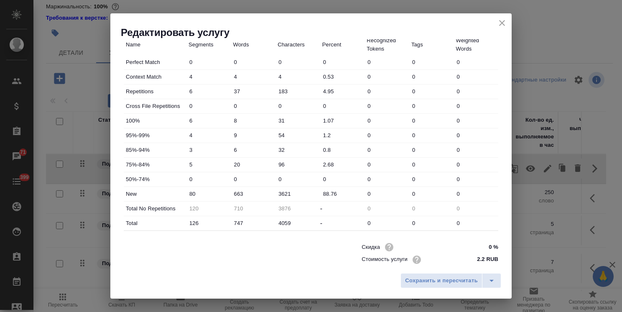
scroll to position [251, 0]
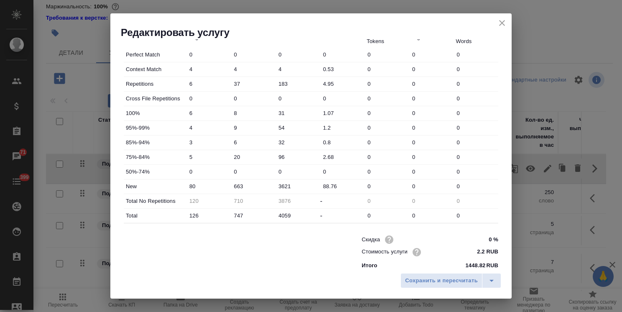
click at [502, 22] on icon "close" at bounding box center [502, 23] width 6 height 6
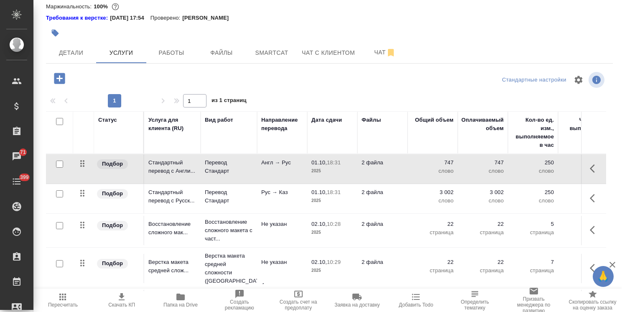
click at [589, 200] on icon "button" at bounding box center [594, 198] width 10 height 10
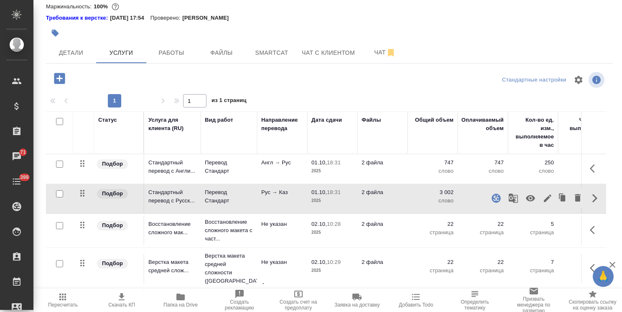
click at [543, 195] on icon "button" at bounding box center [547, 198] width 8 height 8
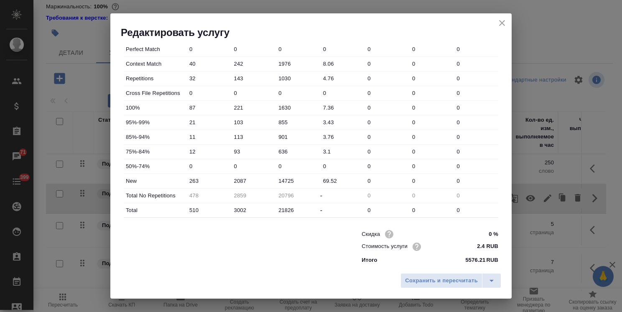
scroll to position [256, 0]
click at [498, 26] on icon "close" at bounding box center [502, 23] width 10 height 10
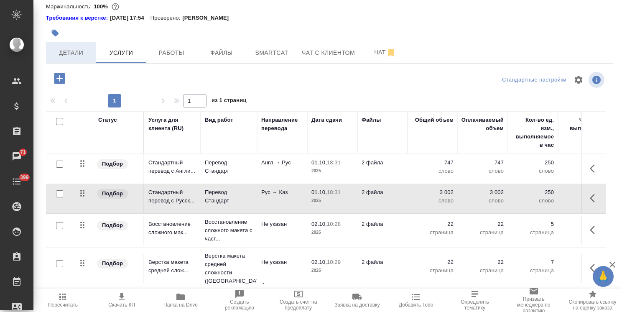
click at [64, 58] on button "Детали" at bounding box center [71, 52] width 50 height 21
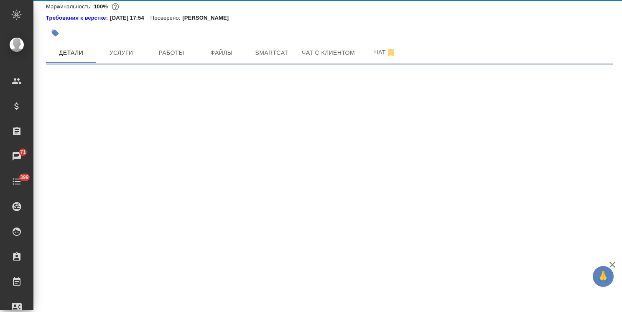
select select "RU"
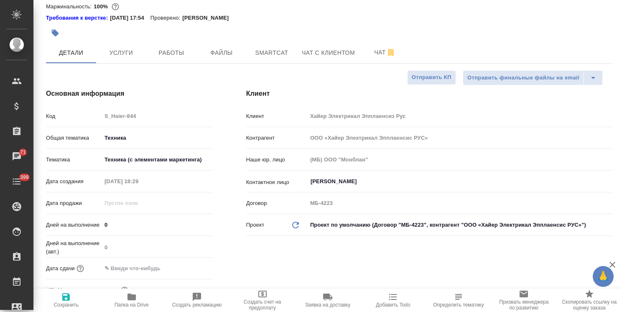
type textarea "x"
drag, startPoint x: 89, startPoint y: 225, endPoint x: 69, endPoint y: 224, distance: 20.9
click at [69, 225] on div "Дней на выполнение 0" at bounding box center [129, 224] width 167 height 15
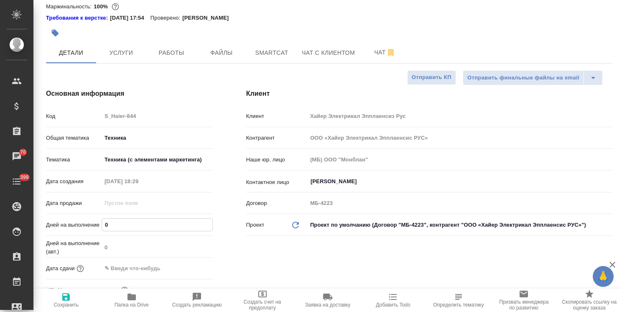
type input "6"
type textarea "x"
type input "6"
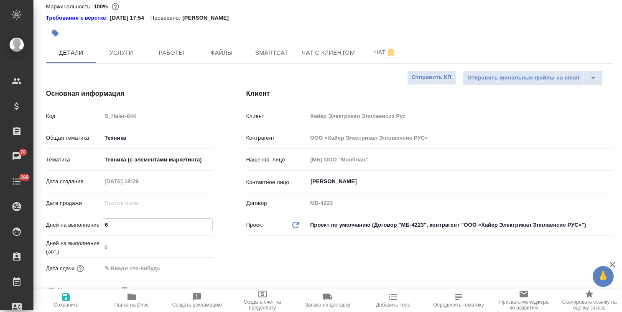
click at [65, 305] on span "Сохранить" at bounding box center [65, 305] width 25 height 6
type textarea "x"
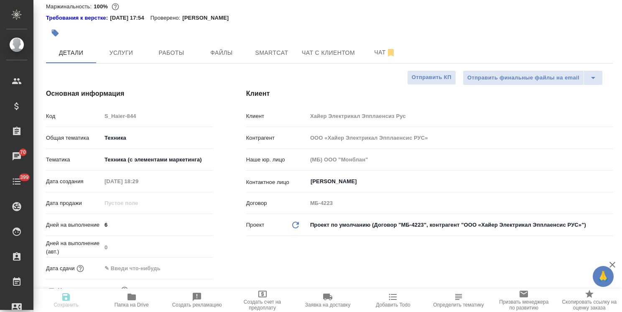
type textarea "x"
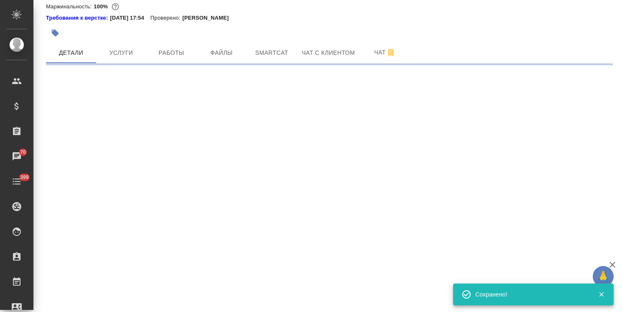
select select "RU"
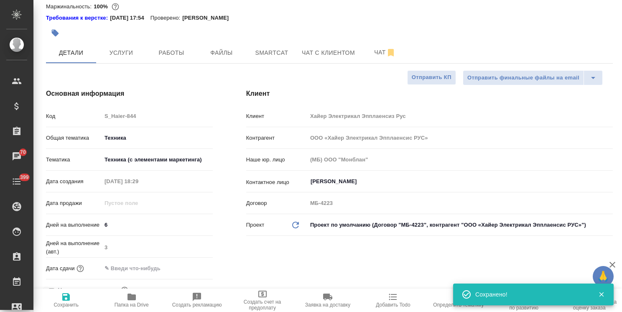
type textarea "x"
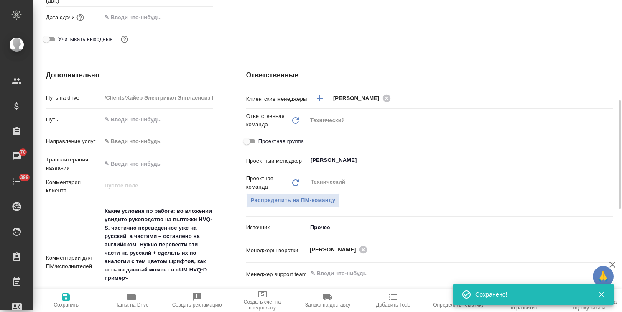
scroll to position [371, 0]
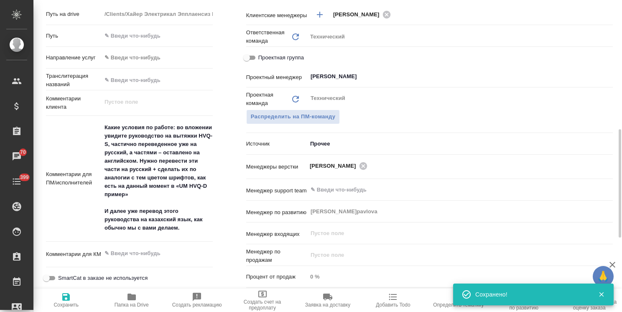
type textarea "x"
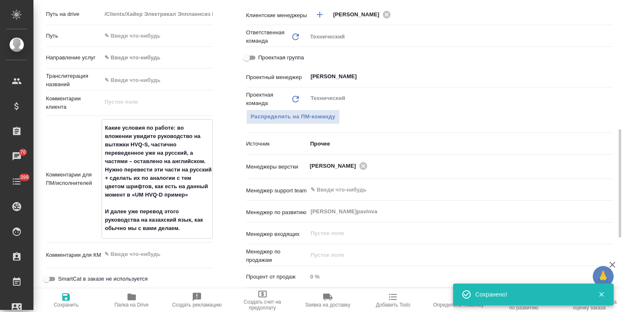
click at [102, 128] on textarea "Какие условия по работе: во вложении увидите руководство на вытяжки HVQ-S, част…" at bounding box center [157, 178] width 110 height 114
type textarea "x"
type textarea "Какие условия по работе: во вложении увидите руководство на вытяжки HVQ-S, част…"
type textarea "x"
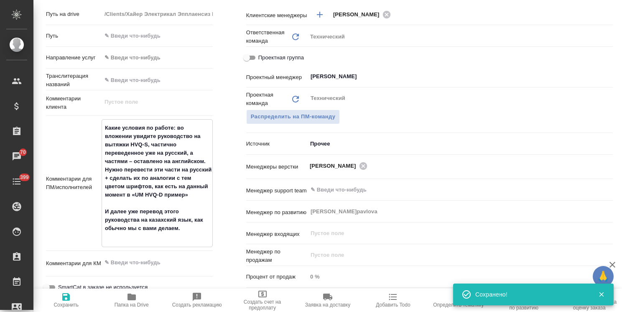
type textarea "x"
type textarea "Какие условия по работе: во вложении увидите руководство на вытяжки HVQ-S, част…"
type textarea "x"
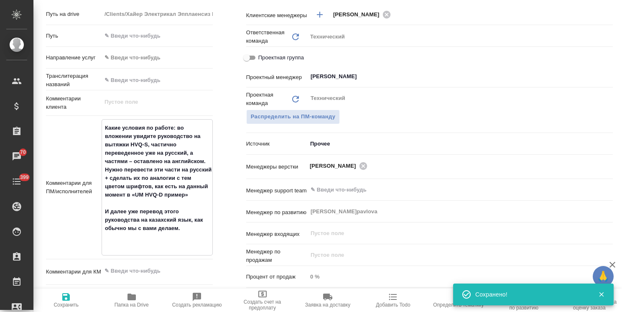
click at [125, 126] on textarea "Какие условия по работе: во вложении увидите руководство на вытяжки HVQ-S, част…" at bounding box center [157, 186] width 110 height 131
type textarea "x"
type textarea "3 Какие условия по работе: во вложении увидите руководство на вытяжки HVQ-S, ча…"
type textarea "x"
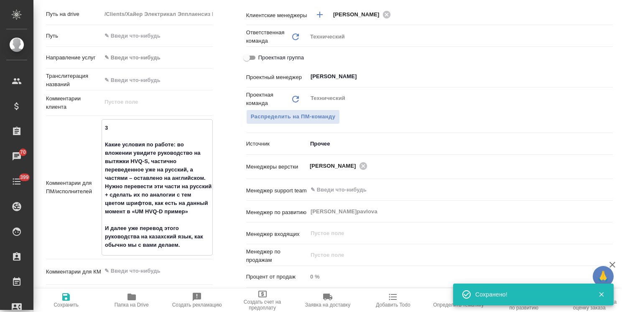
type textarea "x"
type textarea "3 Какие условия по работе: во вложении увидите руководство на вытяжки HVQ-S, ча…"
type textarea "x"
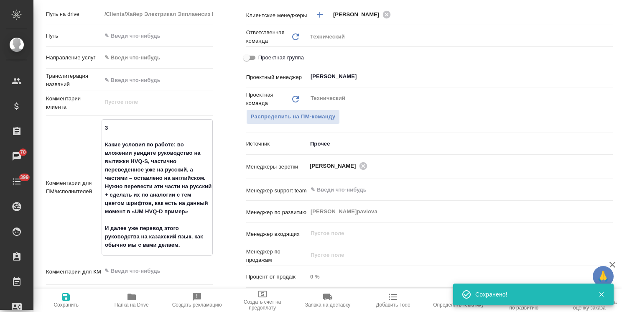
type textarea "3 р Какие условия по работе: во вложении увидите руководство на вытяжки HVQ-S, …"
type textarea "x"
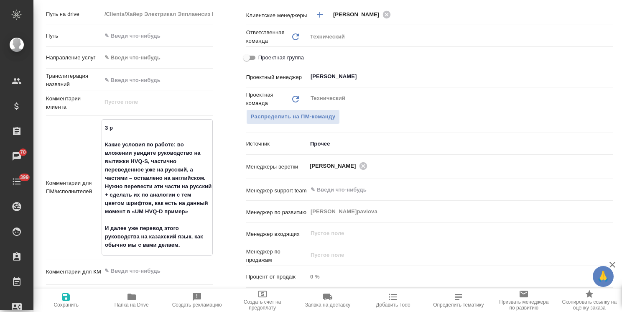
type textarea "x"
type textarea "3 рд Какие условия по работе: во вложении увидите руководство на вытяжки HVQ-S,…"
type textarea "x"
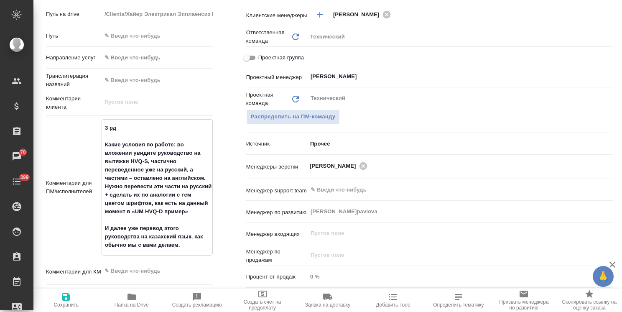
type textarea "3 рд Какие условия по работе: во вложении увидите руководство на вытяжки HVQ-S,…"
type textarea "x"
type textarea "3 рд а Какие условия по работе: во вложении увидите руководство на вытяжки HVQ-…"
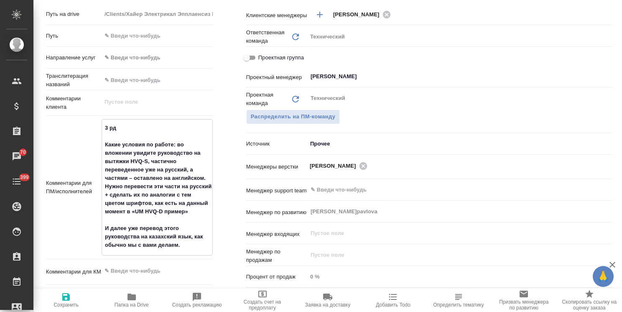
type textarea "x"
type textarea "3 рд ан Какие условия по работе: во вложении увидите руководство на вытяжки HVQ…"
type textarea "x"
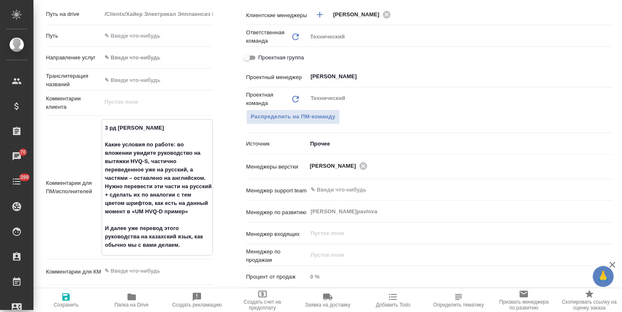
type textarea "x"
type textarea "3 рд анг Какие условия по работе: во вложении увидите руководство на вытяжки HV…"
type textarea "x"
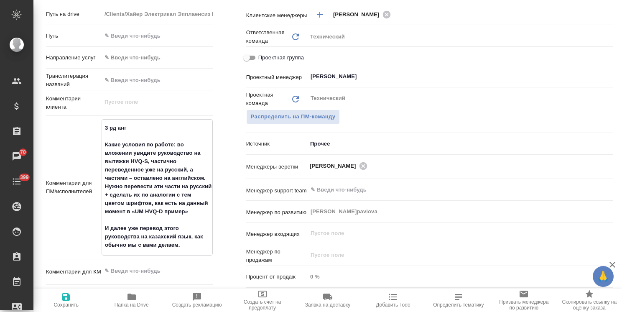
type textarea "x"
type textarea "3 рд англ Какие условия по работе: во вложении увидите руководство на вытяжки H…"
type textarea "x"
type textarea "3 рд англ- Какие условия по работе: во вложении увидите руководство на вытяжки …"
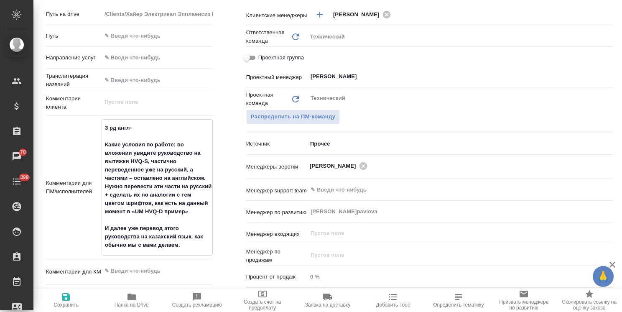
type textarea "x"
type textarea "3 рд англ-р Какие условия по работе: во вложении увидите руководство на вытяжки…"
type textarea "x"
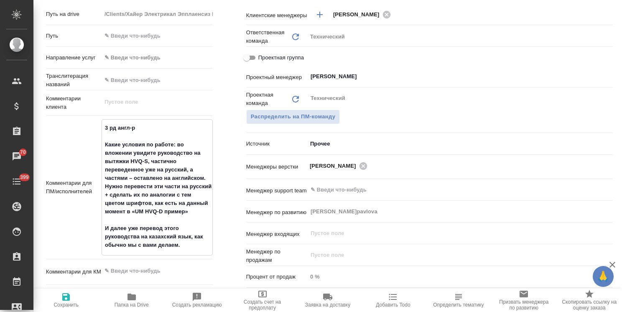
type textarea "x"
type textarea "3 рд англ-рс Какие условия по работе: во вложении увидите руководство на вытяжк…"
type textarea "x"
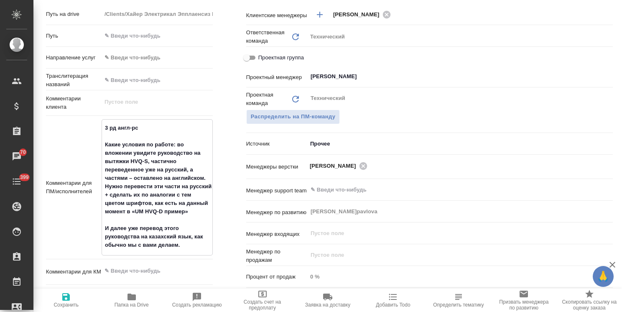
type textarea "x"
type textarea "3 рд англ-р Какие условия по работе: во вложении увидите руководство на вытяжки…"
type textarea "x"
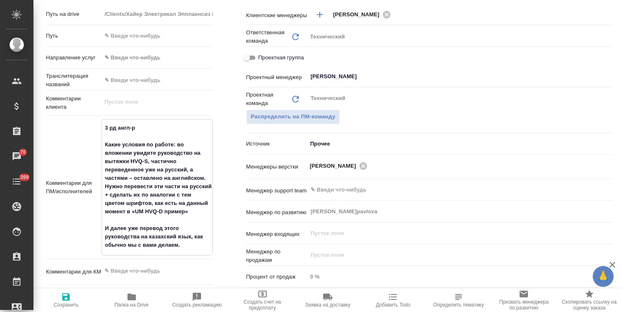
type textarea "x"
type textarea "3 рд англ-ру Какие условия по работе: во вложении увидите руководство на вытяжк…"
type textarea "x"
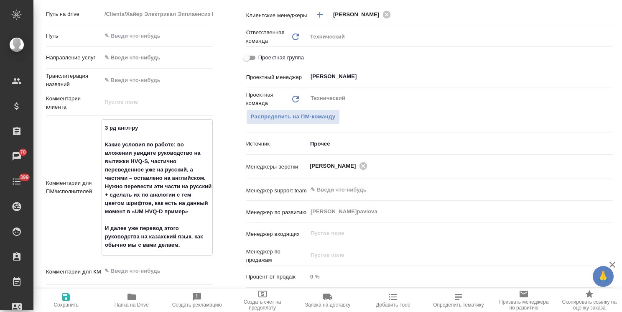
type textarea "3 рд англ-рус Какие условия по работе: во вложении увидите руководство на вытяж…"
type textarea "x"
type textarea "3 рд англ-рус Какие условия по работе: во вложении увидите руководство на вытяж…"
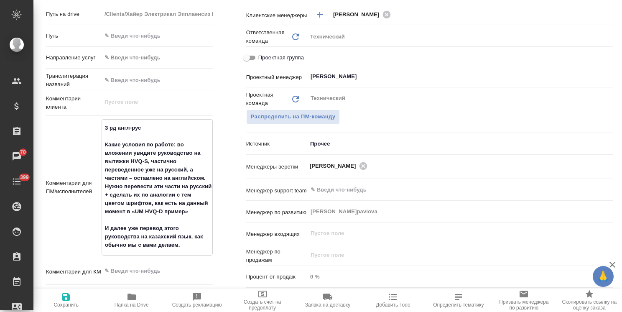
type textarea "x"
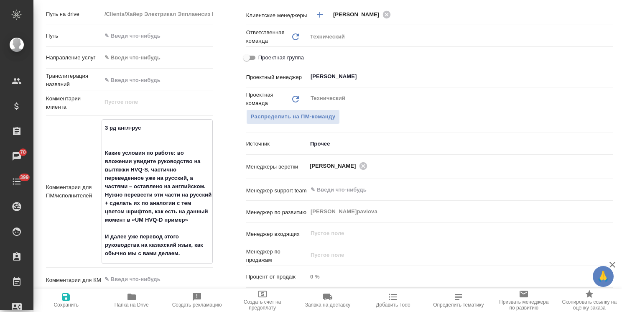
type textarea "3 рд англ-рус + Какие условия по работе: во вложении увидите руководство на выт…"
type textarea "x"
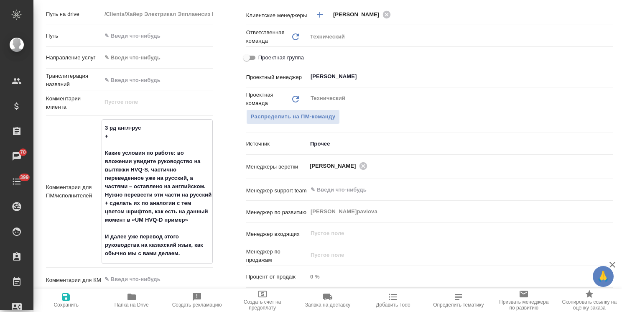
type textarea "3 рд англ-рус + Какие условия по работе: во вложении увидите руководство на выт…"
type textarea "x"
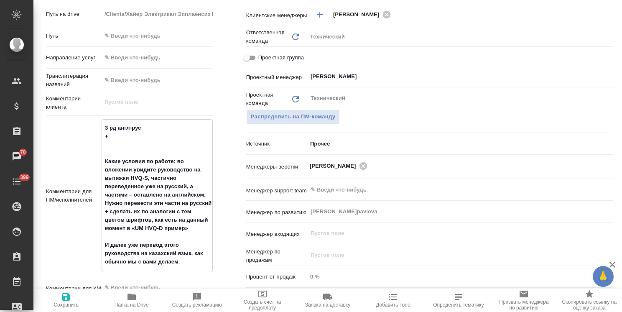
type textarea "3 рд англ-рус + 3 Какие условия по работе: во вложении увидите руководство на в…"
type textarea "x"
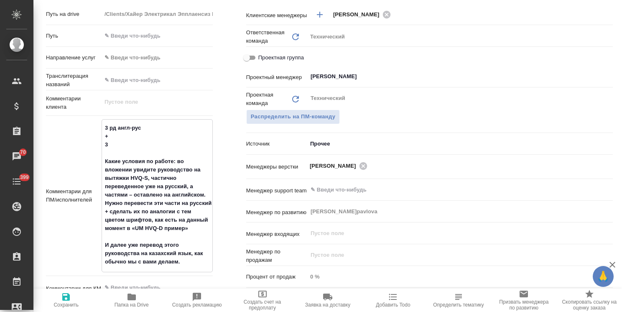
type textarea "3 рд англ-рус + 3 Какие условия по работе: во вложении увидите руководство на в…"
type textarea "x"
type textarea "3 рд англ-рус + 3 р Какие условия по работе: во вложении увидите руководство на…"
type textarea "x"
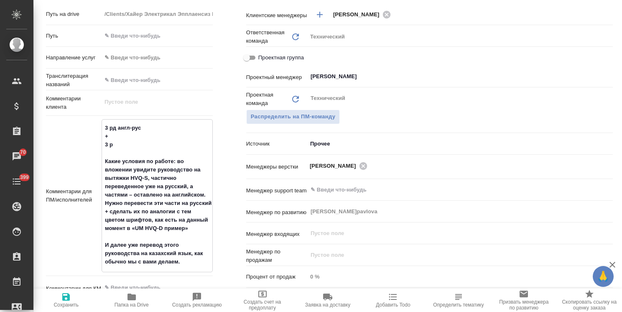
type textarea "x"
type textarea "3 рд англ-рус + 3 рд Какие условия по работе: во вложении увидите руководство н…"
type textarea "x"
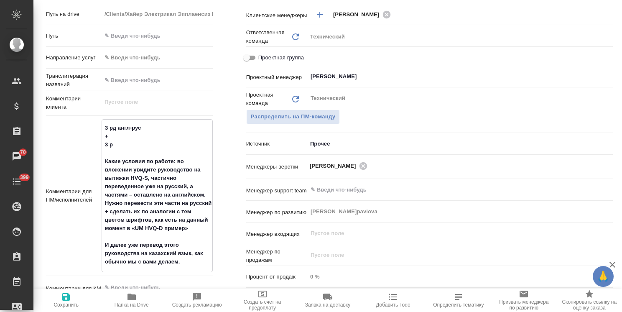
type textarea "x"
type textarea "3 рд англ-рус + 3 рд Какие условия по работе: во вложении увидите руководство н…"
type textarea "x"
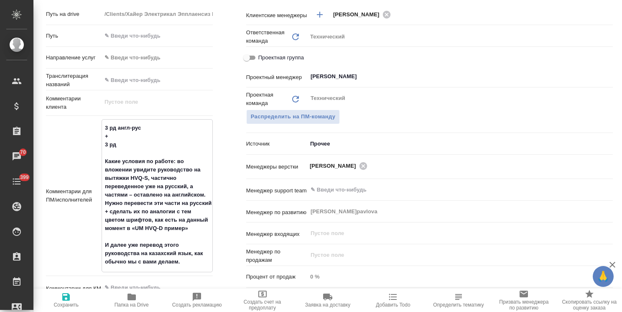
type textarea "x"
type textarea "3 рд англ-рус + 3 рд р Какие условия по работе: во вложении увидите руководство…"
type textarea "x"
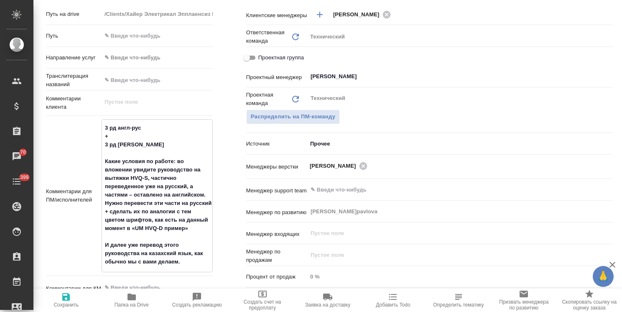
type textarea "3 рд англ-рус + 3 рд ру Какие условия по работе: во вложении увидите руководств…"
type textarea "x"
type textarea "3 рд англ-рус + 3 рд рус Какие условия по работе: во вложении увидите руководст…"
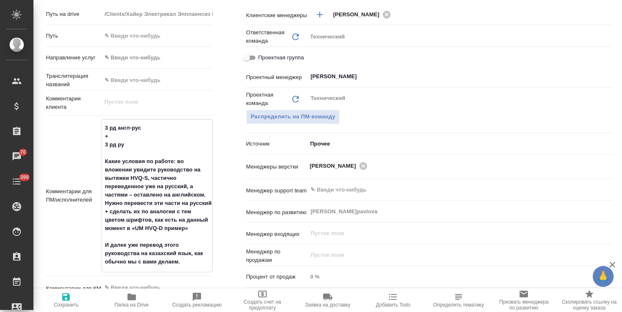
type textarea "x"
type textarea "3 рд англ-рус + 3 рд рус- Какие условия по работе: во вложении увидите руководс…"
type textarea "x"
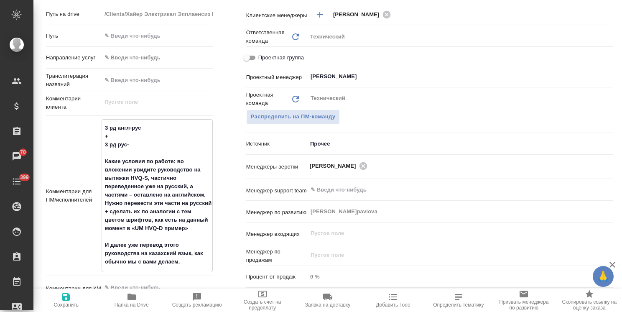
type textarea "x"
type textarea "3 рд англ-рус + 3 рд рус-к Какие условия по работе: во вложении увидите руковод…"
type textarea "x"
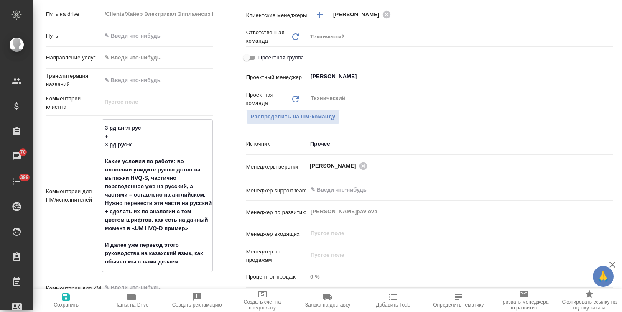
type textarea "x"
type textarea "3 рд англ-рус + 3 рд рус-ка Какие условия по работе: во вложении увидите руково…"
type textarea "x"
type textarea "3 рд англ-рус + 3 рд рус-каз Какие условия по работе: во вложении увидите руков…"
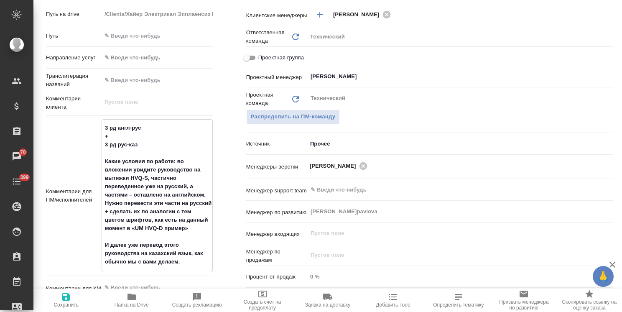
type textarea "x"
type textarea "3 рд англ-рус + 3 рд рус-каз Какие условия по работе: во вложении увидите руков…"
type textarea "x"
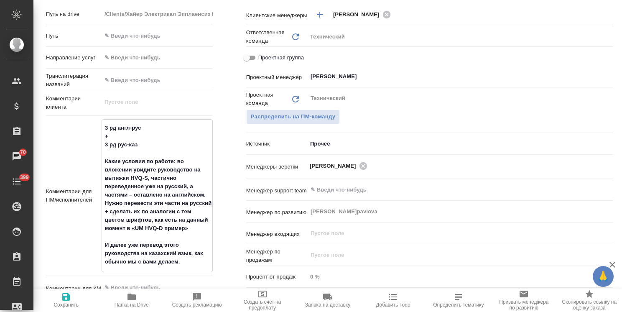
click at [71, 299] on icon "button" at bounding box center [66, 297] width 10 height 10
type textarea "x"
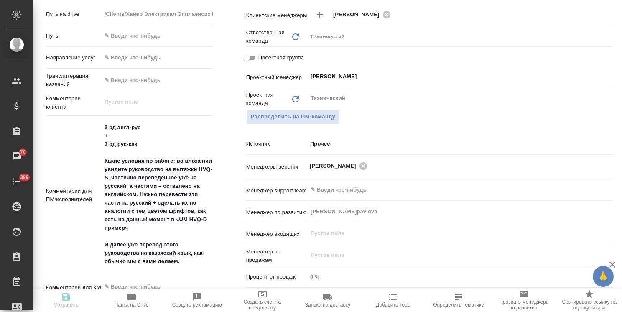
type textarea "x"
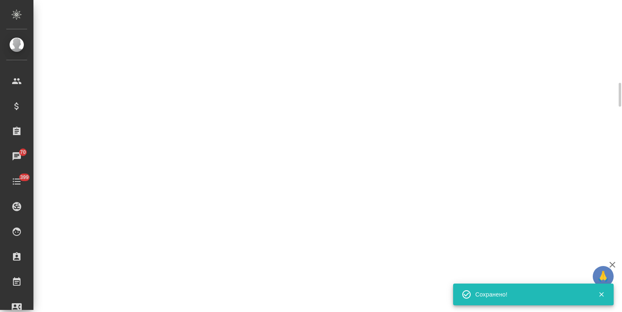
select select "RU"
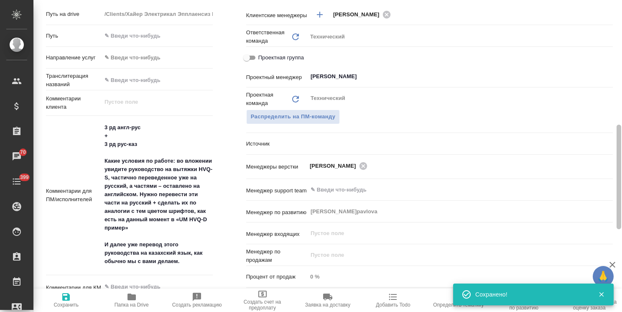
type textarea "x"
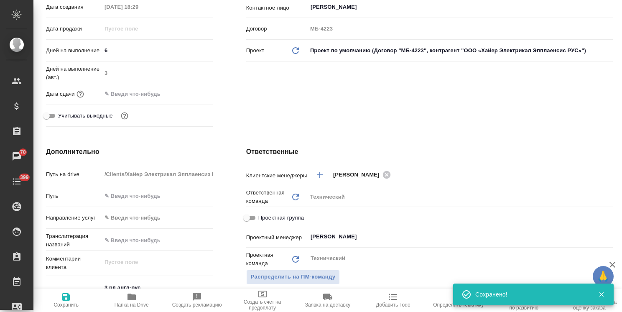
scroll to position [0, 0]
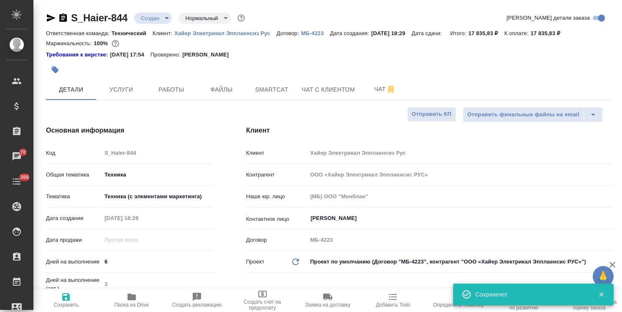
type textarea "x"
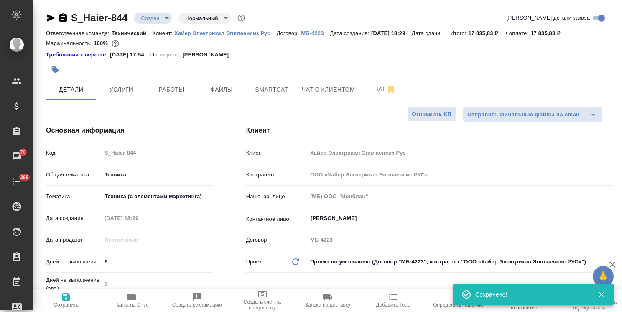
type textarea "x"
click at [155, 14] on body "🙏 .cls-1 fill:#fff; AWATERA Usmanova Olga Клиенты Спецификации Заказы 70 Чаты 3…" at bounding box center [311, 156] width 622 height 312
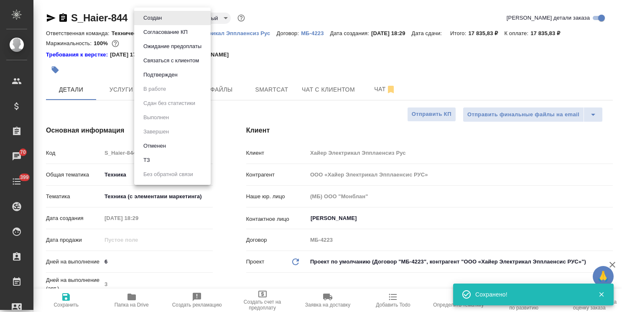
click at [161, 34] on button "Согласование КП" at bounding box center [165, 32] width 49 height 9
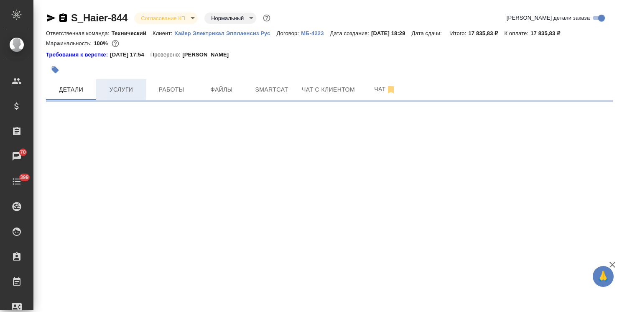
click at [124, 88] on span "Услуги" at bounding box center [121, 89] width 40 height 10
select select "RU"
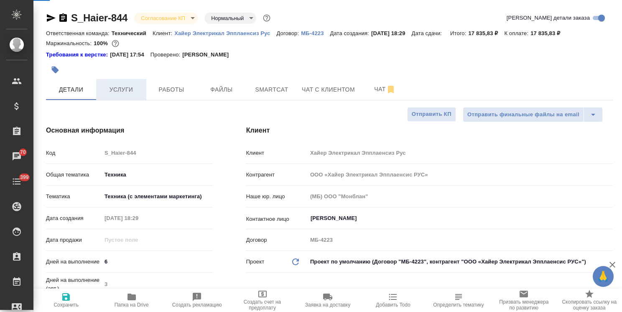
type textarea "x"
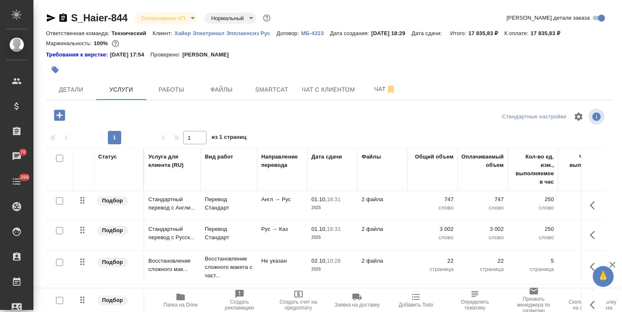
scroll to position [37, 0]
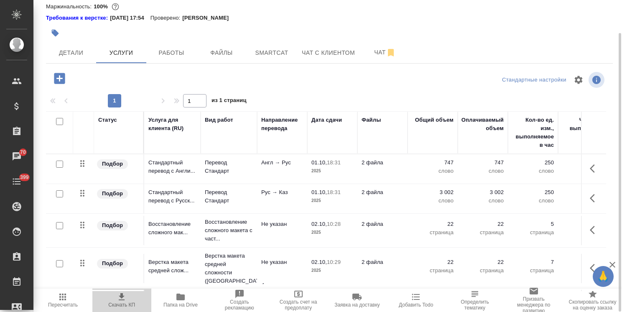
click at [119, 294] on icon "button" at bounding box center [122, 297] width 10 height 10
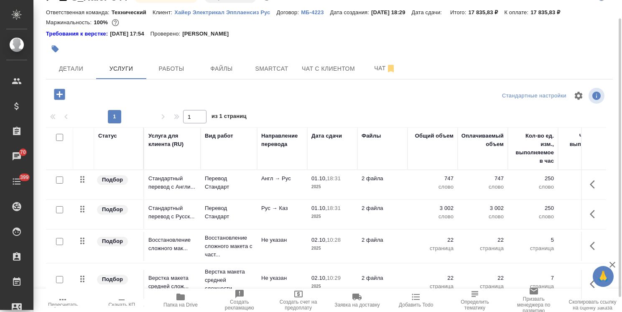
scroll to position [0, 0]
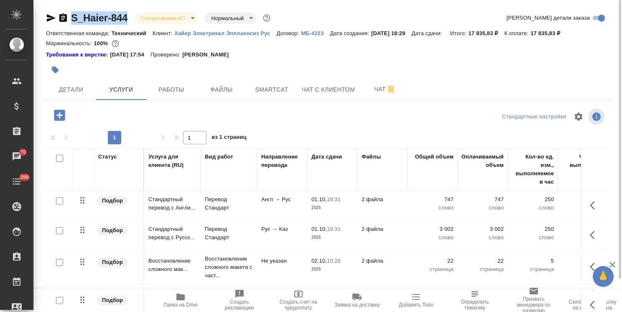
drag, startPoint x: 132, startPoint y: 7, endPoint x: 48, endPoint y: 6, distance: 83.1
click at [48, 6] on div "S_Haier-844 Согласование КП kpNegotiation Нормальный normal Кратко детали заказ…" at bounding box center [329, 174] width 576 height 349
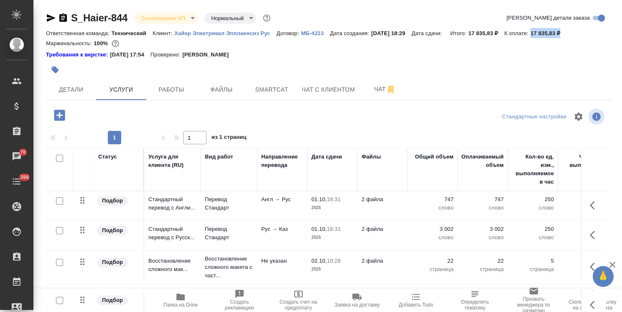
drag, startPoint x: 573, startPoint y: 32, endPoint x: 540, endPoint y: 33, distance: 33.0
click at [540, 33] on div "Ответственная команда: Технический Клиент: Хайер Электрикал Эпплаенсиз Рус Дого…" at bounding box center [329, 33] width 566 height 10
copy p "17 835,83 ₽"
click at [387, 63] on div at bounding box center [235, 70] width 378 height 18
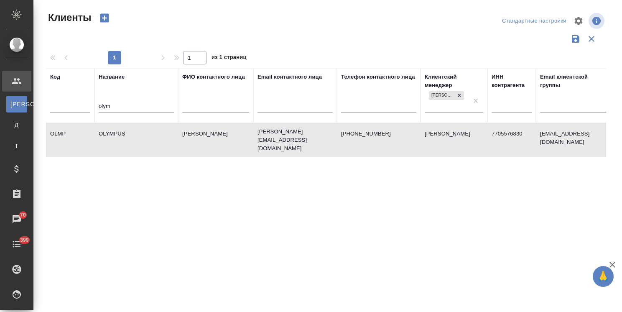
select select "RU"
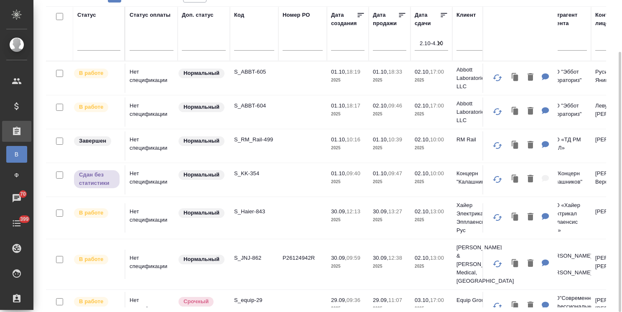
click at [249, 99] on td "S_ABBT-604" at bounding box center [254, 111] width 48 height 29
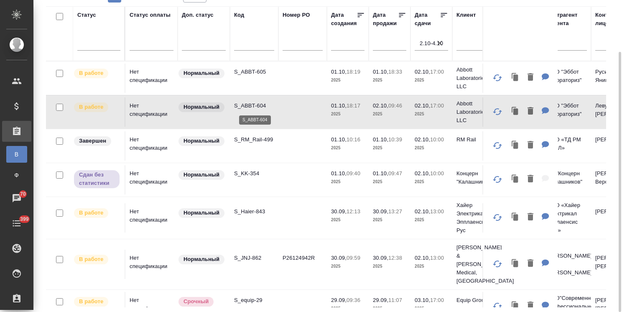
click at [245, 102] on p "S_ABBT-604" at bounding box center [254, 106] width 40 height 8
click at [246, 103] on p "S_ABBT-604" at bounding box center [254, 106] width 40 height 8
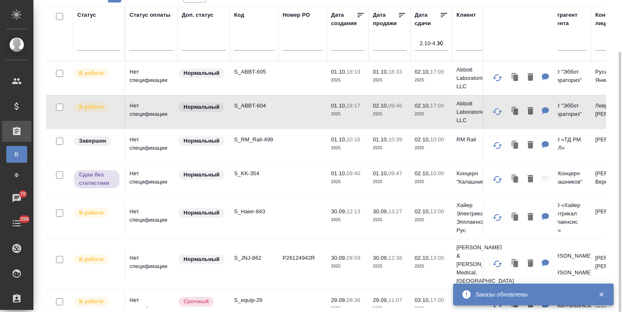
click at [244, 72] on p "S_ABBT-605" at bounding box center [254, 72] width 40 height 8
click at [117, 39] on div at bounding box center [98, 42] width 43 height 12
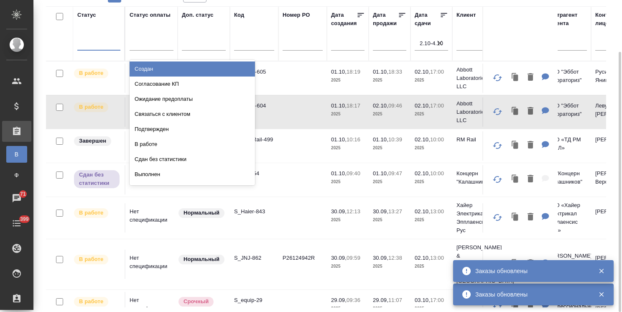
click at [436, 44] on icon "button" at bounding box center [439, 43] width 8 height 8
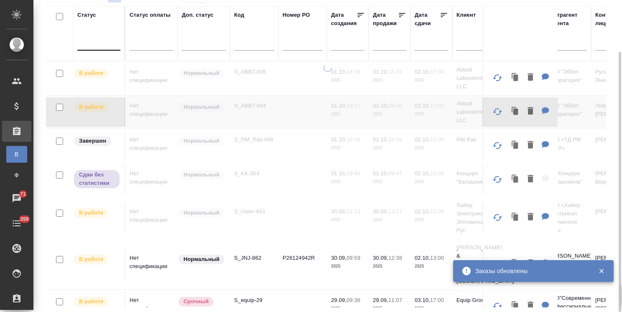
click at [106, 41] on div at bounding box center [98, 42] width 43 height 12
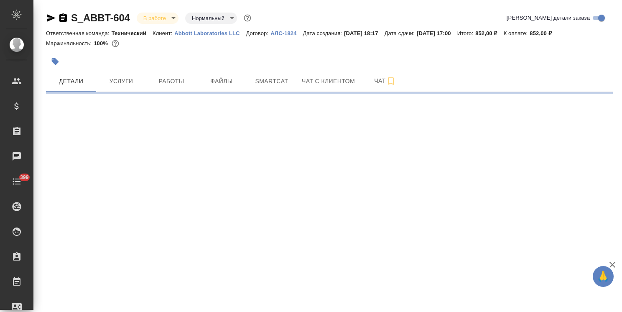
select select "RU"
click at [114, 81] on span "Услуги" at bounding box center [121, 81] width 40 height 10
select select "RU"
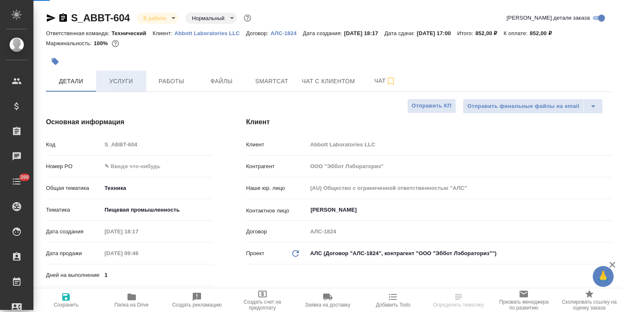
type textarea "x"
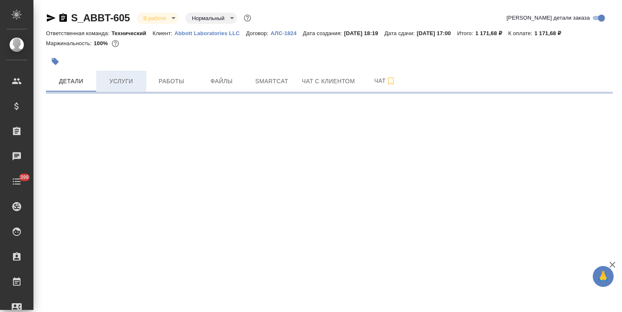
click at [123, 83] on span "Услуги" at bounding box center [121, 81] width 40 height 10
select select "RU"
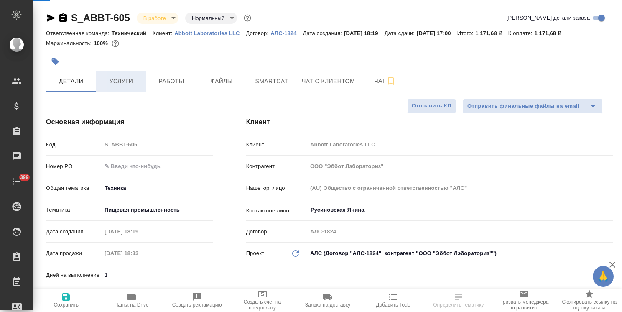
type textarea "x"
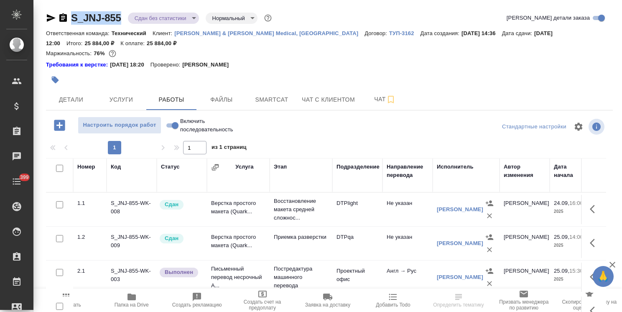
drag, startPoint x: 107, startPoint y: 10, endPoint x: 68, endPoint y: 12, distance: 39.3
click at [68, 12] on div "S_JNJ-855 Сдан без статистики distributed Нормальный normal" at bounding box center [159, 17] width 227 height 13
click at [228, 101] on span "Файлы" at bounding box center [221, 99] width 40 height 10
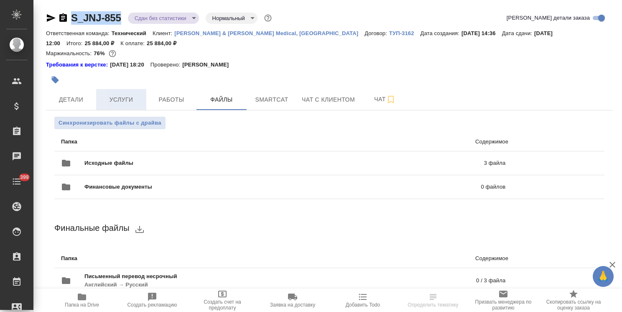
click at [116, 101] on span "Услуги" at bounding box center [121, 99] width 40 height 10
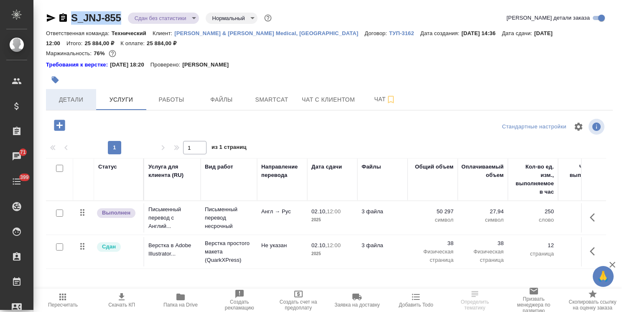
click at [73, 93] on button "Детали" at bounding box center [71, 99] width 50 height 21
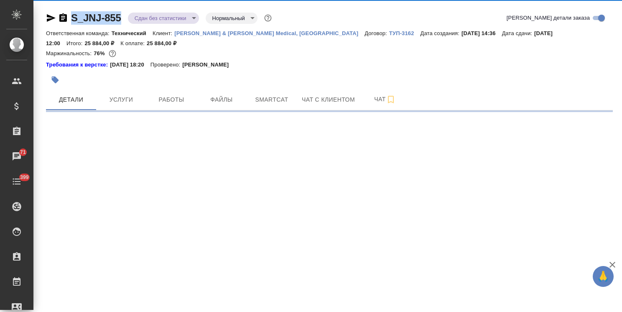
select select "RU"
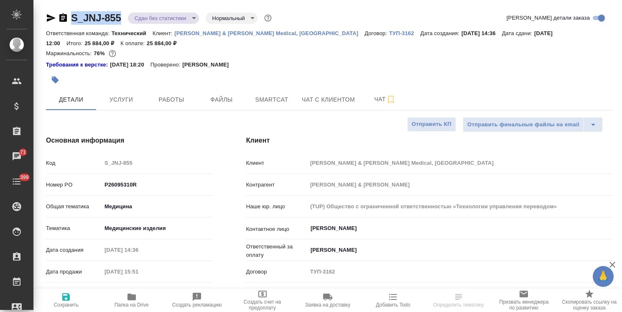
type textarea "x"
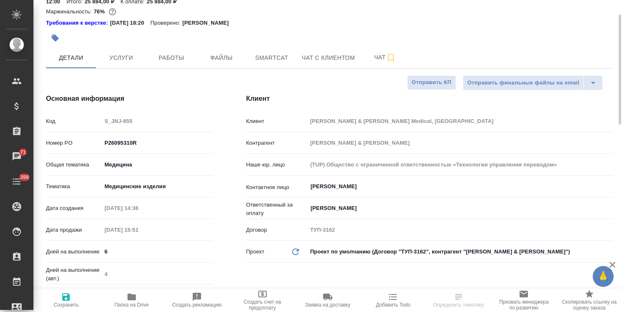
type textarea "x"
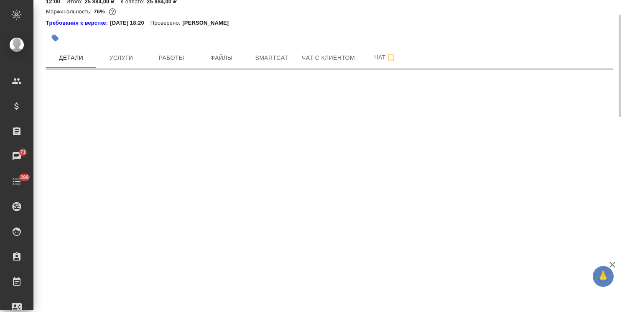
select select "RU"
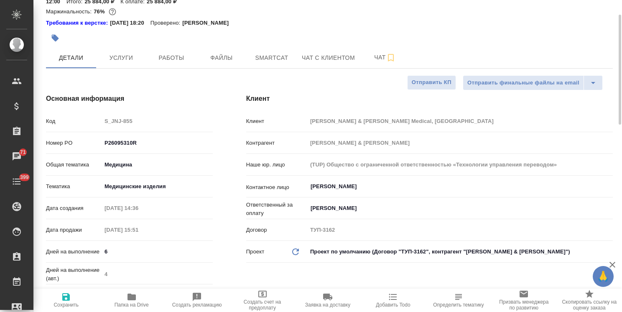
type textarea "x"
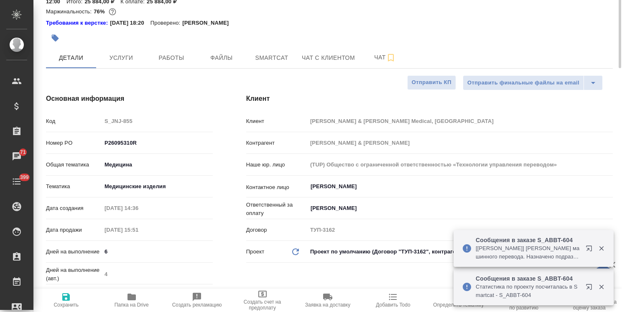
scroll to position [0, 0]
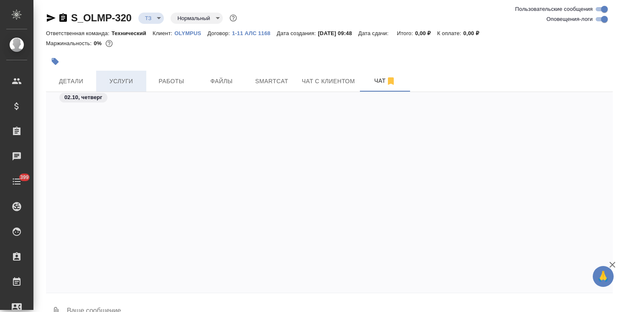
scroll to position [620, 0]
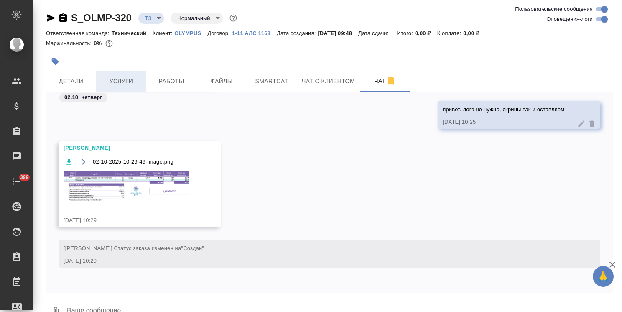
click at [130, 84] on span "Услуги" at bounding box center [121, 81] width 40 height 10
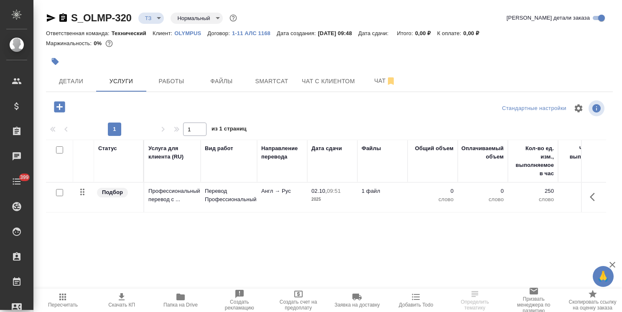
click at [71, 301] on span "Пересчитать" at bounding box center [62, 300] width 49 height 16
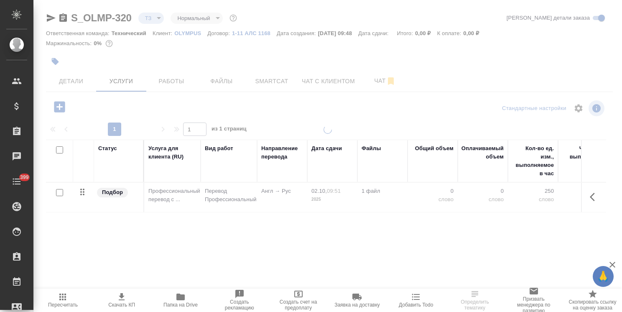
type input "new"
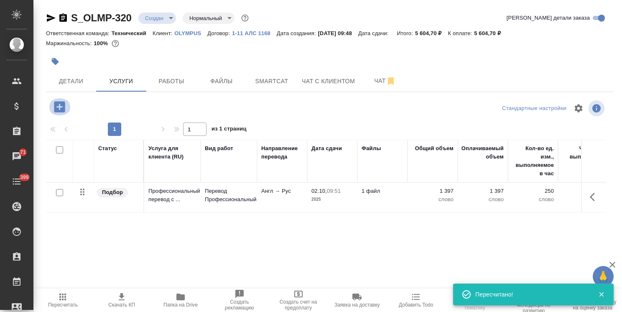
click at [53, 107] on icon "button" at bounding box center [59, 106] width 15 height 15
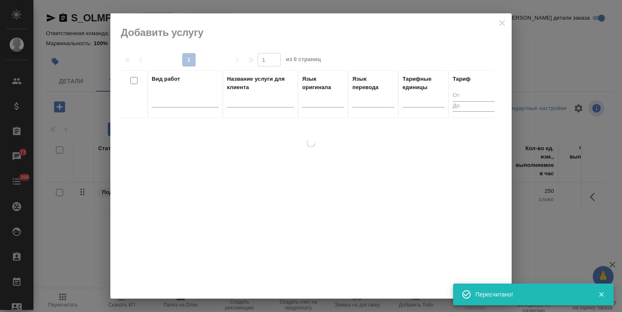
click at [245, 101] on input "text" at bounding box center [260, 102] width 67 height 10
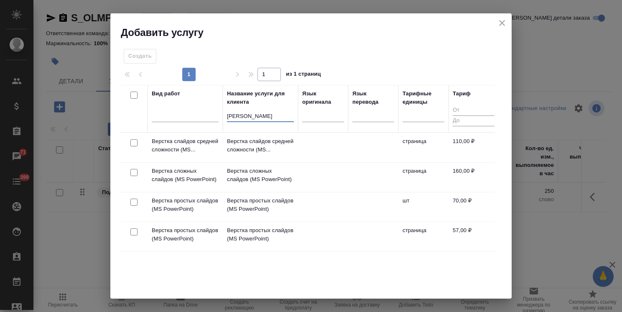
type input "[PERSON_NAME]"
click at [132, 145] on input "checkbox" at bounding box center [133, 142] width 7 height 7
checkbox input "true"
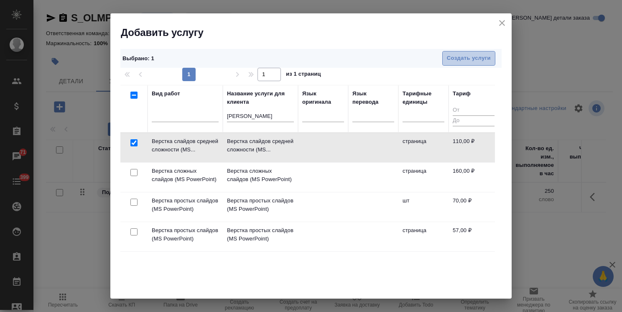
click at [466, 60] on span "Создать услуги" at bounding box center [469, 58] width 44 height 10
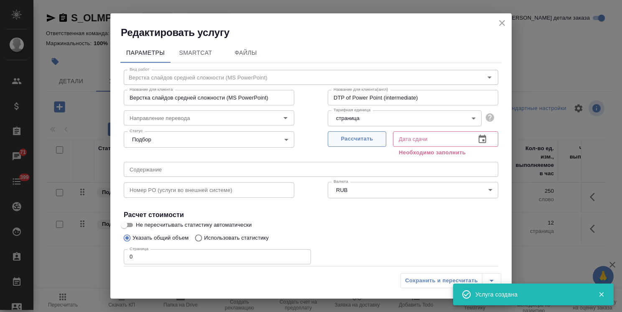
click at [345, 139] on span "Рассчитать" at bounding box center [356, 139] width 49 height 10
type input "[DATE] 10:48"
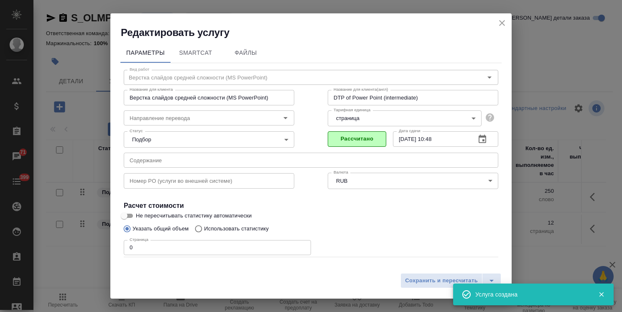
drag, startPoint x: 140, startPoint y: 252, endPoint x: 104, endPoint y: 248, distance: 37.0
click at [129, 250] on input "0" at bounding box center [217, 247] width 187 height 15
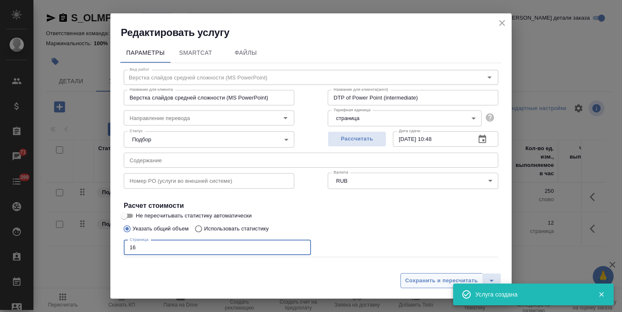
type input "16"
click at [410, 277] on span "Сохранить и пересчитать" at bounding box center [441, 281] width 73 height 10
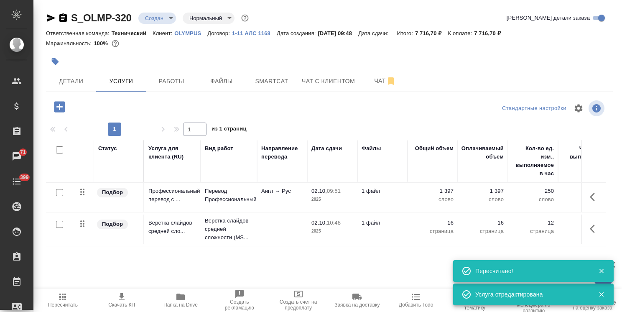
click at [221, 255] on div "Статус Услуга для клиента (RU) Вид работ Направление перевода Дата сдачи Файлы …" at bounding box center [326, 230] width 560 height 180
click at [57, 302] on span "Пересчитать" at bounding box center [63, 305] width 30 height 6
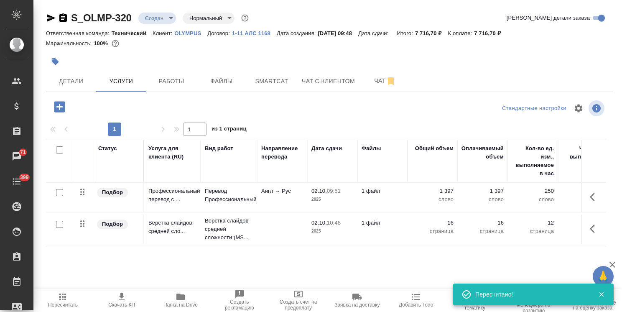
click at [171, 252] on div "Статус Услуга для клиента (RU) Вид работ Направление перевода Дата сдачи Файлы …" at bounding box center [326, 230] width 560 height 180
click at [585, 199] on button "button" at bounding box center [594, 197] width 20 height 20
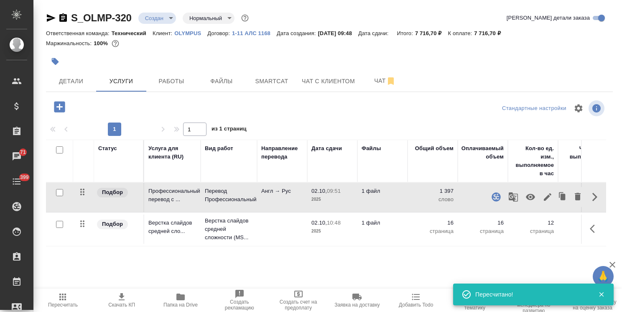
click at [545, 197] on icon "button" at bounding box center [547, 197] width 10 height 10
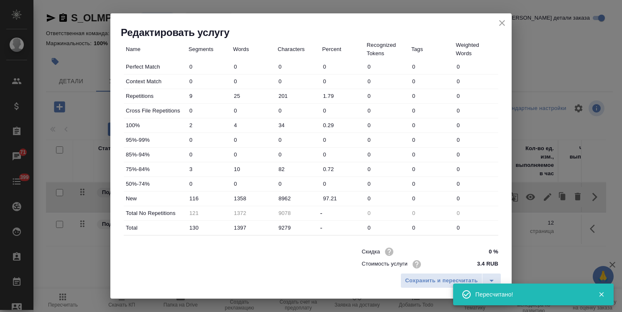
scroll to position [256, 0]
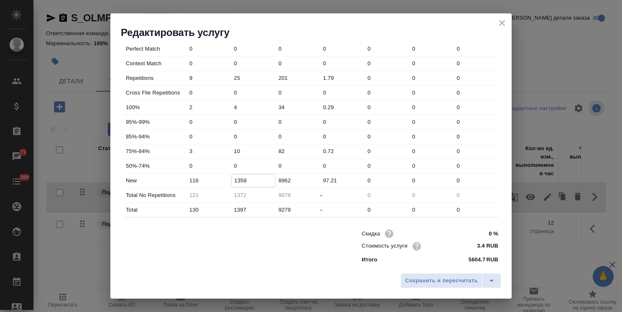
click at [238, 181] on input "1358" at bounding box center [253, 180] width 44 height 12
type input "1558"
click at [424, 280] on span "Сохранить и пересчитать" at bounding box center [441, 281] width 73 height 10
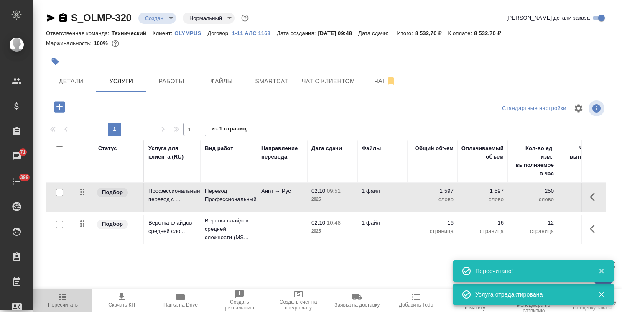
click at [69, 304] on span "Пересчитать" at bounding box center [63, 305] width 30 height 6
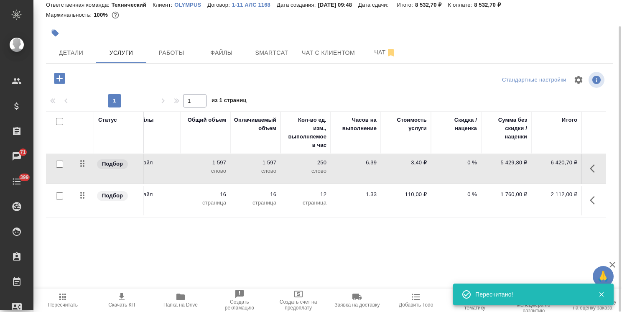
scroll to position [0, 0]
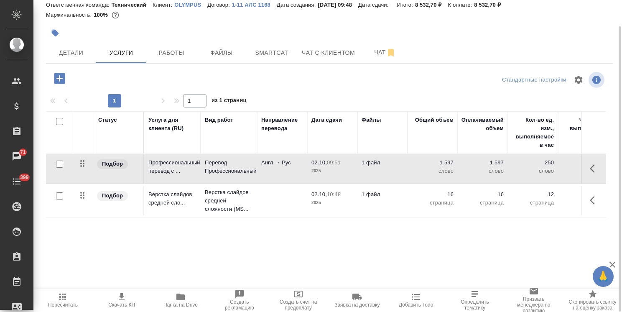
click at [594, 170] on icon "button" at bounding box center [594, 168] width 10 height 10
click at [547, 169] on icon "button" at bounding box center [547, 169] width 8 height 8
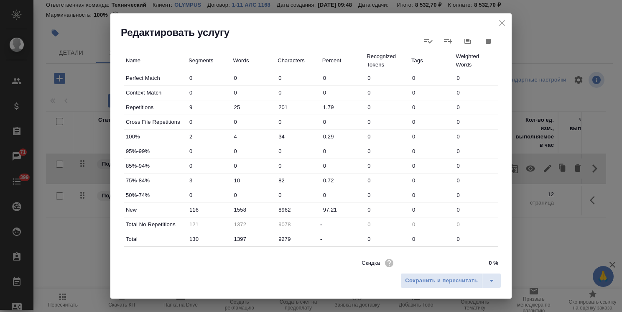
scroll to position [256, 0]
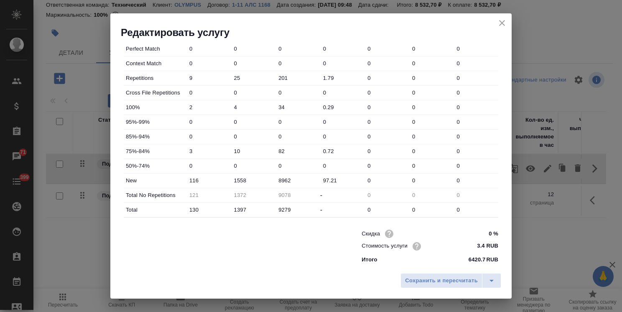
click at [501, 20] on icon "close" at bounding box center [502, 23] width 10 height 10
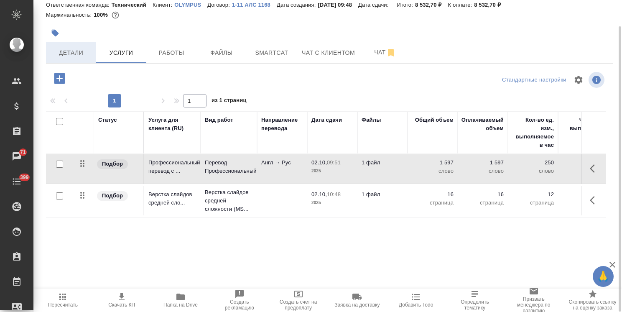
click at [81, 45] on button "Детали" at bounding box center [71, 52] width 50 height 21
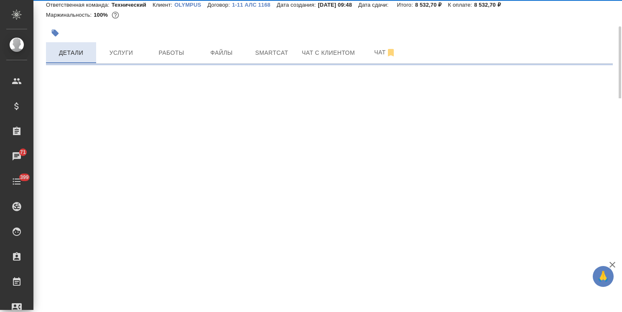
select select "RU"
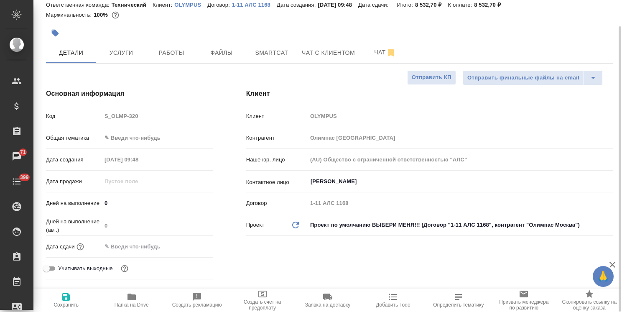
type textarea "x"
drag, startPoint x: 114, startPoint y: 200, endPoint x: 95, endPoint y: 204, distance: 20.1
click at [96, 203] on div "Дней на выполнение 0" at bounding box center [129, 202] width 167 height 15
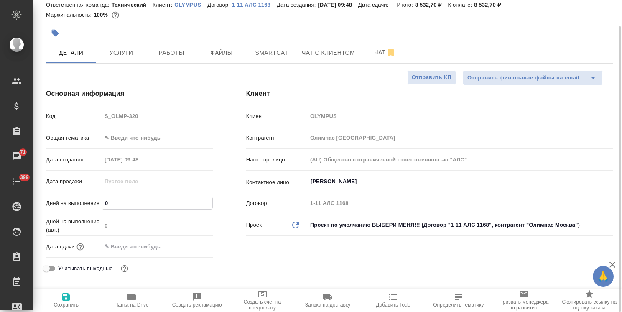
type input "2"
type textarea "x"
type input "2"
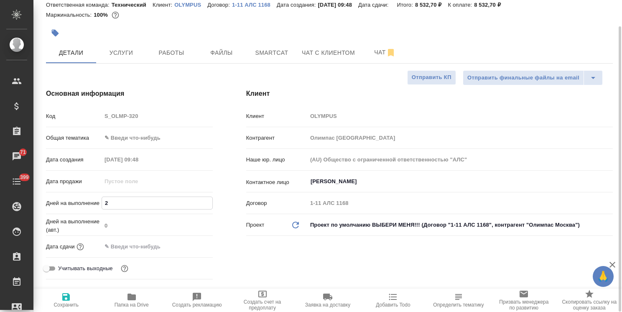
click at [67, 298] on icon "button" at bounding box center [66, 297] width 10 height 10
type textarea "x"
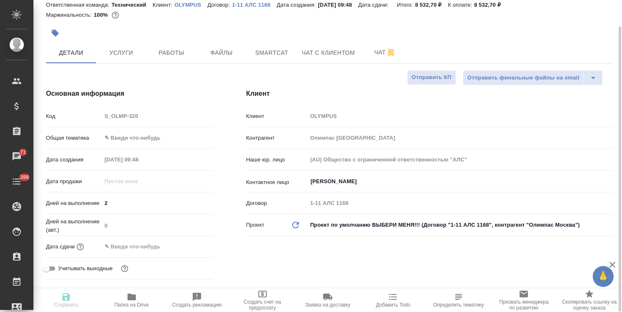
type textarea "x"
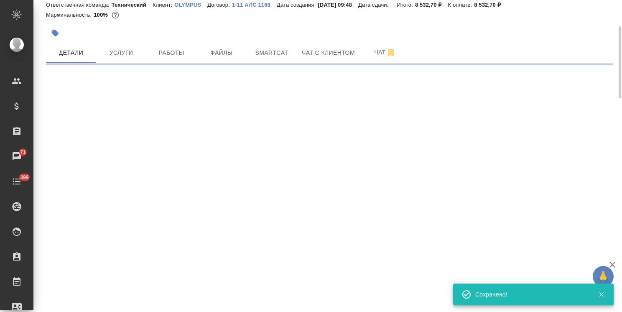
select select "RU"
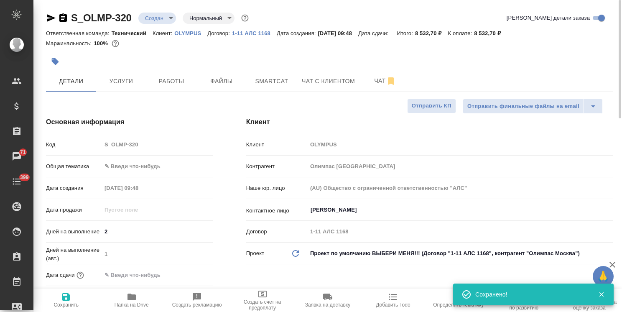
type textarea "x"
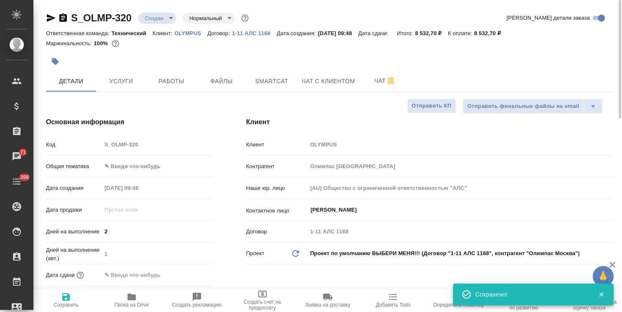
type textarea "x"
click at [157, 15] on body "🙏 .cls-1 fill:#fff; AWATERA [PERSON_NAME] Спецификации Заказы 71 Чаты 399 Todo …" at bounding box center [311, 156] width 622 height 312
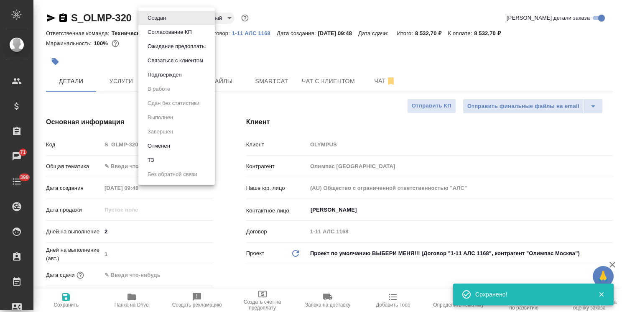
click at [165, 34] on button "Согласование КП" at bounding box center [169, 32] width 49 height 9
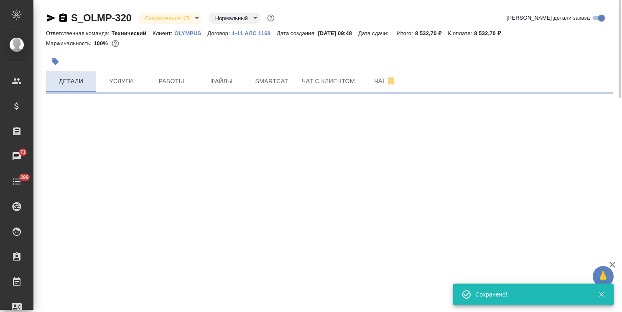
select select "RU"
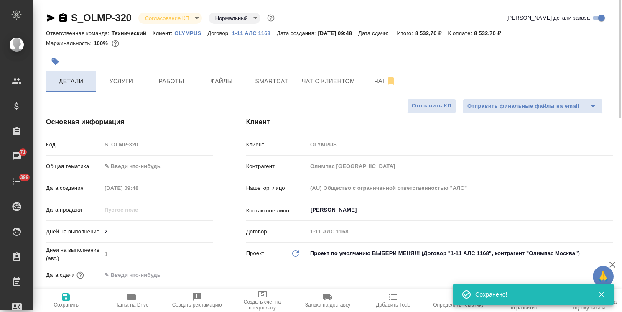
type textarea "x"
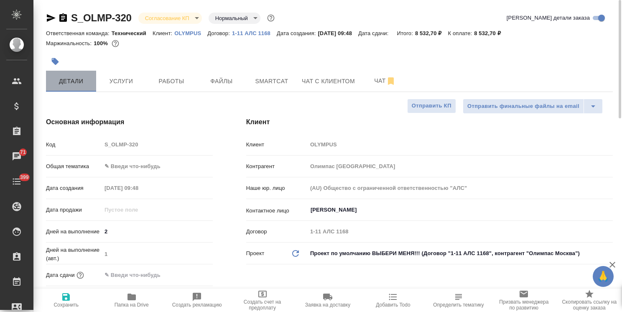
click at [71, 80] on span "Детали" at bounding box center [71, 81] width 40 height 10
click at [149, 163] on body "🙏 .cls-1 fill:#fff; AWATERA [PERSON_NAME] Спецификации Заказы 71 Чаты 399 Todo …" at bounding box center [311, 156] width 622 height 312
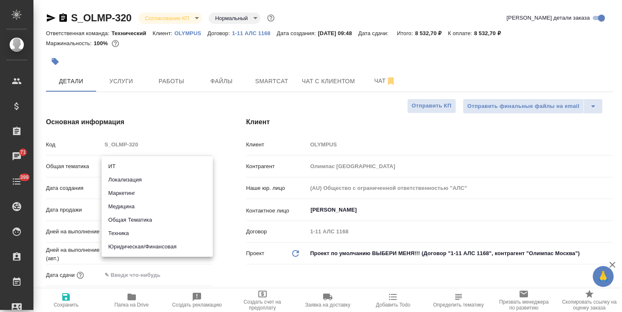
click at [127, 191] on li "Маркетинг" at bounding box center [157, 192] width 111 height 13
type input "marketing"
type textarea "x"
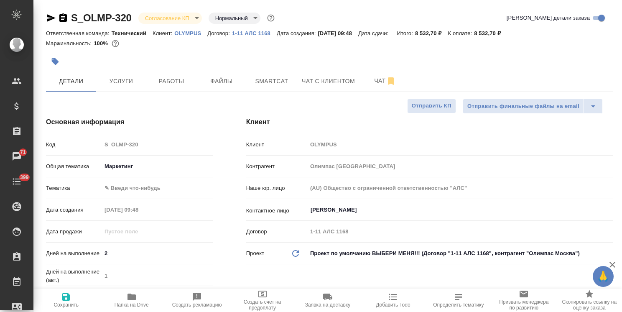
click at [142, 190] on body "🙏 .cls-1 fill:#fff; AWATERA [PERSON_NAME] Спецификации Заказы 71 Чаты 399 Todo …" at bounding box center [311, 156] width 622 height 312
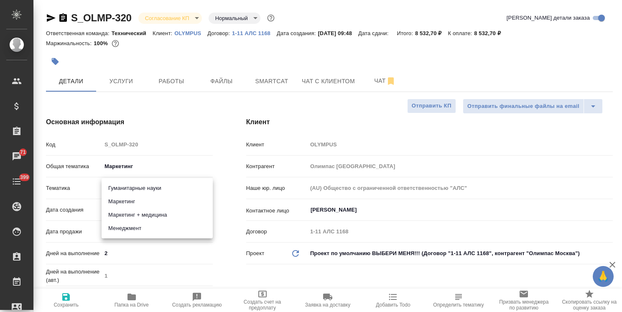
click at [135, 226] on li "Менеджмент" at bounding box center [157, 227] width 111 height 13
type textarea "x"
type input "5a8b8b956a9677013d343d4c"
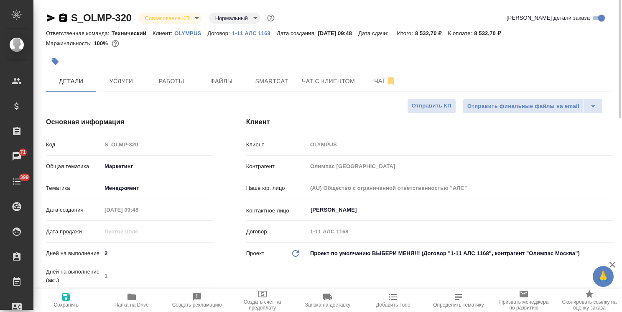
click at [70, 305] on span "Сохранить" at bounding box center [65, 305] width 25 height 6
type textarea "x"
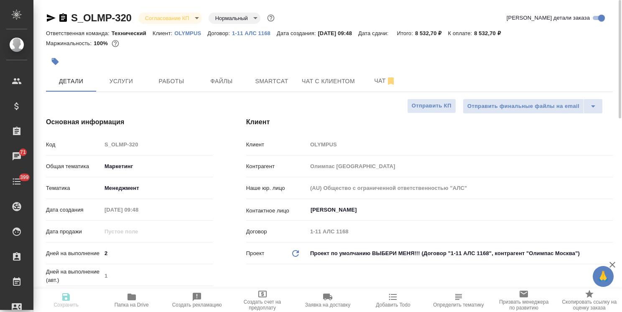
type textarea "x"
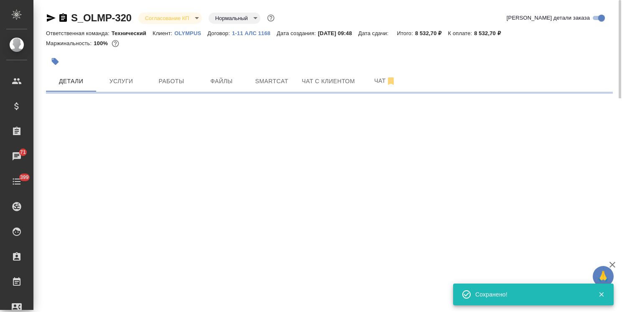
select select "RU"
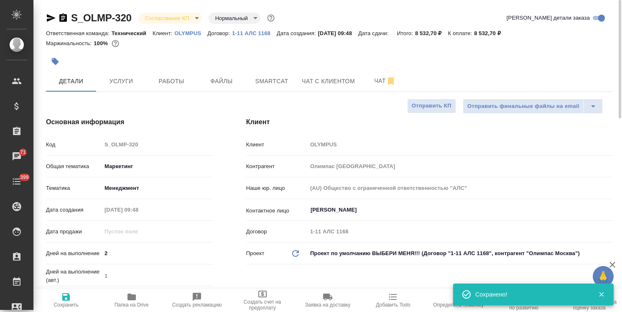
type textarea "x"
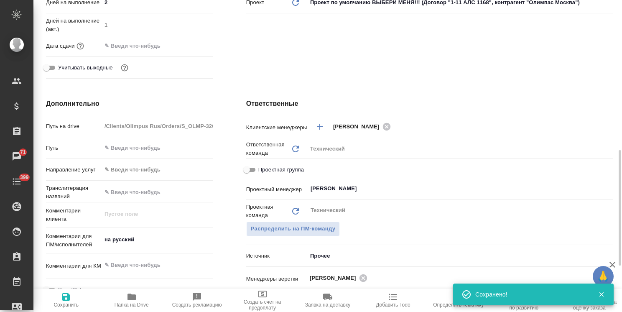
scroll to position [292, 0]
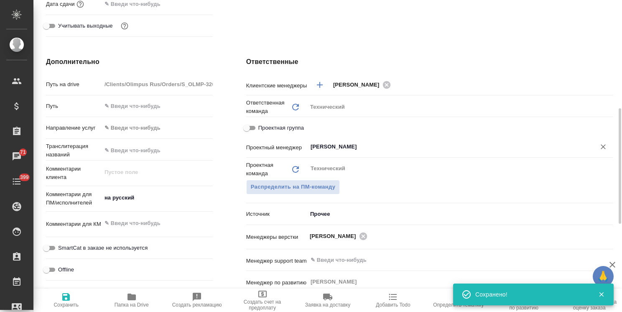
click at [354, 150] on input "[PERSON_NAME]" at bounding box center [446, 147] width 272 height 10
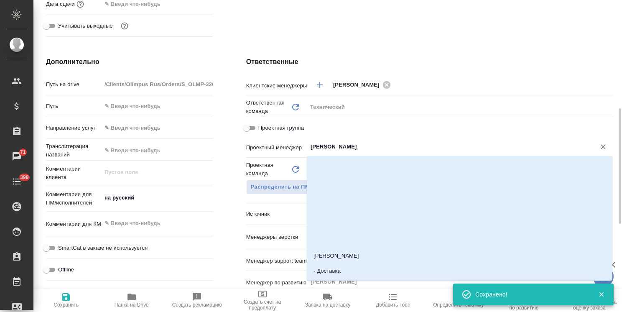
type textarea "x"
click at [56, 297] on span "Сохранить" at bounding box center [65, 300] width 55 height 16
type textarea "x"
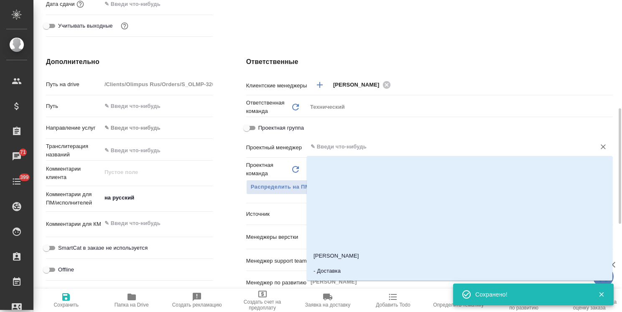
type textarea "x"
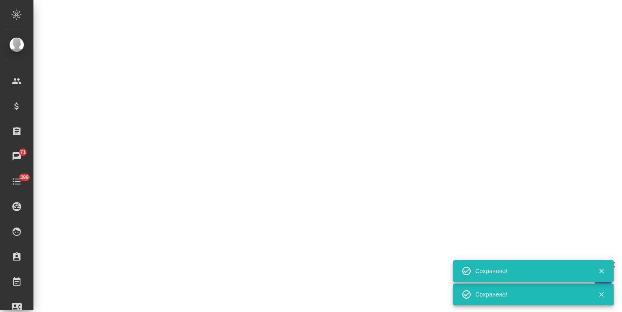
select select "RU"
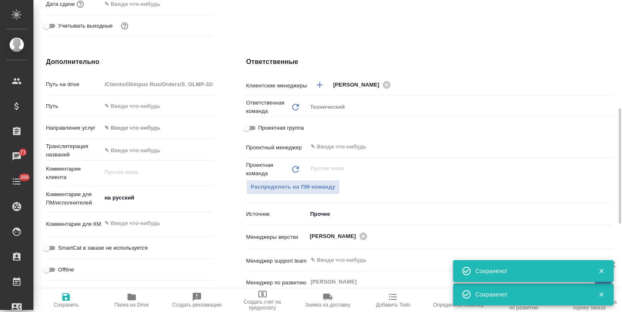
type textarea "x"
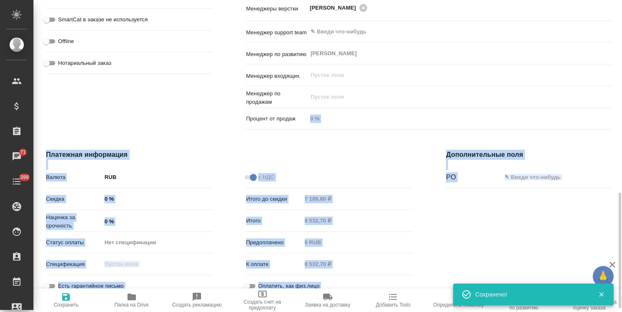
click at [611, 118] on div "S_OLMP-320 Согласование КП kpNegotiation Нормальный normal Кратко детали заказа…" at bounding box center [327, 156] width 588 height 312
click at [618, 165] on div at bounding box center [618, 156] width 6 height 312
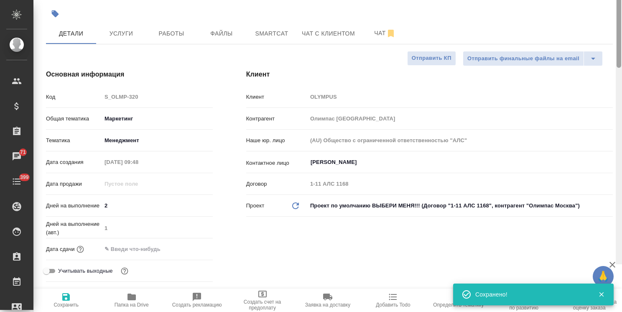
scroll to position [0, 0]
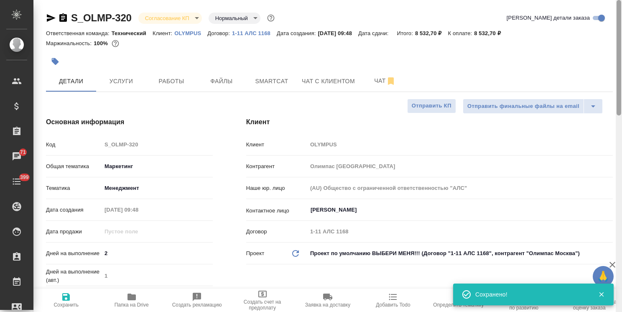
drag, startPoint x: 618, startPoint y: 189, endPoint x: 541, endPoint y: 74, distance: 138.6
click at [619, 78] on div at bounding box center [618, 57] width 5 height 115
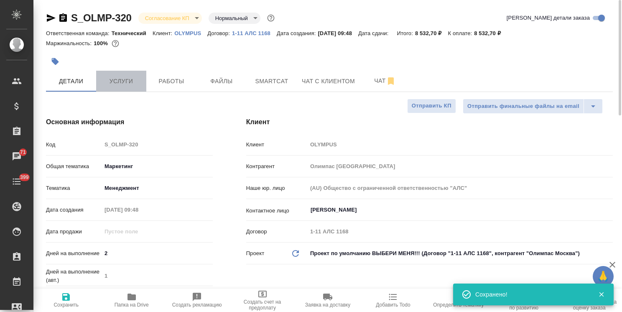
click at [137, 83] on span "Услуги" at bounding box center [121, 81] width 40 height 10
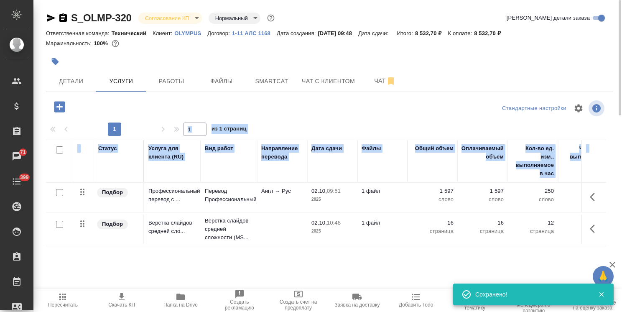
click at [222, 200] on p "Перевод Профессиональный" at bounding box center [229, 195] width 48 height 17
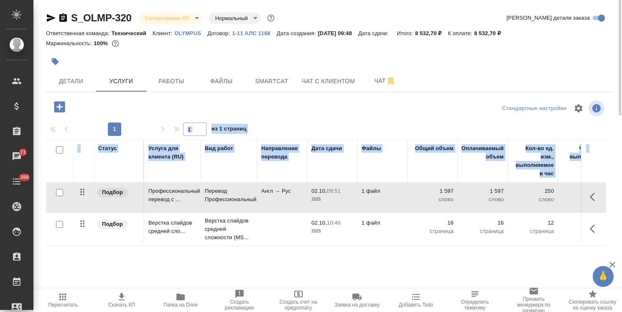
click at [277, 269] on div "Статус Услуга для клиента (RU) Вид работ Направление перевода Дата сдачи Файлы …" at bounding box center [326, 230] width 560 height 180
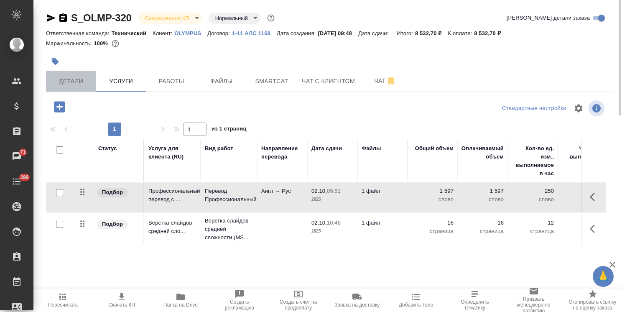
click at [78, 73] on button "Детали" at bounding box center [71, 81] width 50 height 21
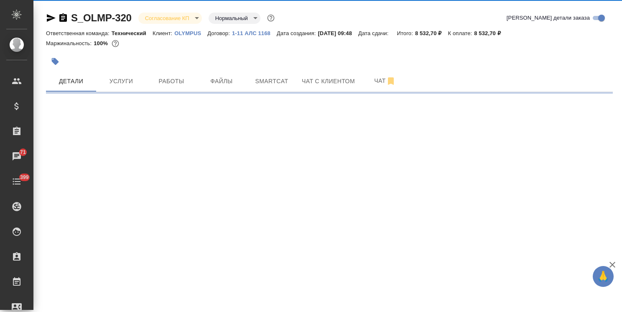
select select "RU"
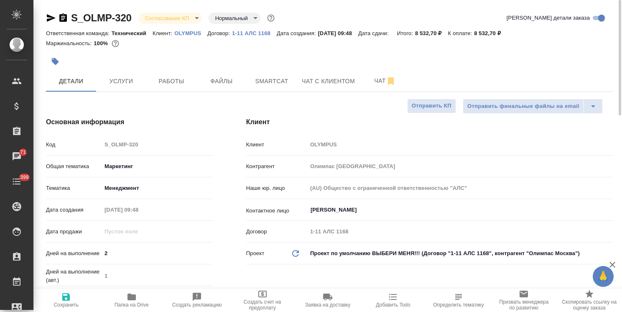
type textarea "x"
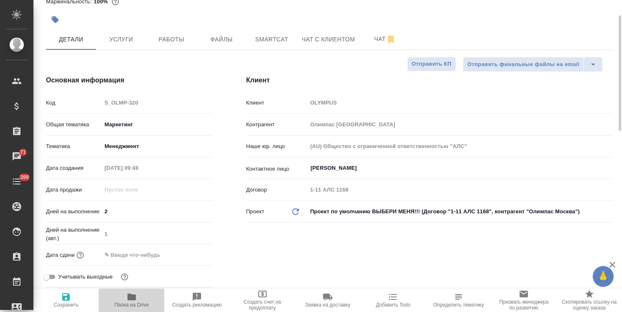
click at [132, 296] on icon "button" at bounding box center [131, 296] width 8 height 7
type textarea "x"
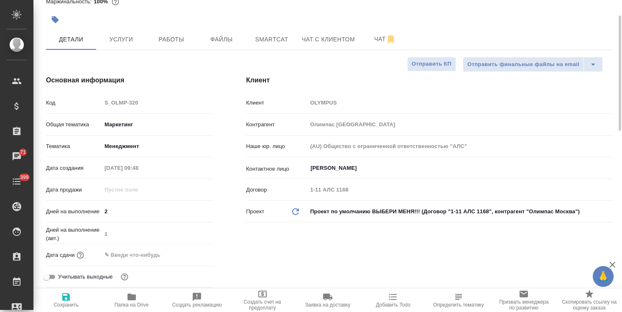
type textarea "x"
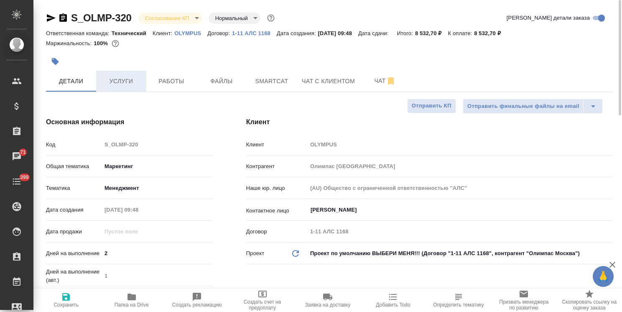
click at [125, 80] on span "Услуги" at bounding box center [121, 81] width 40 height 10
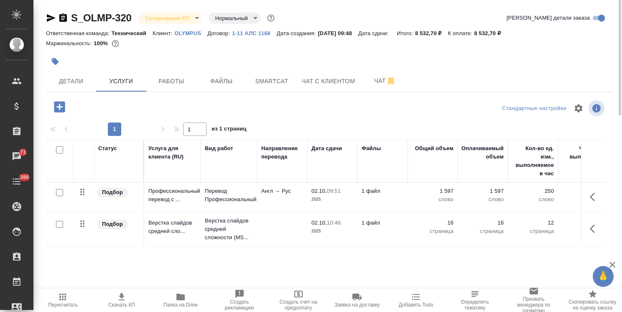
click at [132, 297] on span "Скачать КП" at bounding box center [121, 300] width 49 height 16
drag, startPoint x: 134, startPoint y: 8, endPoint x: 53, endPoint y: 5, distance: 80.3
click at [54, 5] on div "S_OLMP-320 Согласование КП kpNegotiation Нормальный normal Кратко детали заказа…" at bounding box center [329, 170] width 576 height 340
copy link "S_OLMP-320"
